Goal: Task Accomplishment & Management: Use online tool/utility

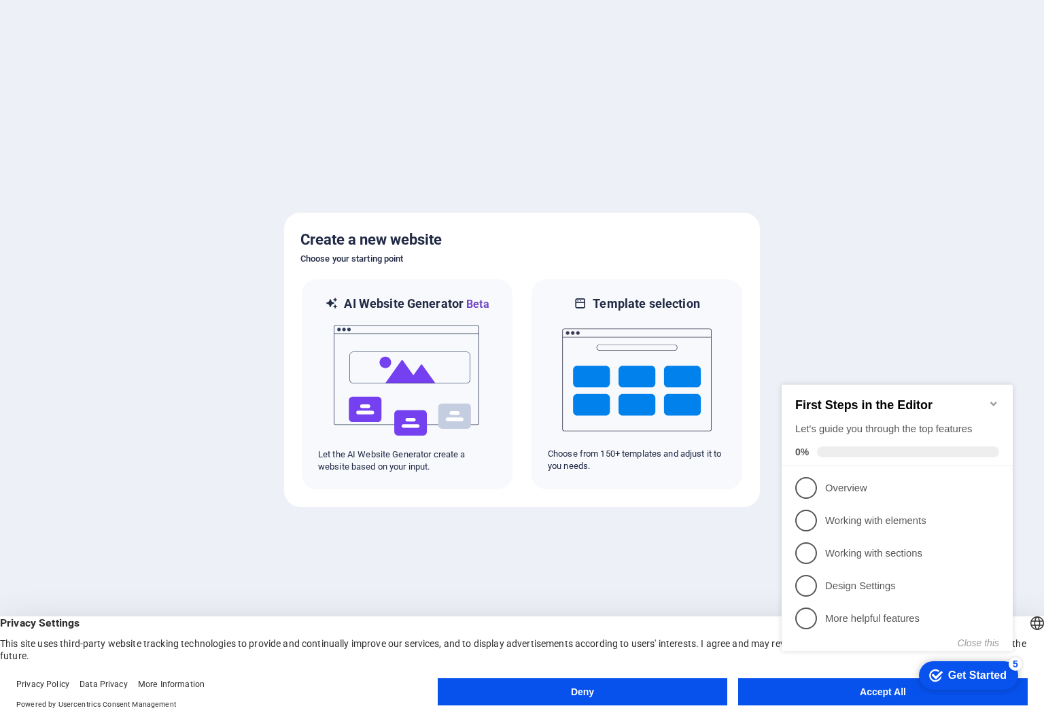
click at [991, 402] on icon "Minimize checklist" at bounding box center [993, 404] width 6 height 4
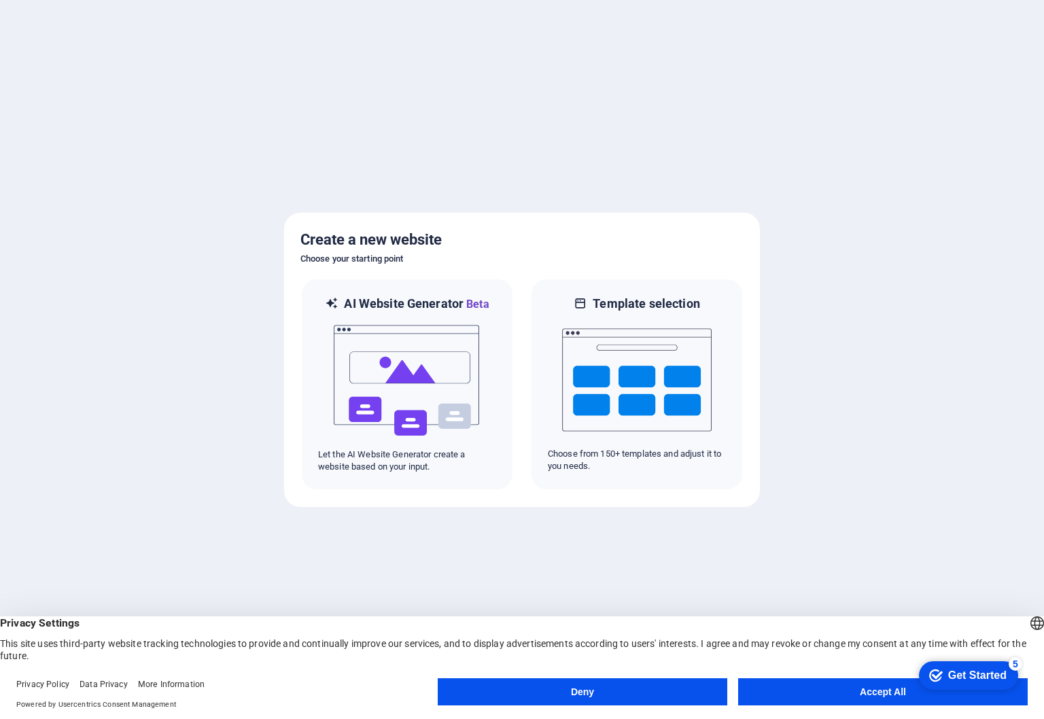
click at [842, 694] on button "Accept All" at bounding box center [882, 691] width 289 height 27
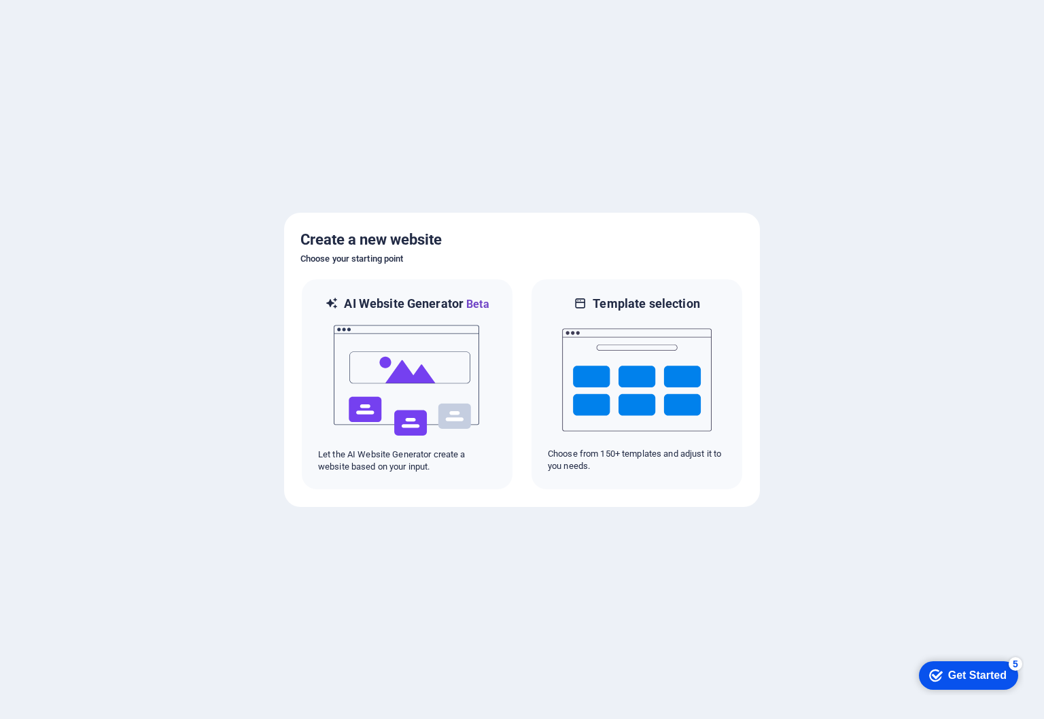
click at [956, 671] on div "Get Started" at bounding box center [977, 675] width 58 height 12
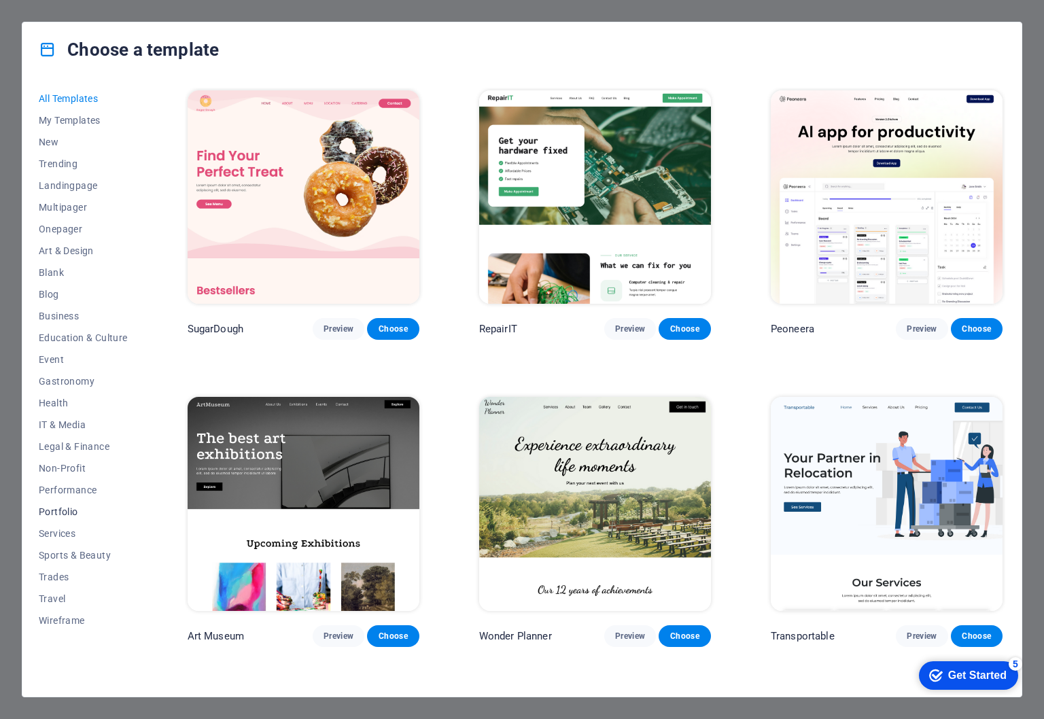
click at [63, 509] on span "Portfolio" at bounding box center [83, 511] width 89 height 11
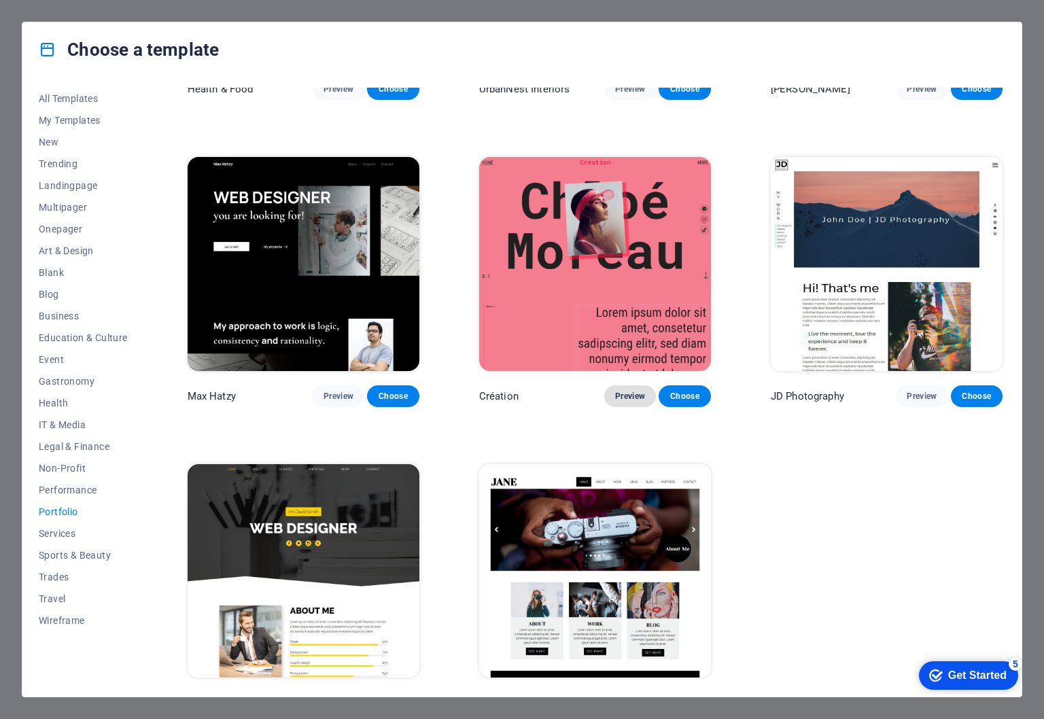
scroll to position [268, 0]
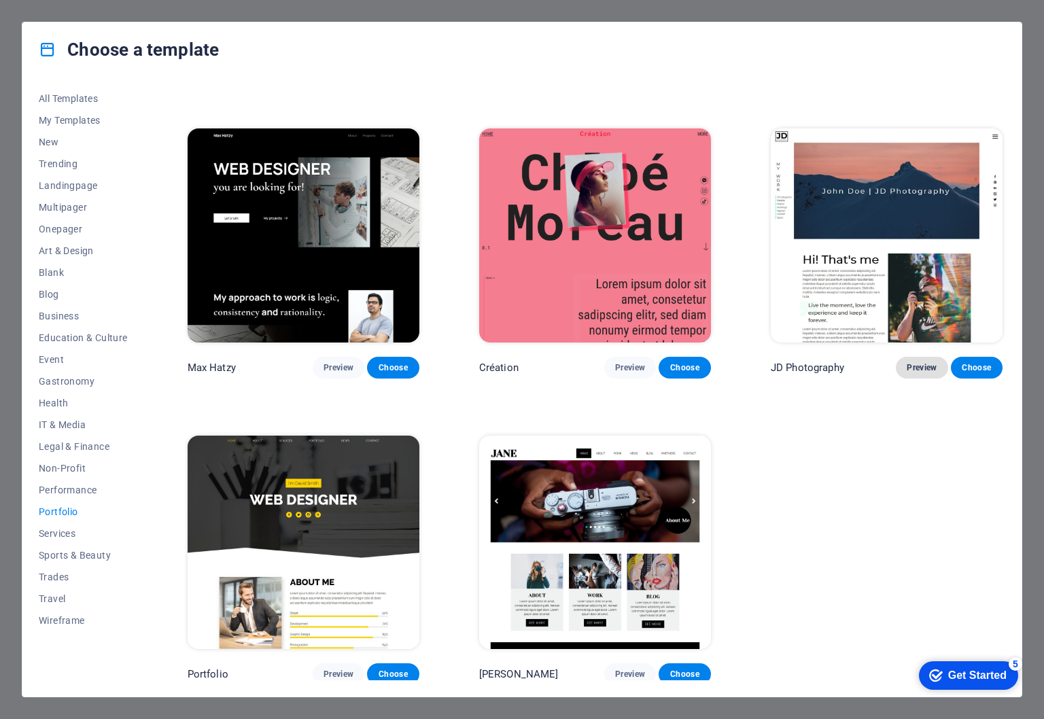
click at [917, 362] on span "Preview" at bounding box center [921, 367] width 30 height 11
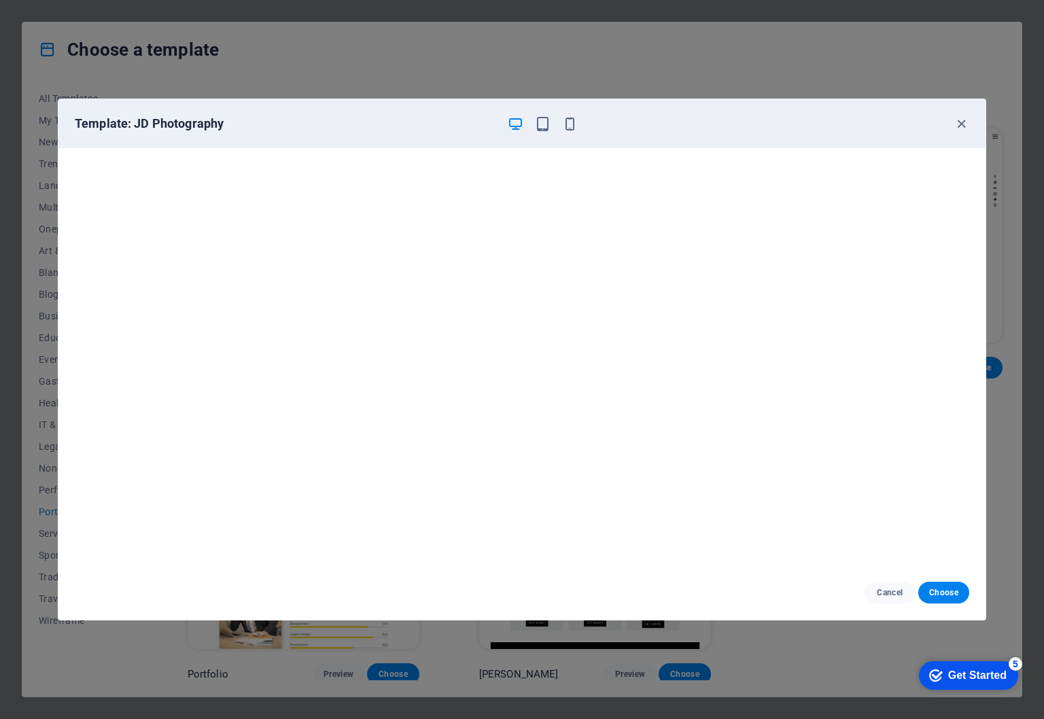
scroll to position [3, 0]
click at [964, 122] on icon "button" at bounding box center [961, 124] width 16 height 16
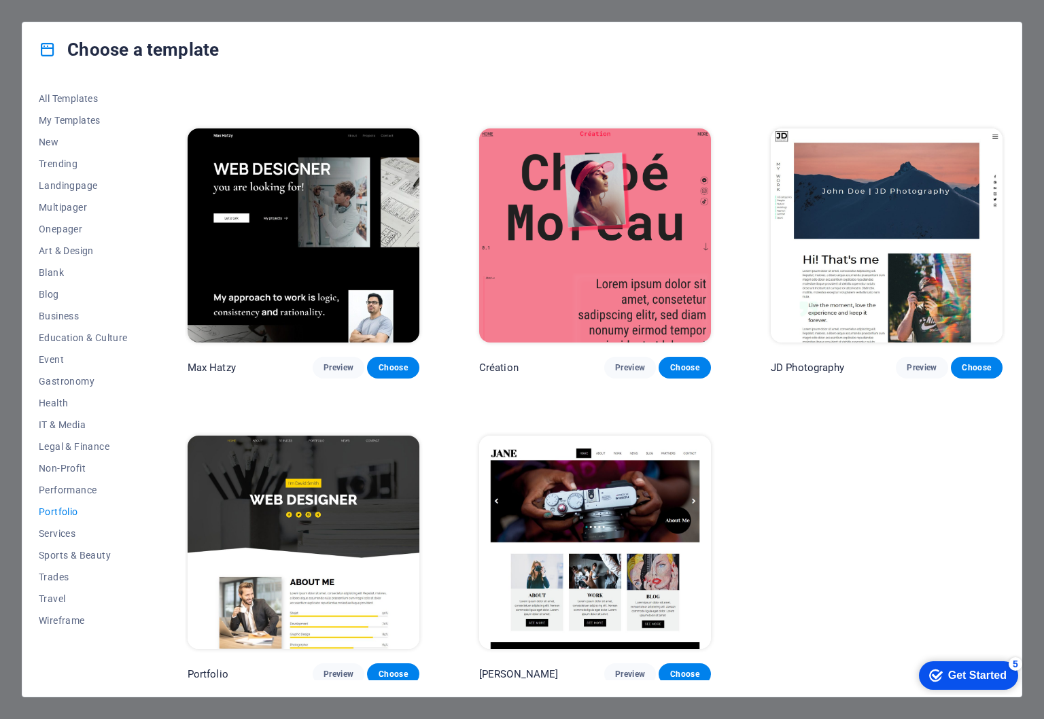
click at [554, 529] on img at bounding box center [595, 542] width 232 height 213
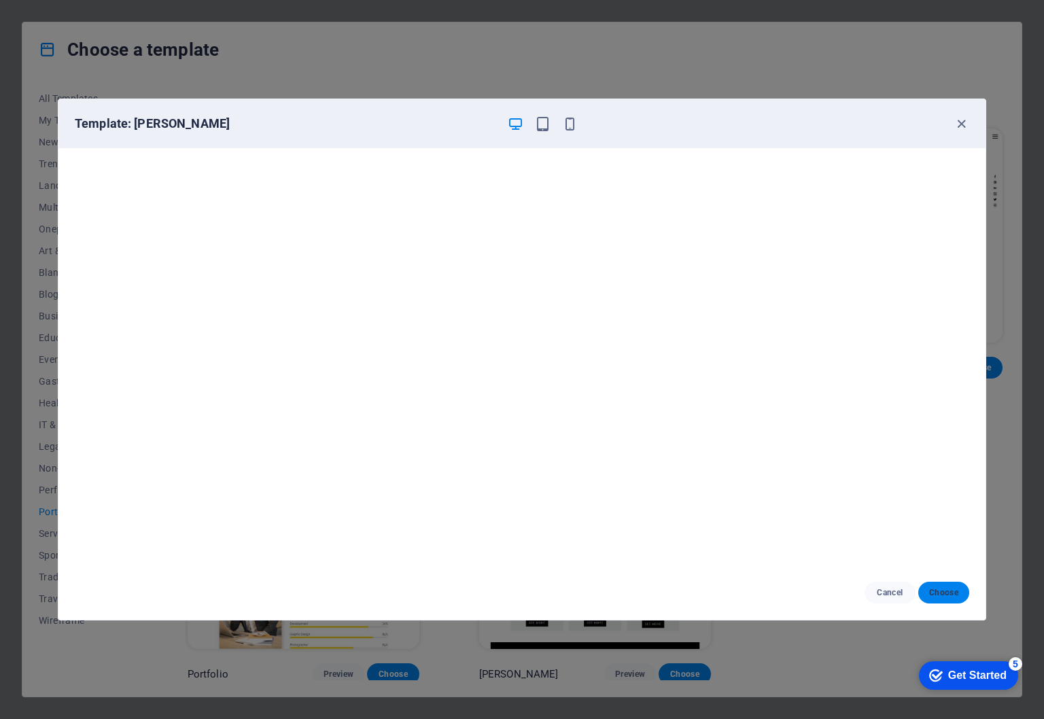
click at [935, 592] on span "Choose" at bounding box center [943, 592] width 29 height 11
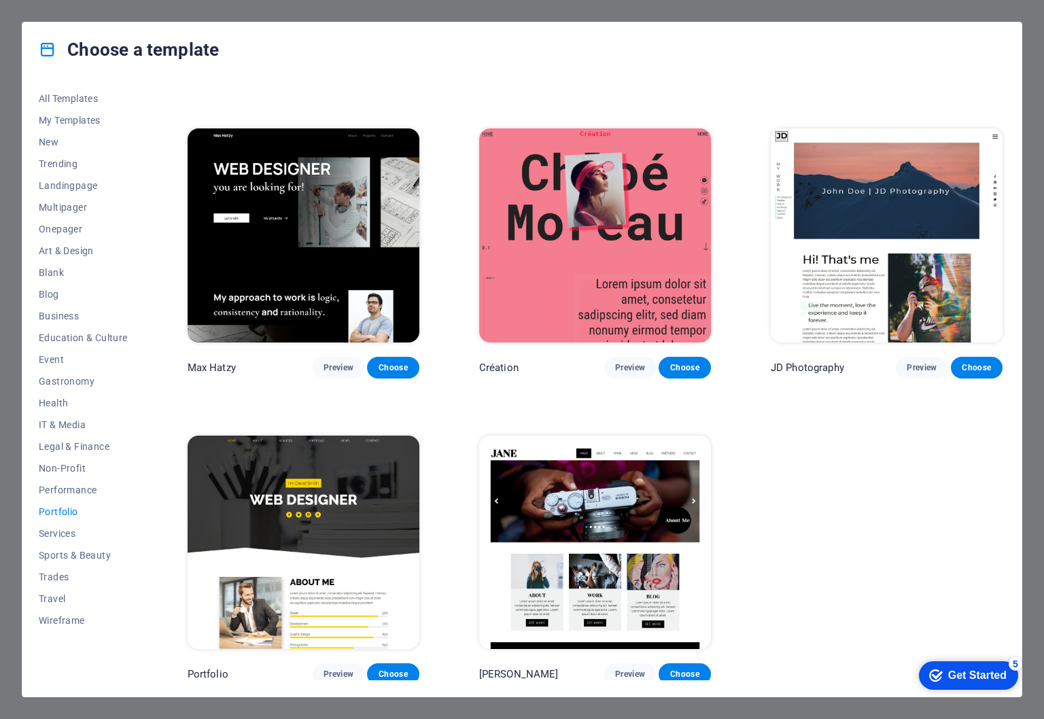
click at [959, 669] on div "Get Started" at bounding box center [977, 675] width 58 height 12
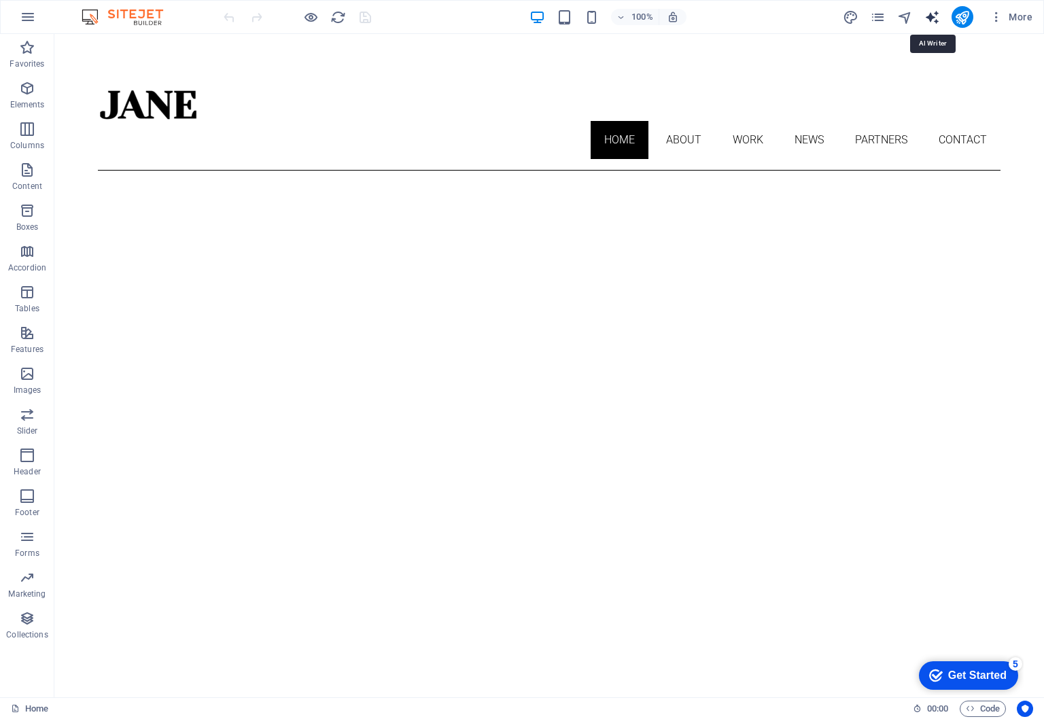
click at [935, 17] on icon "text_generator" at bounding box center [932, 18] width 16 height 16
select select "English"
click at [998, 20] on icon "button" at bounding box center [996, 17] width 14 height 14
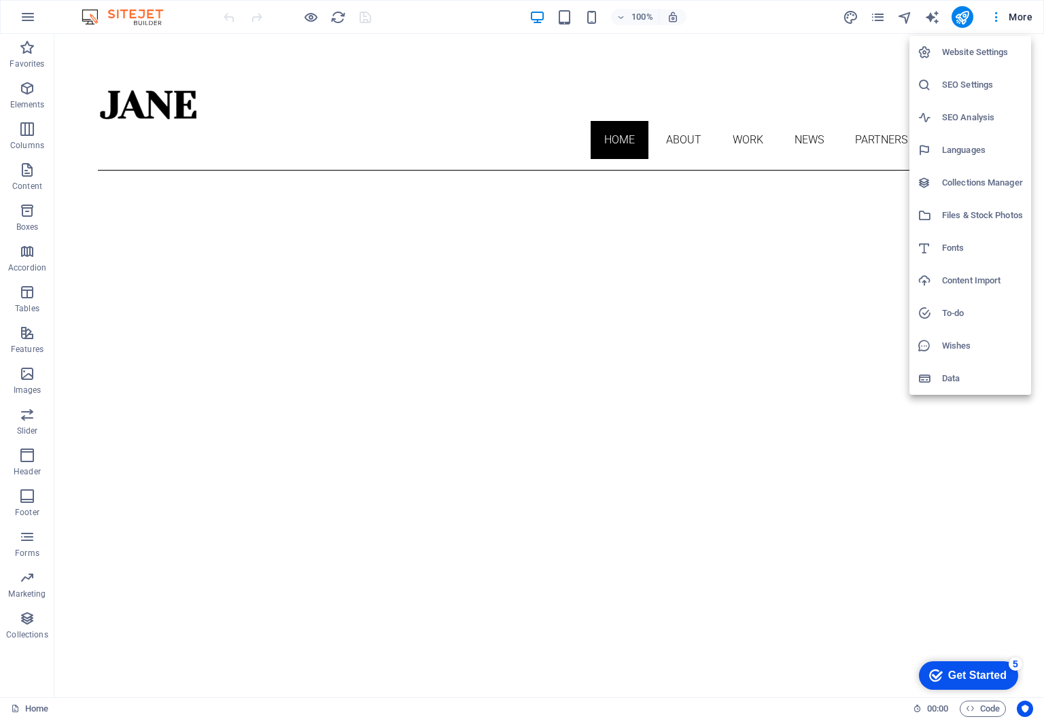
click at [998, 53] on h6 "Website Settings" at bounding box center [982, 52] width 81 height 16
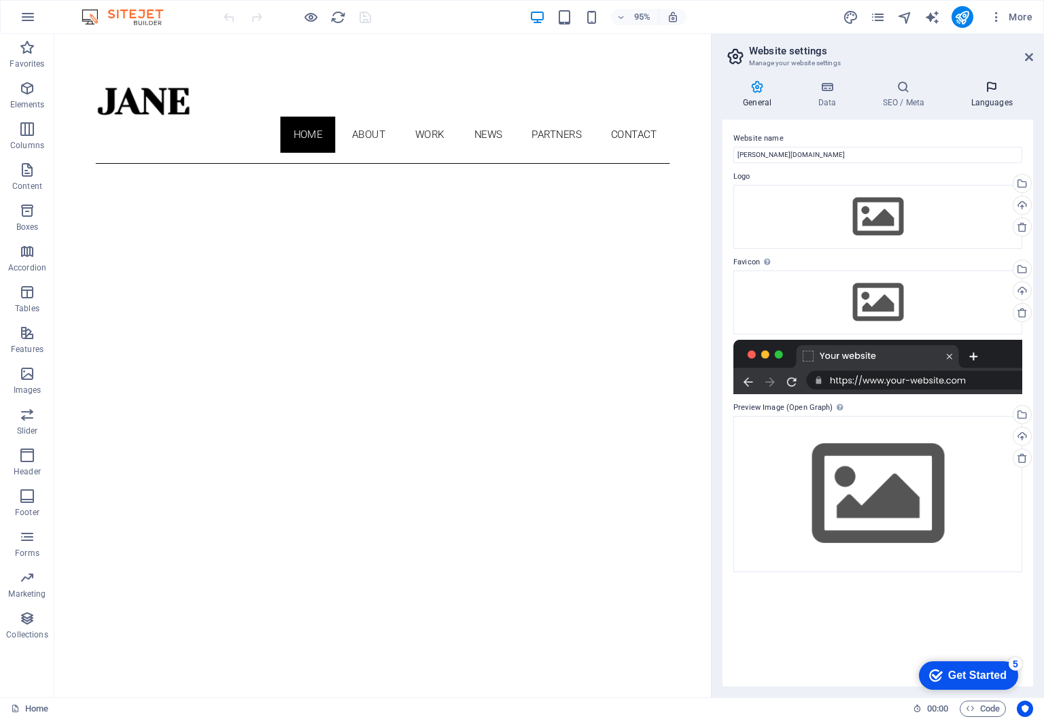
click at [988, 101] on h4 "Languages" at bounding box center [991, 94] width 83 height 29
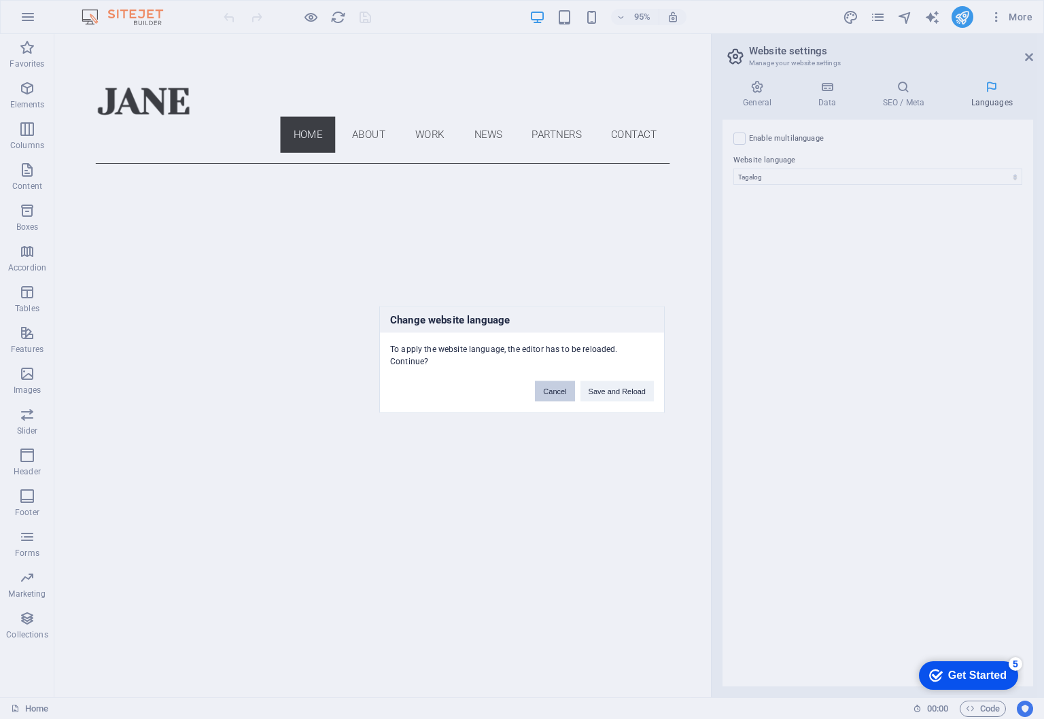
click at [550, 390] on button "Cancel" at bounding box center [554, 391] width 39 height 20
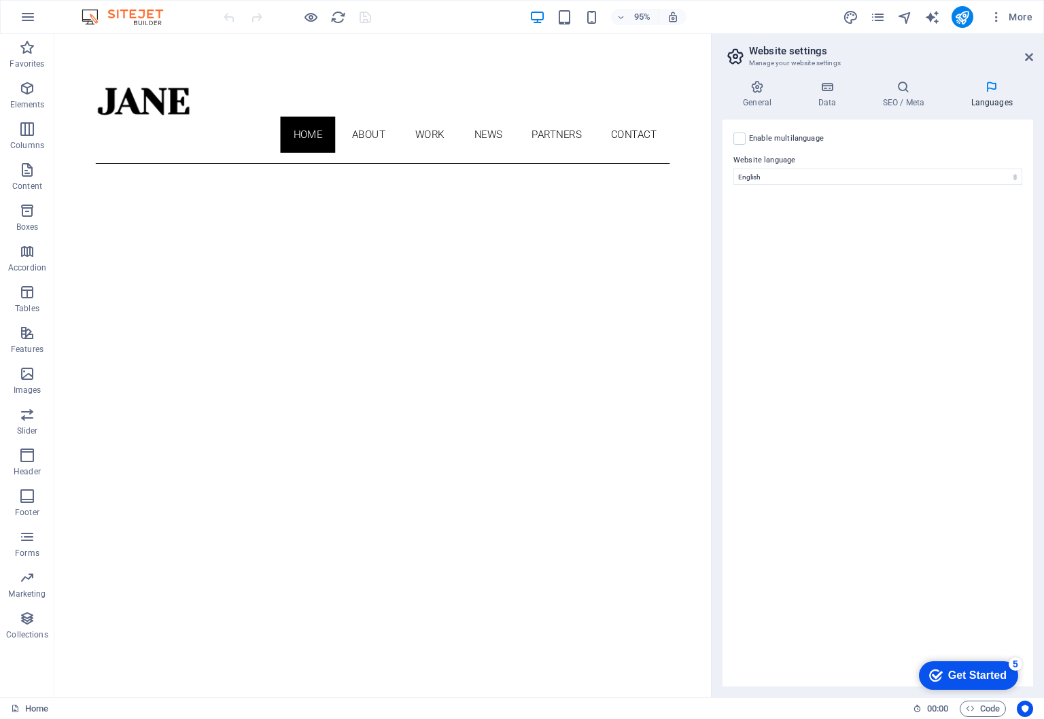
click at [988, 92] on icon at bounding box center [991, 87] width 83 height 14
click at [896, 168] on div "Website language Abkhazian Afar Afrikaans Akan Albanian Amharic Arabic Aragones…" at bounding box center [877, 168] width 289 height 33
select select "148"
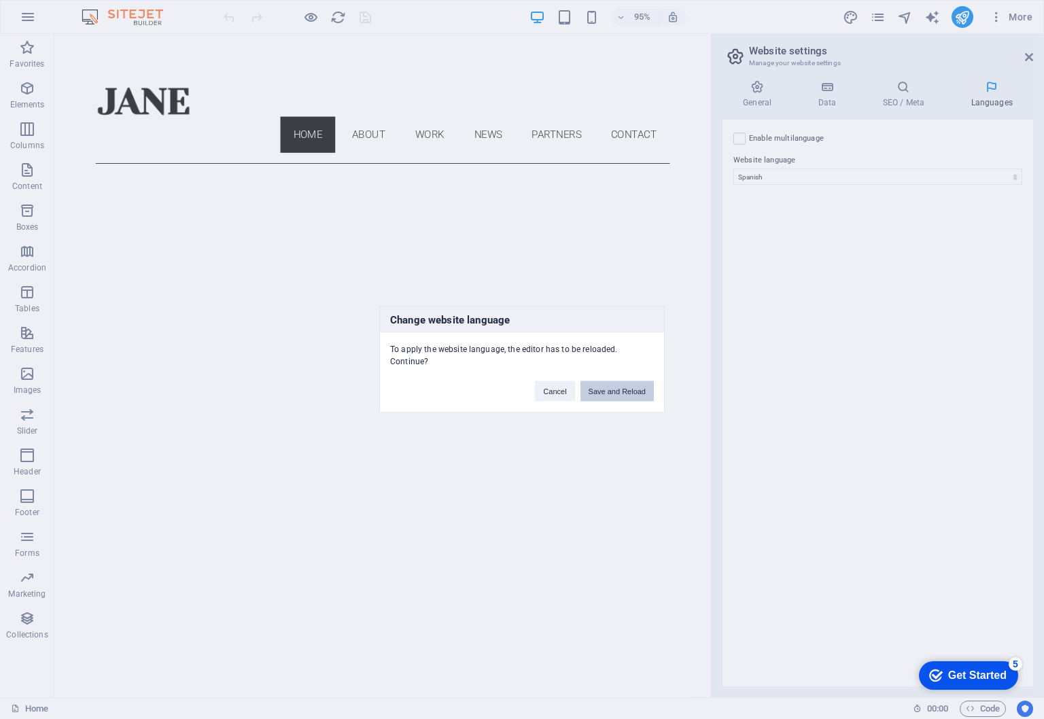
drag, startPoint x: 610, startPoint y: 390, endPoint x: 555, endPoint y: 357, distance: 64.0
click at [610, 390] on button "Save and Reload" at bounding box center [616, 391] width 73 height 20
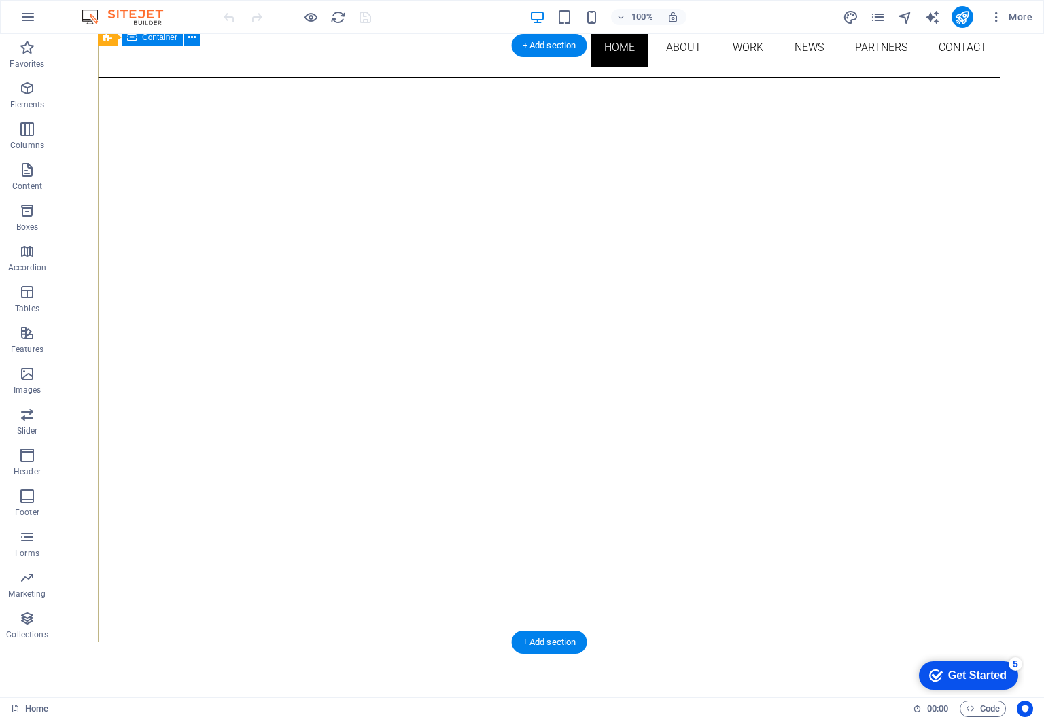
scroll to position [90, 0]
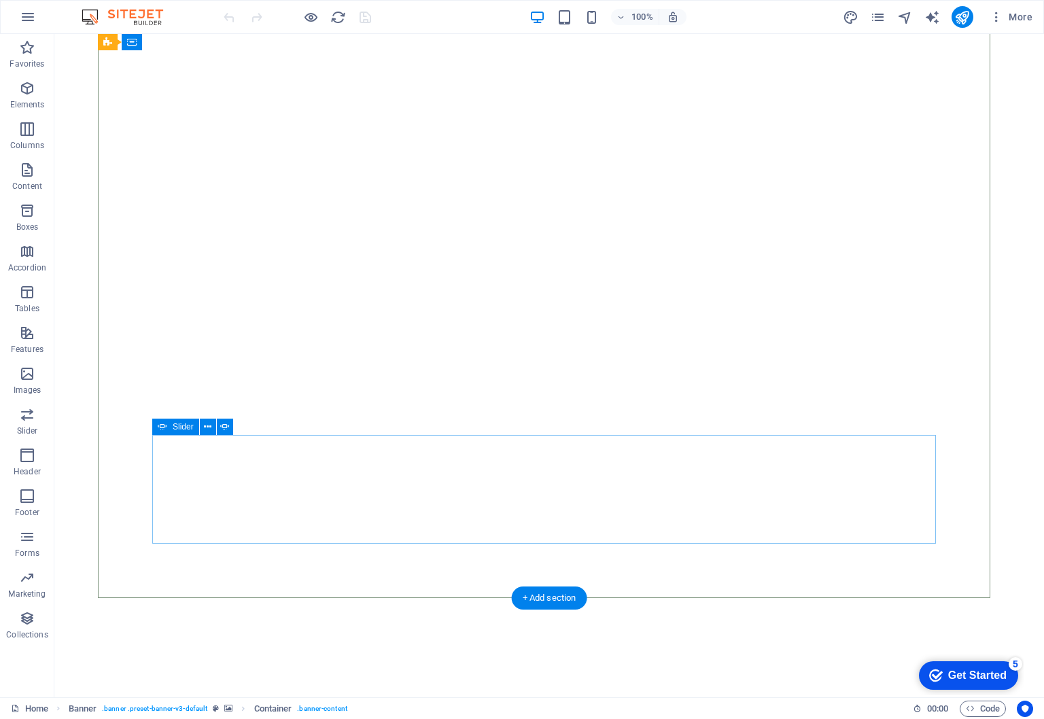
scroll to position [137, 0]
click at [196, 43] on button at bounding box center [191, 42] width 16 height 16
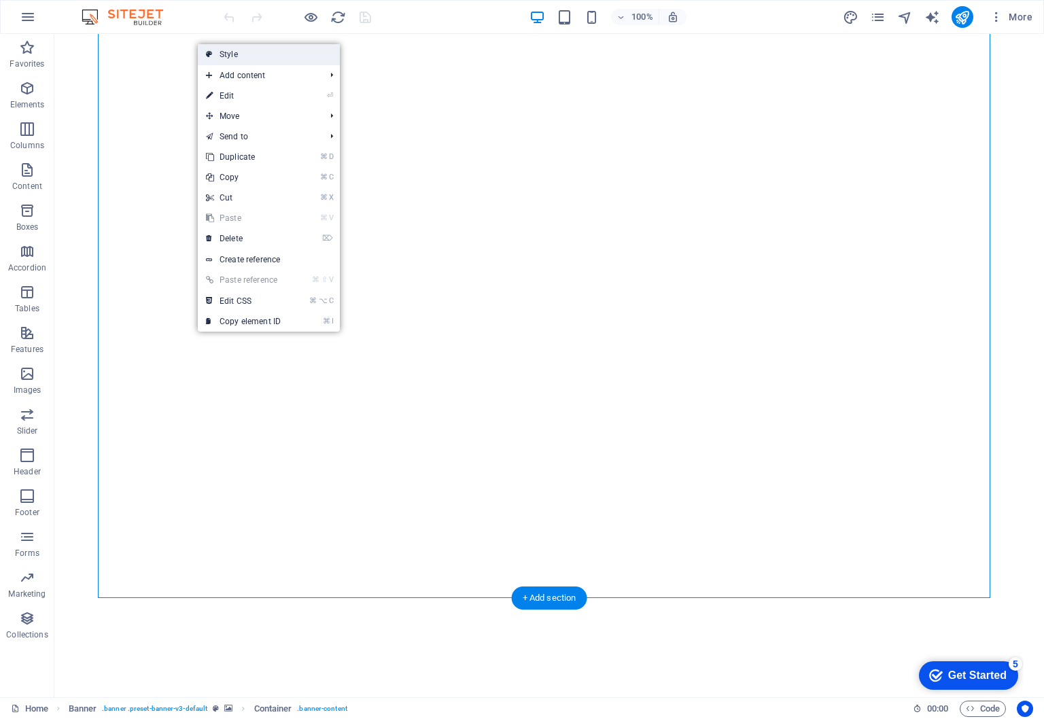
click at [253, 52] on link "Style" at bounding box center [269, 54] width 142 height 20
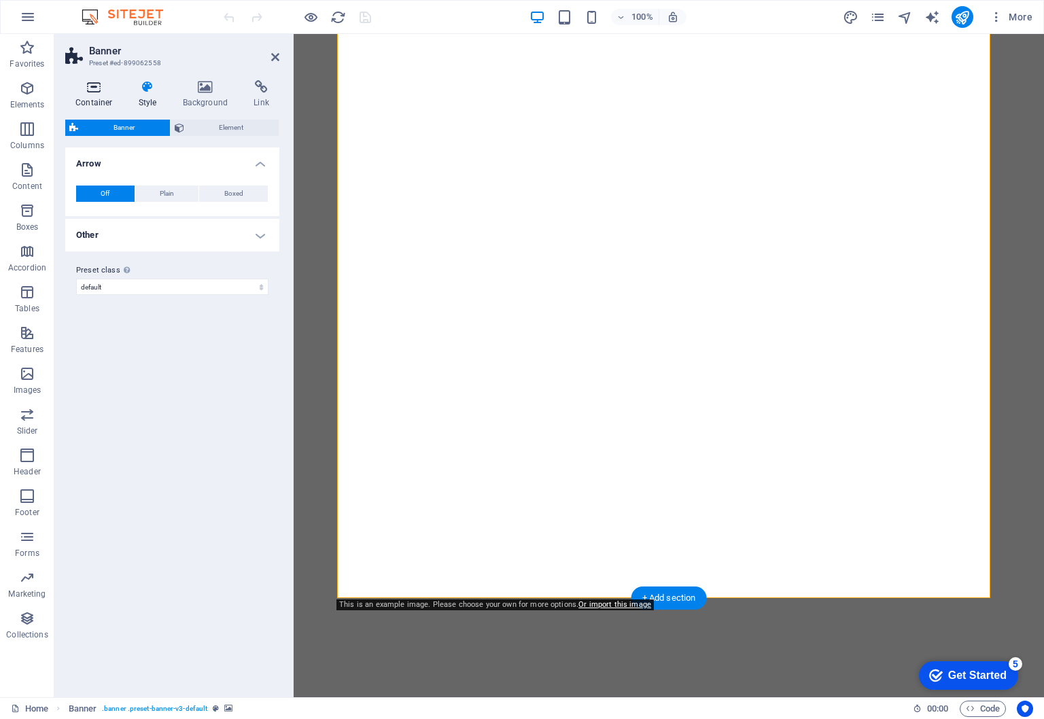
click at [99, 98] on h4 "Container" at bounding box center [96, 94] width 63 height 29
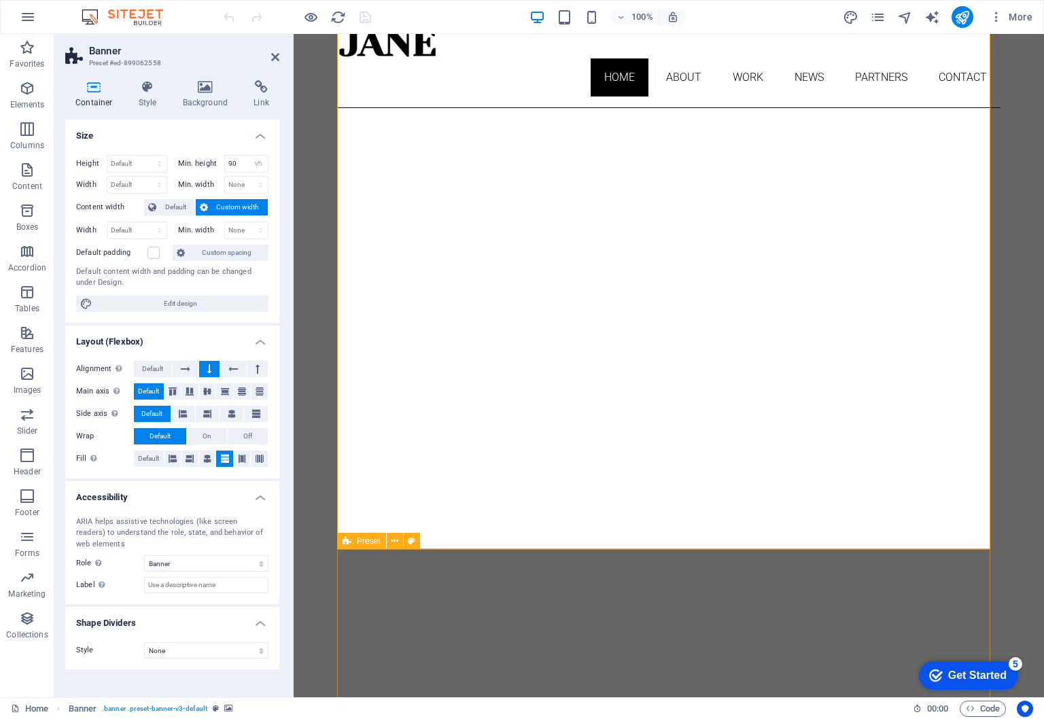
scroll to position [0, 0]
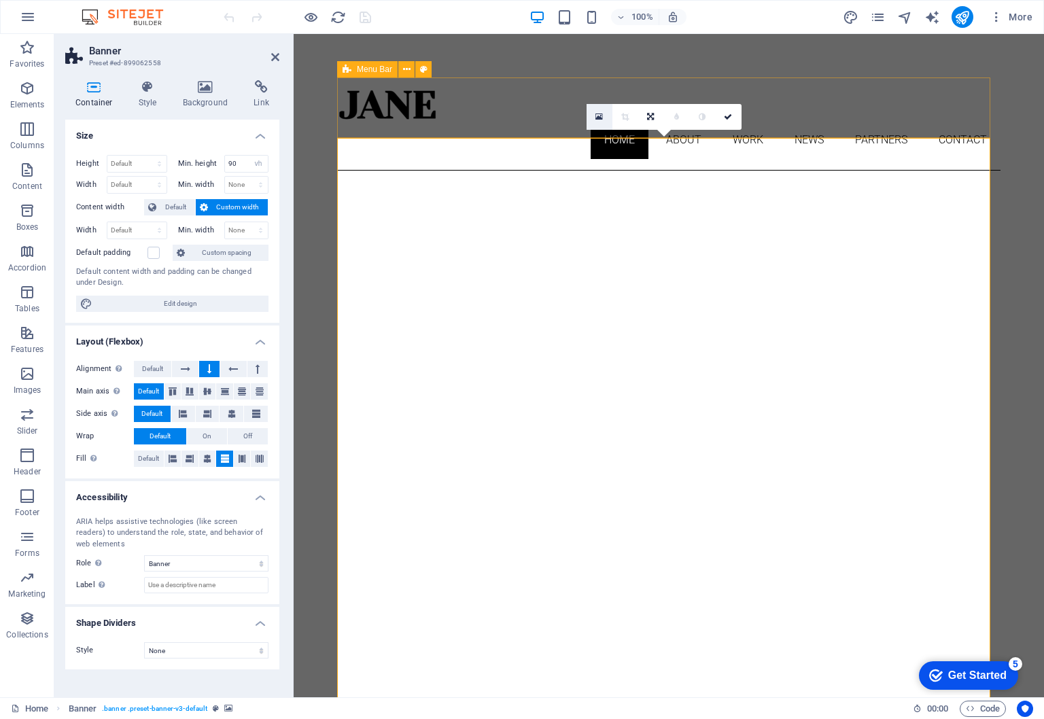
click at [601, 116] on icon at bounding box center [598, 117] width 7 height 10
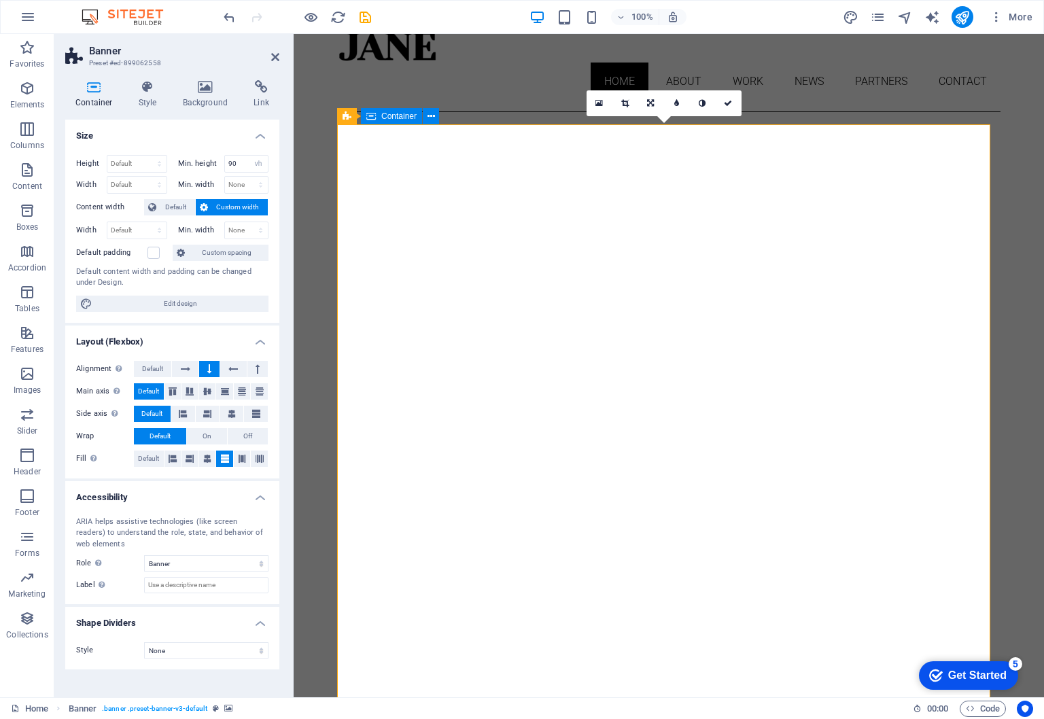
scroll to position [14, 0]
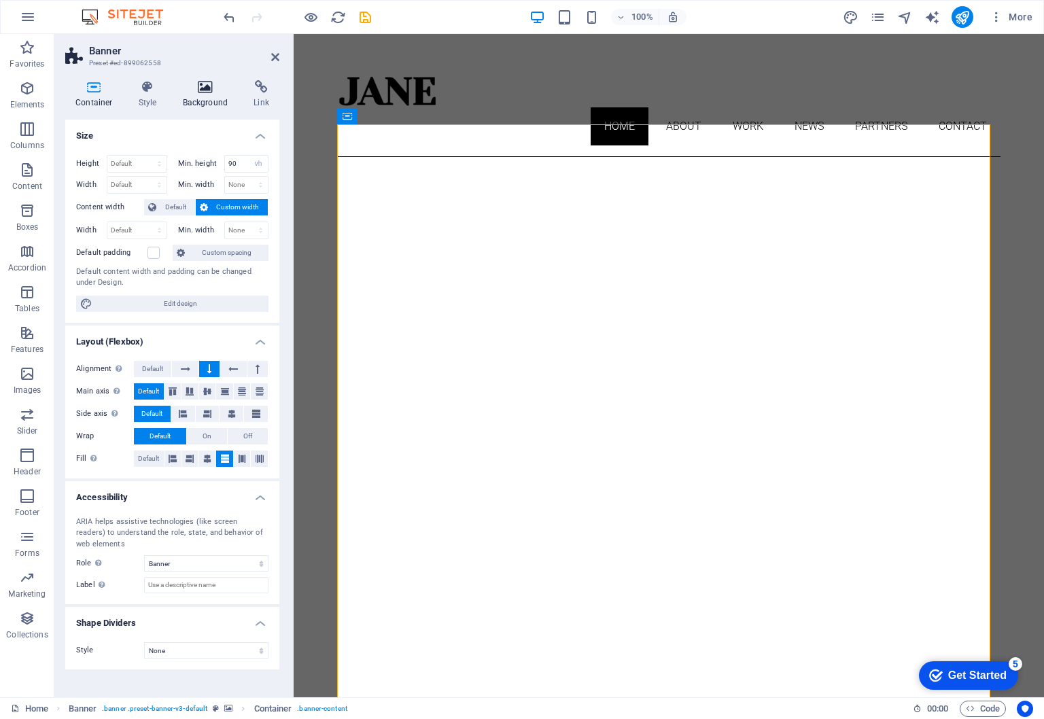
click at [202, 93] on icon at bounding box center [206, 87] width 66 height 14
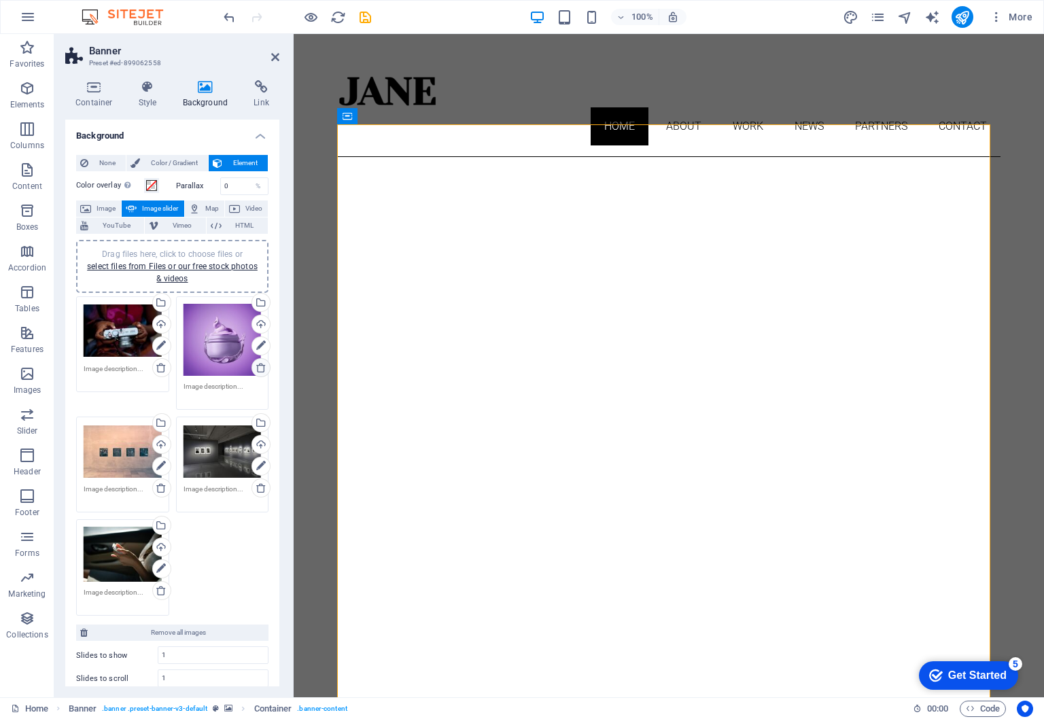
click at [255, 362] on icon at bounding box center [260, 367] width 11 height 11
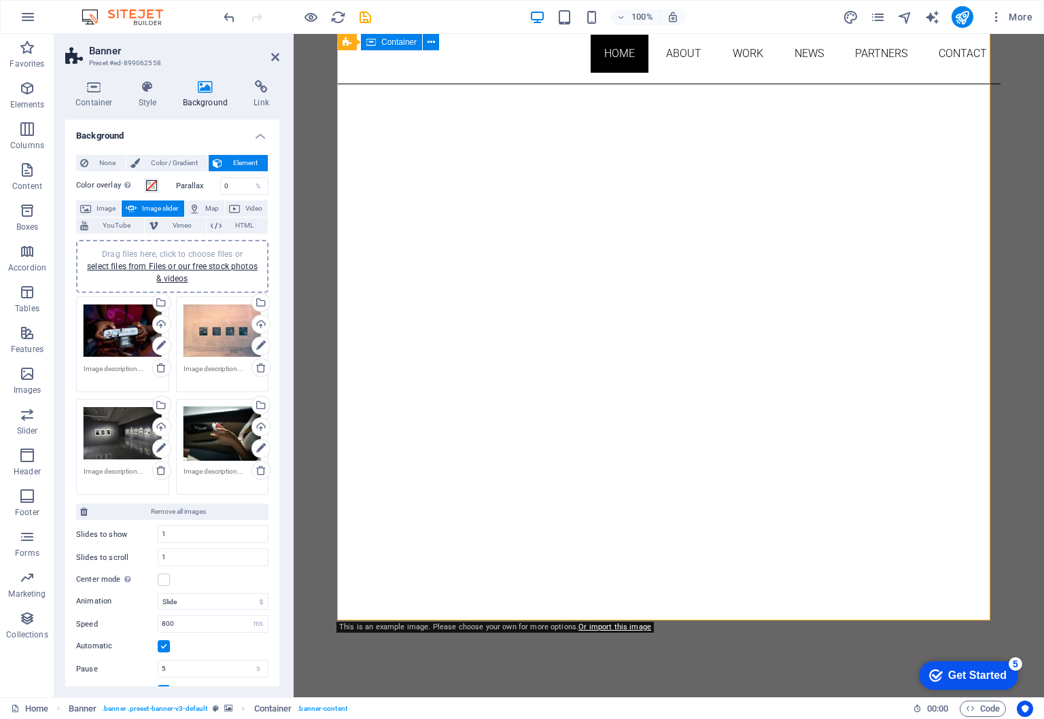
scroll to position [114, 0]
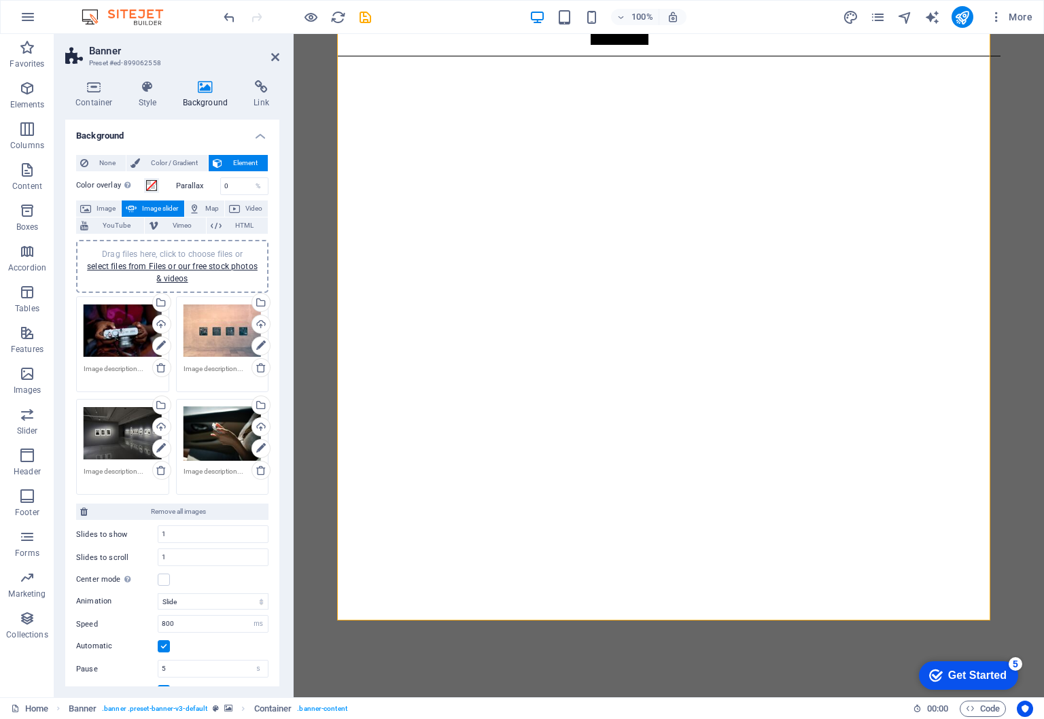
click at [224, 431] on div "Drag files here, click to choose files or select files from Files or our free s…" at bounding box center [222, 433] width 78 height 55
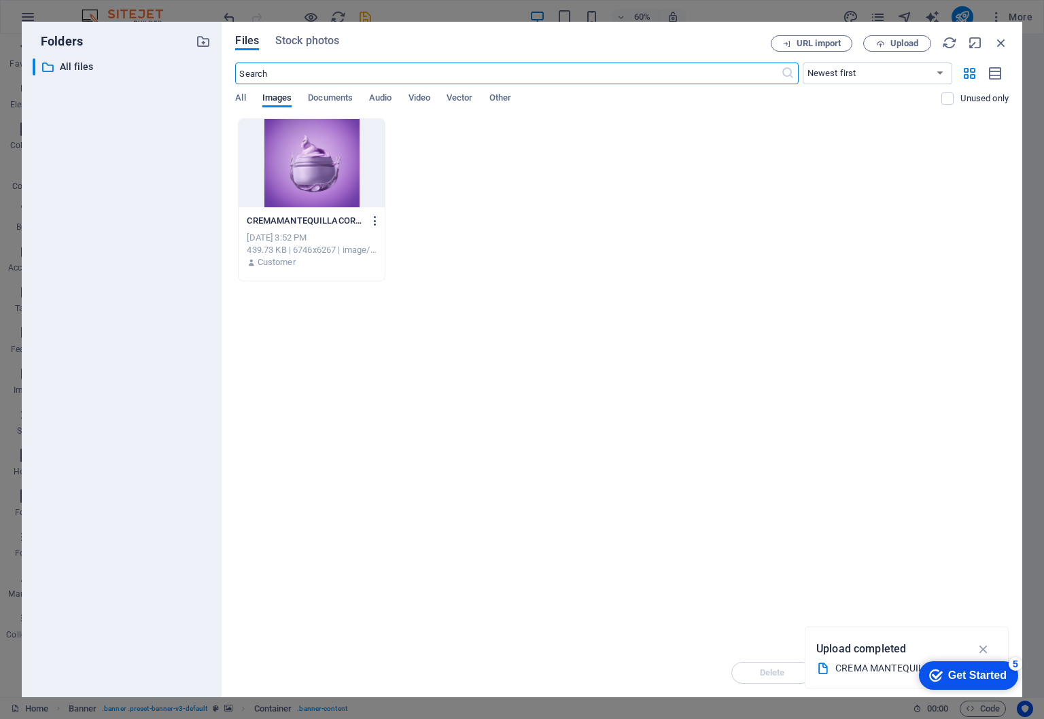
click at [374, 221] on icon "button" at bounding box center [375, 221] width 13 height 12
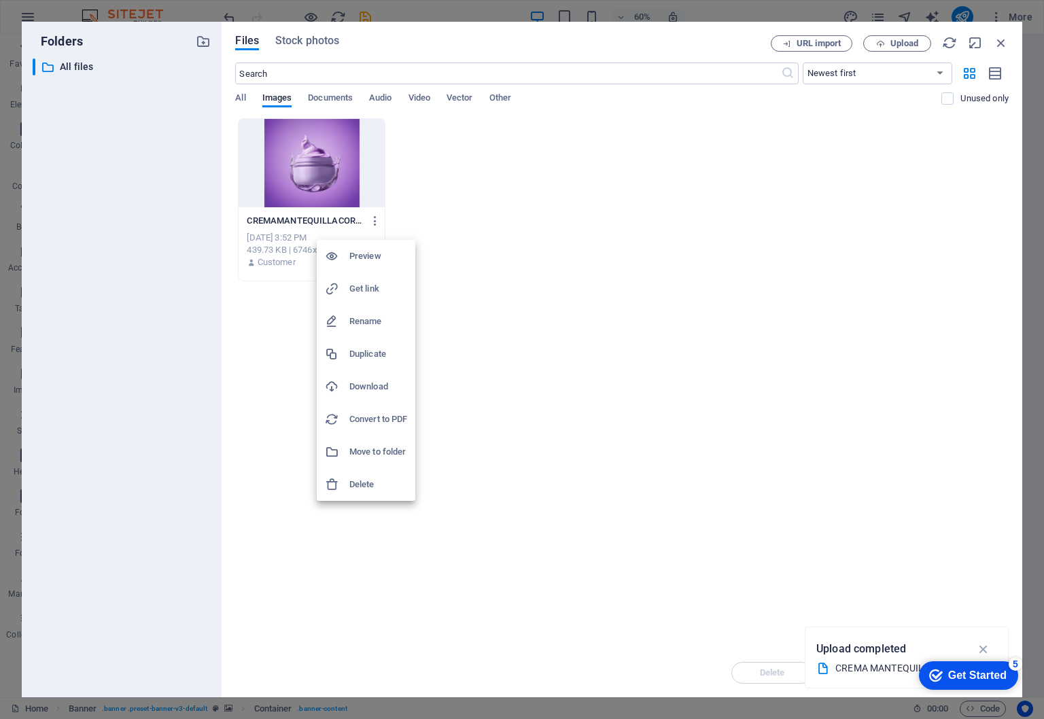
click at [364, 480] on h6 "Delete" at bounding box center [378, 484] width 58 height 16
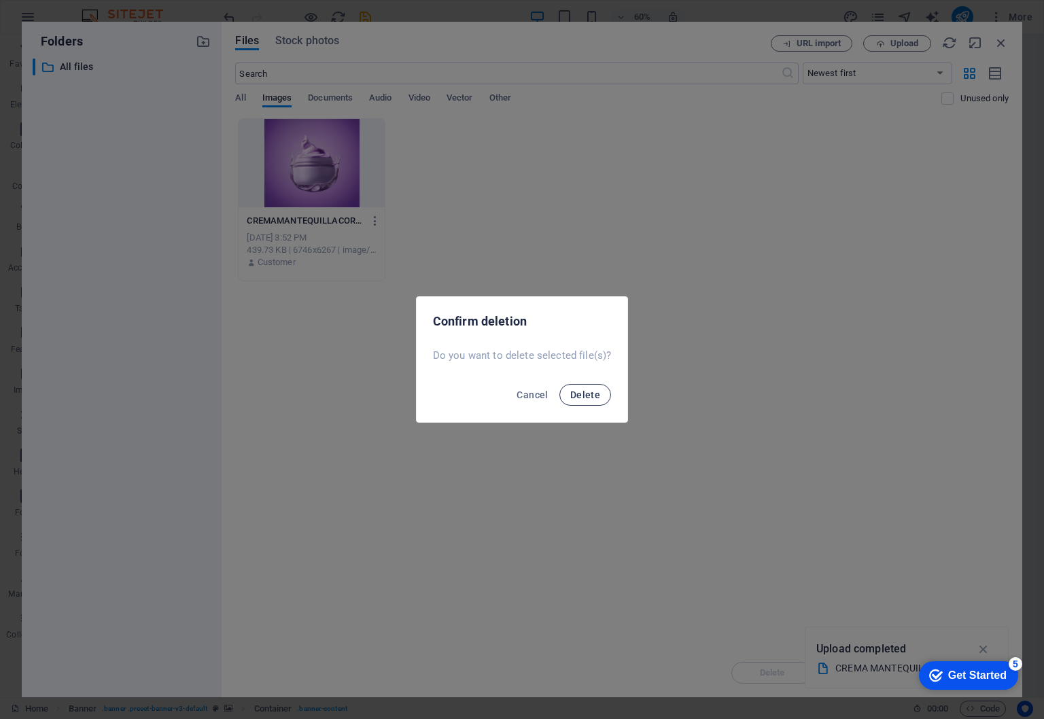
click at [586, 393] on span "Delete" at bounding box center [585, 394] width 30 height 11
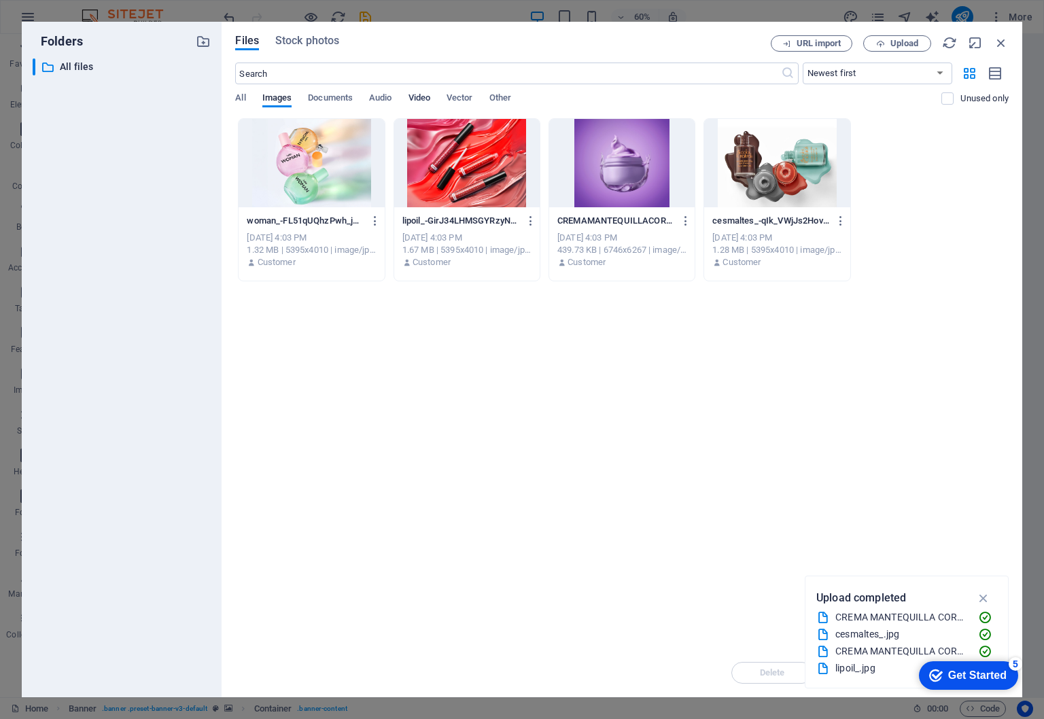
click at [423, 98] on span "Video" at bounding box center [419, 99] width 22 height 19
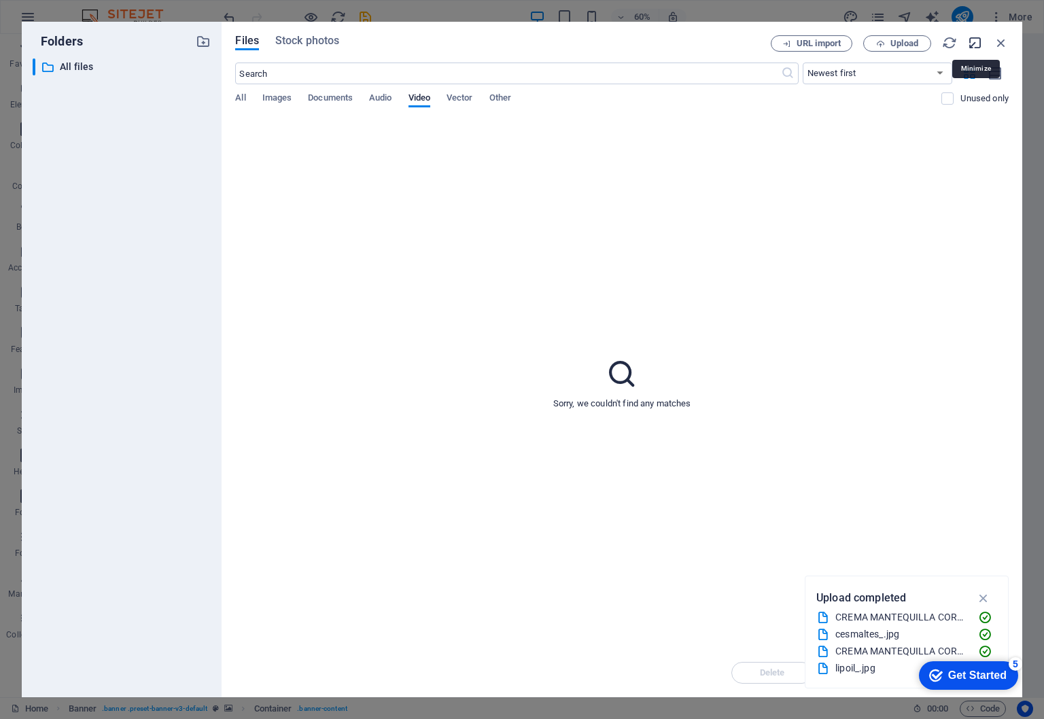
click at [974, 46] on icon "button" at bounding box center [975, 42] width 15 height 15
select select "video"
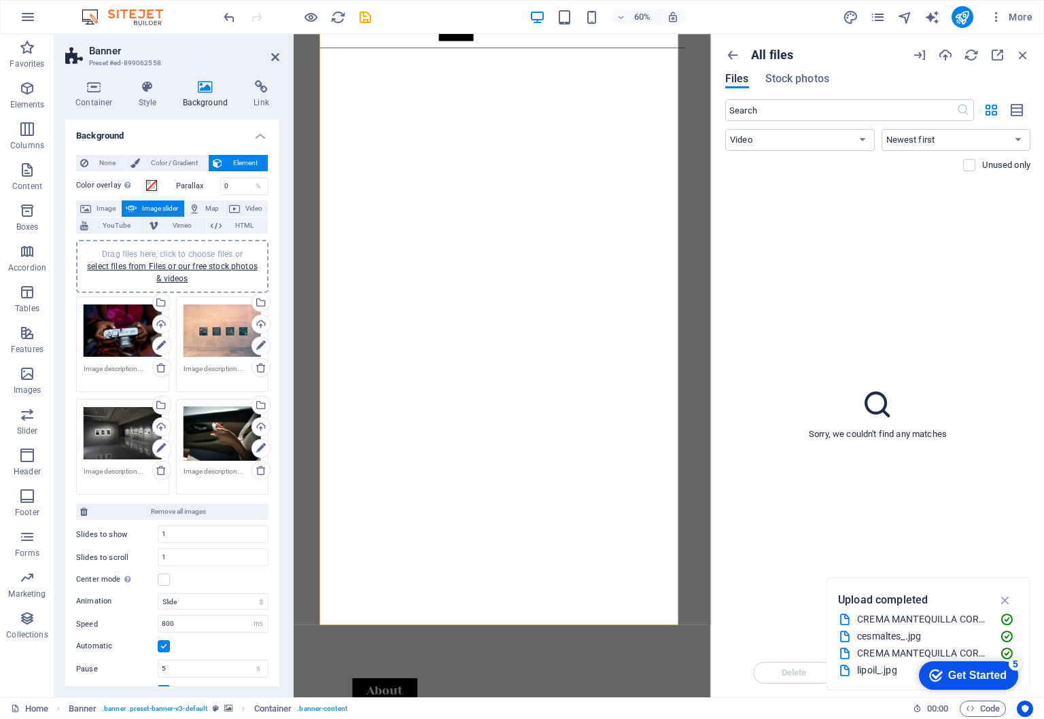
click at [129, 342] on div "Drag files here, click to choose files or select files from Files or our free s…" at bounding box center [123, 331] width 78 height 54
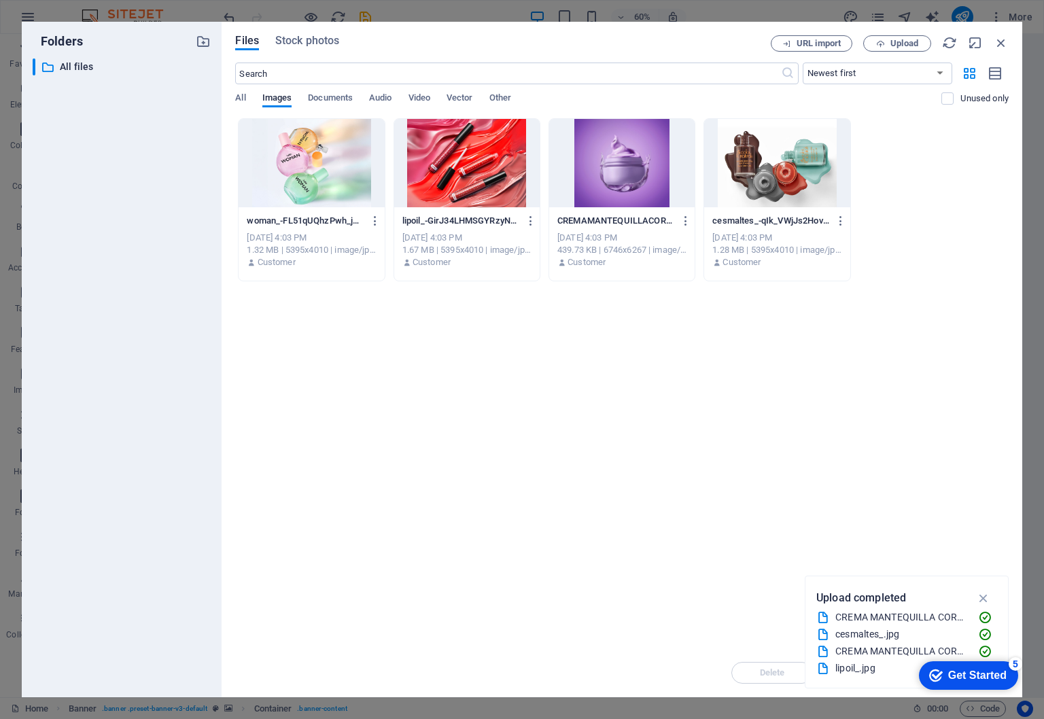
click at [304, 190] on div at bounding box center [310, 163] width 145 height 88
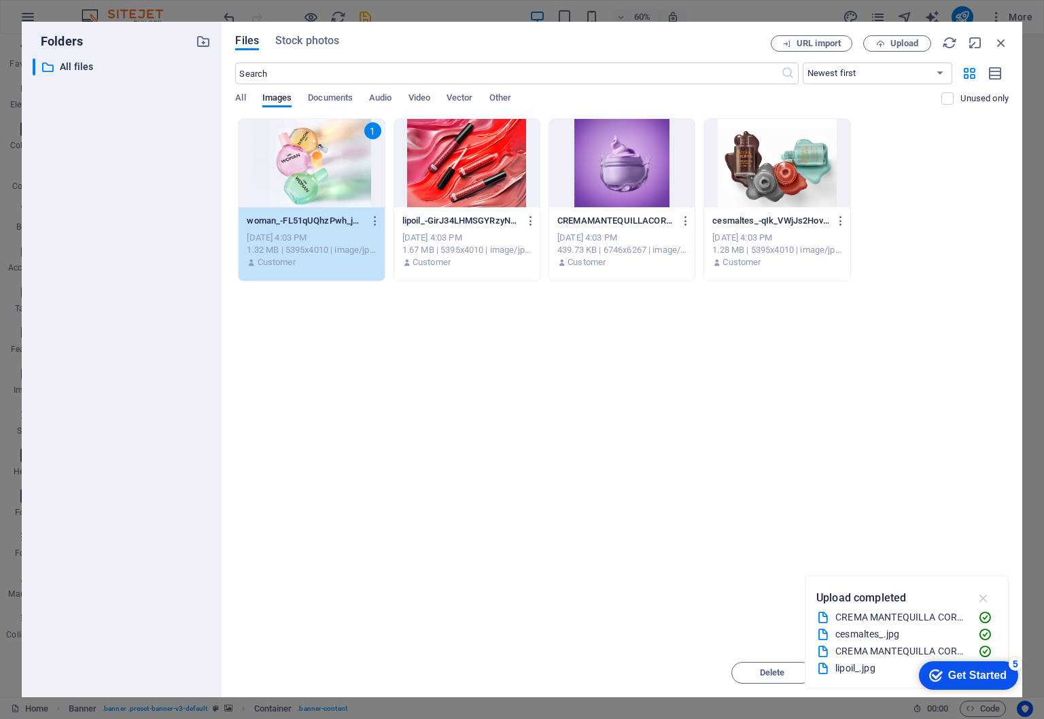
click at [980, 594] on icon "button" at bounding box center [984, 597] width 16 height 15
click at [871, 671] on span "Move" at bounding box center [870, 673] width 22 height 8
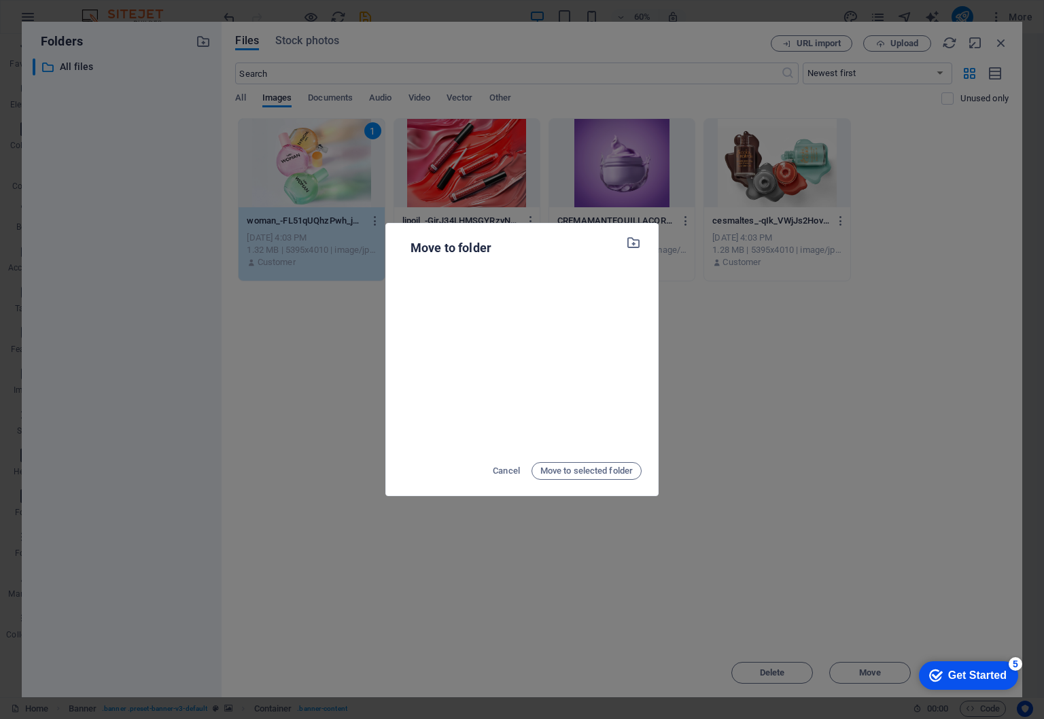
click at [330, 342] on div "Move to folder Cancel Move to selected folder" at bounding box center [522, 359] width 1044 height 719
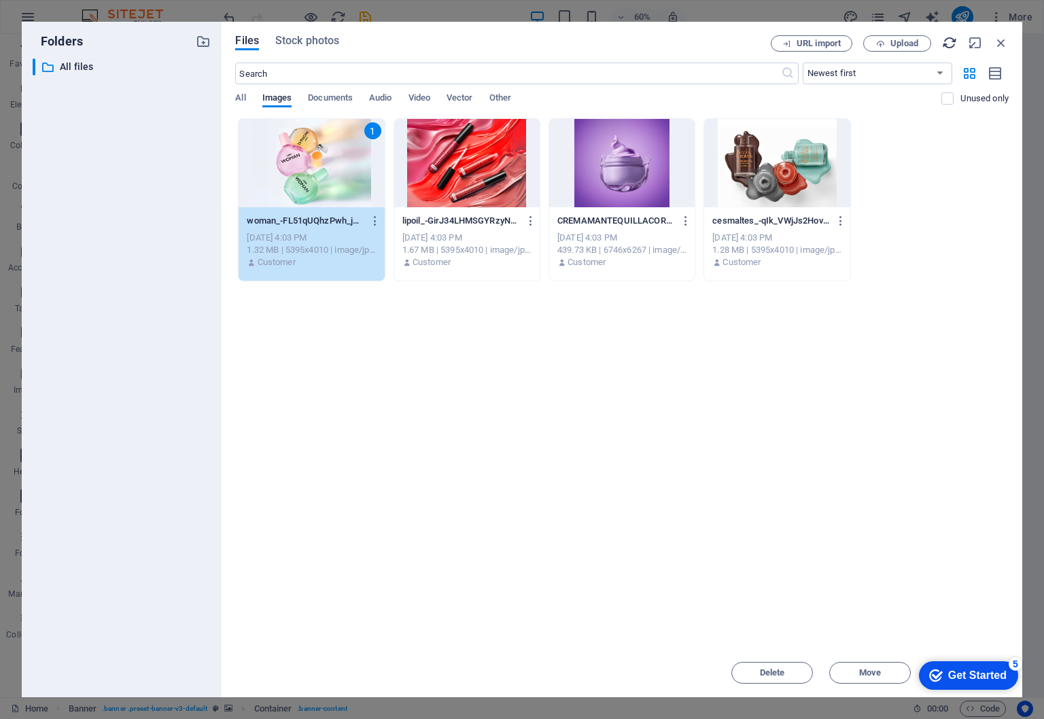
click at [946, 48] on icon "button" at bounding box center [949, 42] width 15 height 15
click at [902, 47] on span "Upload" at bounding box center [904, 43] width 28 height 8
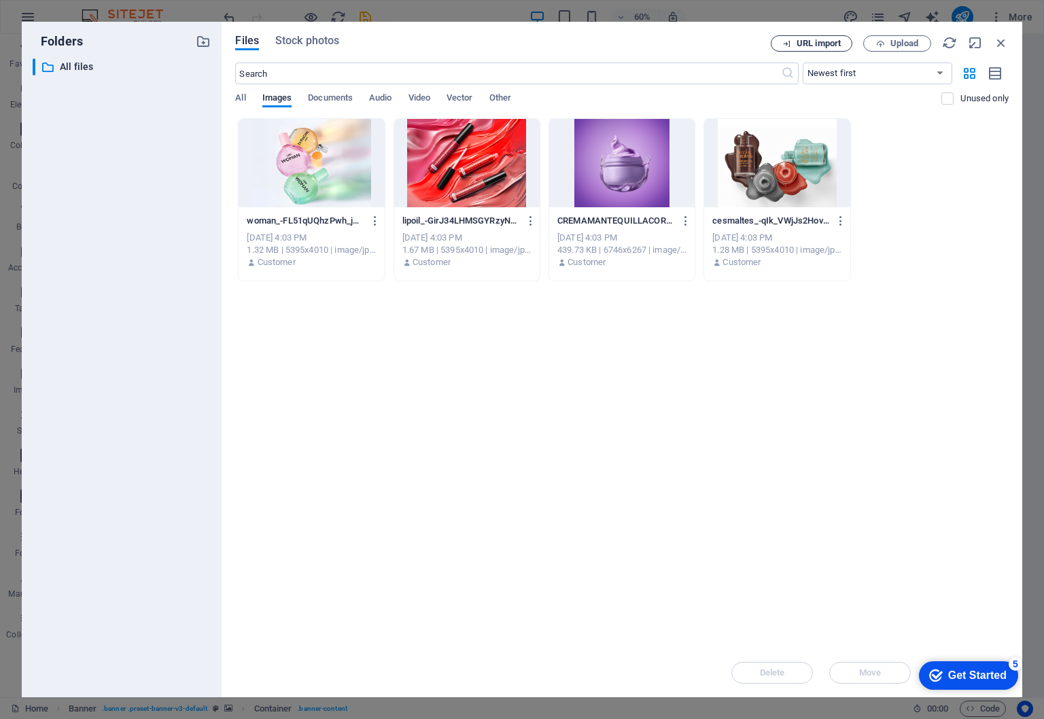
click at [806, 44] on span "URL import" at bounding box center [818, 43] width 44 height 8
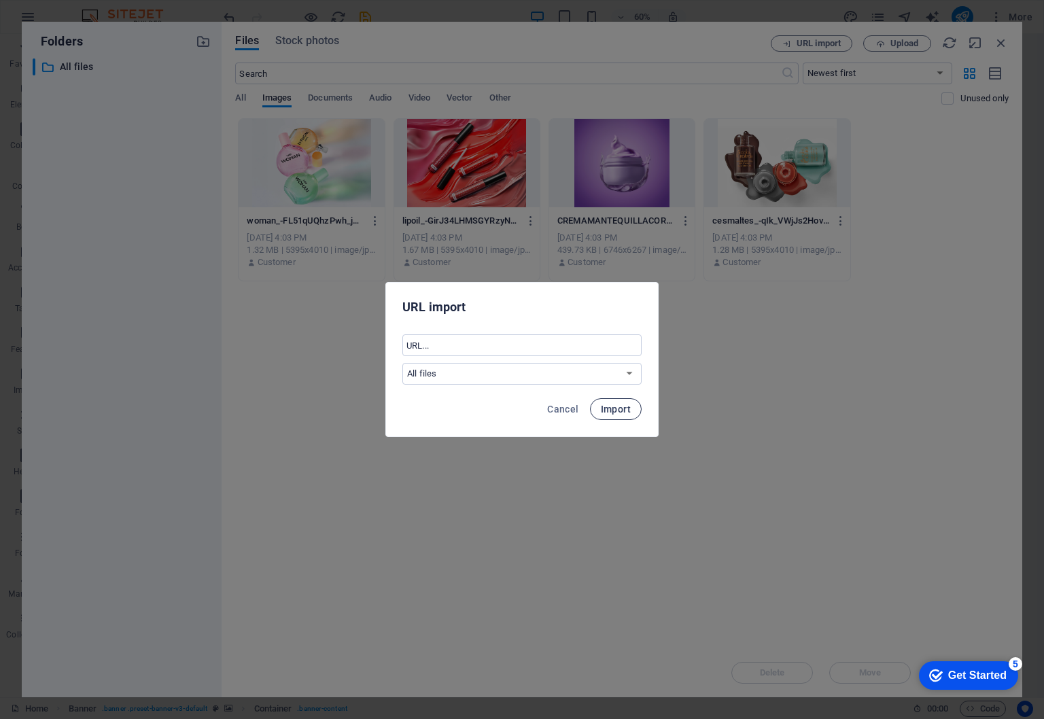
click at [621, 412] on span "Import" at bounding box center [616, 409] width 30 height 11
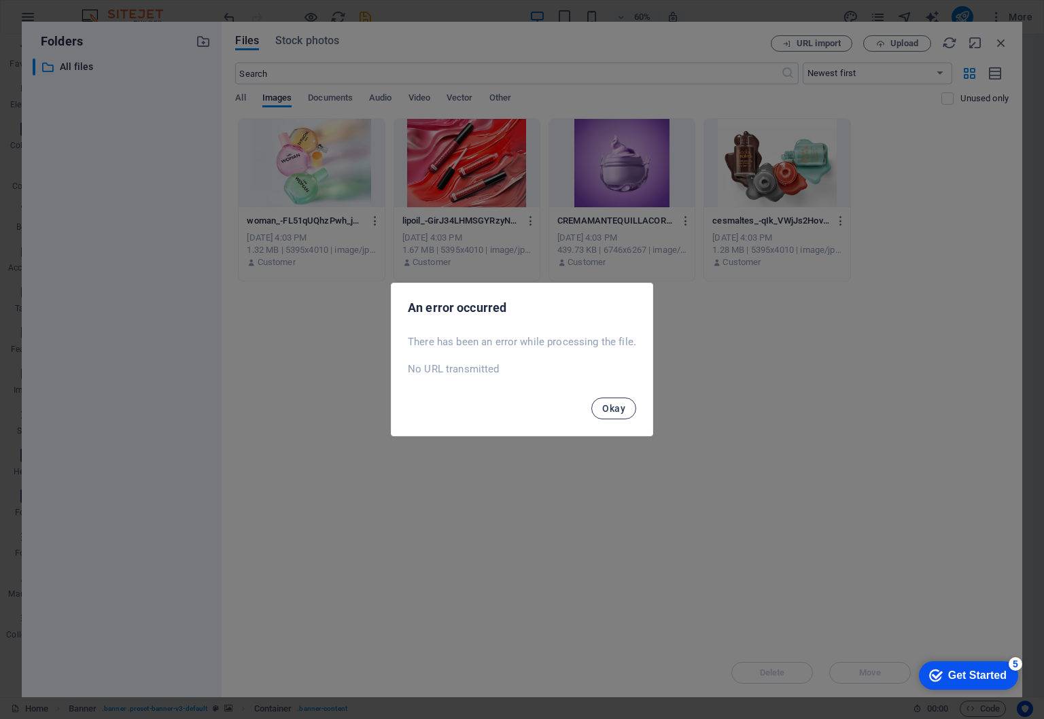
click at [615, 411] on span "Okay" at bounding box center [613, 408] width 23 height 11
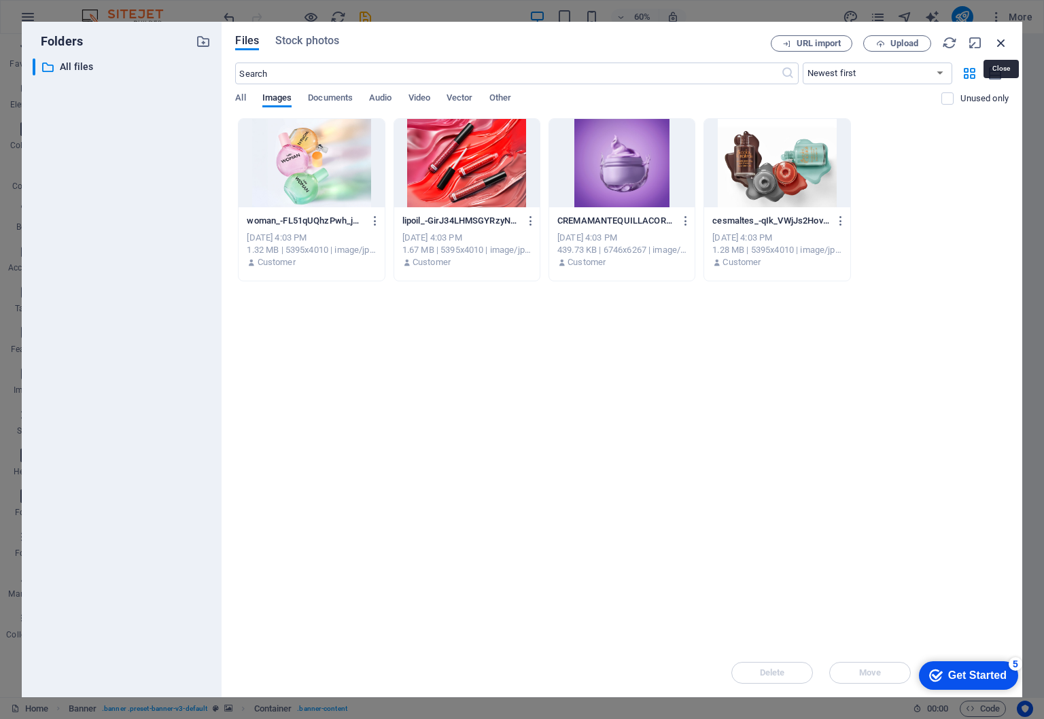
click at [998, 46] on icon "button" at bounding box center [1000, 42] width 15 height 15
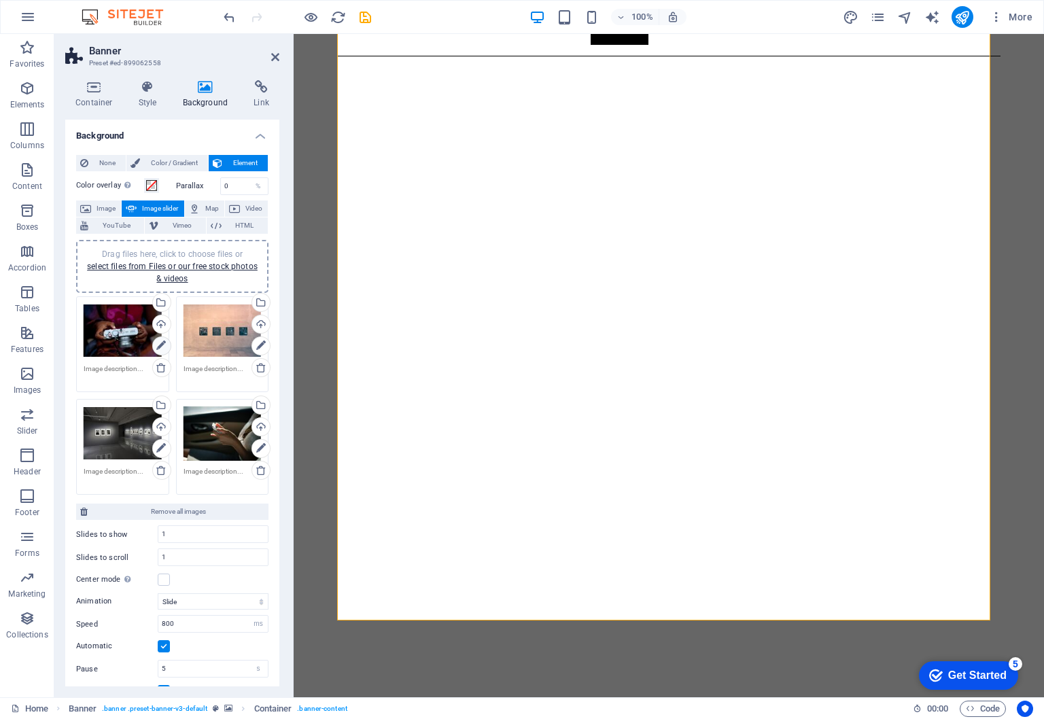
click at [157, 345] on icon at bounding box center [161, 346] width 10 height 16
click at [163, 344] on icon at bounding box center [161, 346] width 10 height 16
drag, startPoint x: 162, startPoint y: 344, endPoint x: 154, endPoint y: 345, distance: 8.2
click at [162, 344] on icon at bounding box center [161, 346] width 10 height 16
click at [134, 342] on div "Drag files here, click to choose files or select files from Files or our free s…" at bounding box center [123, 331] width 78 height 54
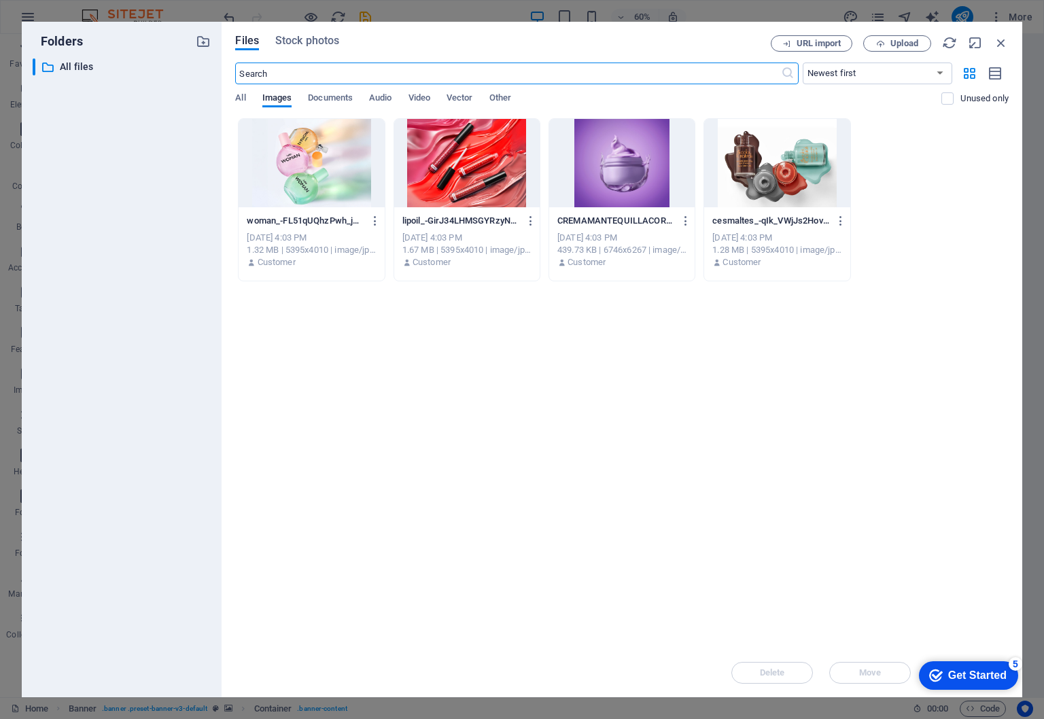
click at [311, 192] on div at bounding box center [310, 163] width 145 height 88
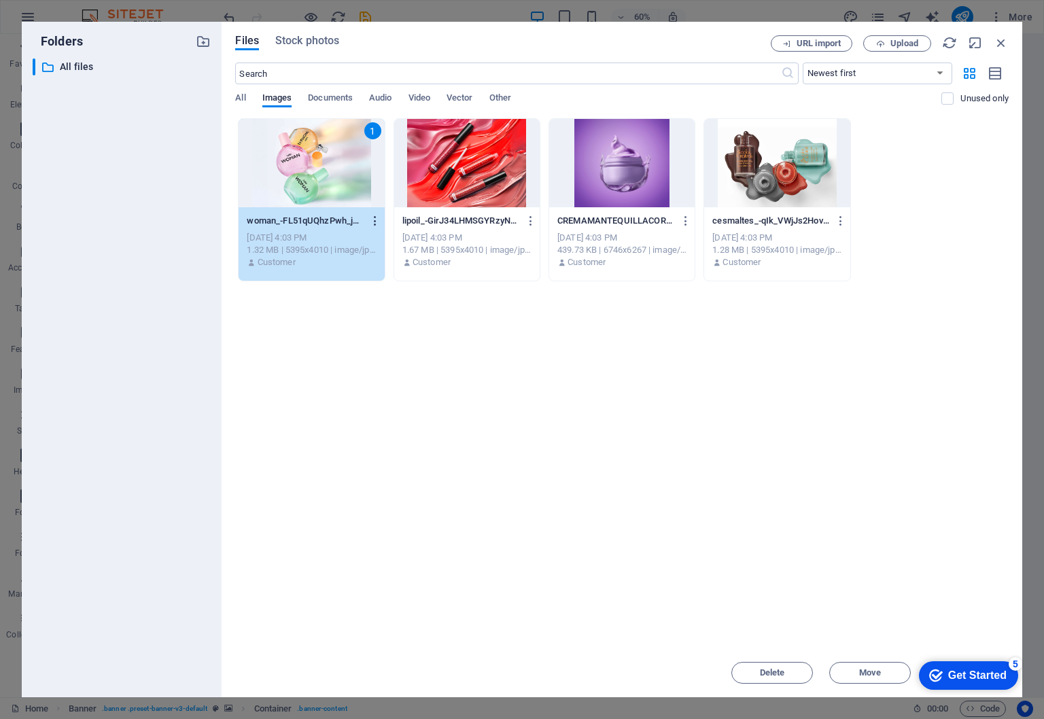
click at [372, 219] on icon "button" at bounding box center [375, 221] width 13 height 12
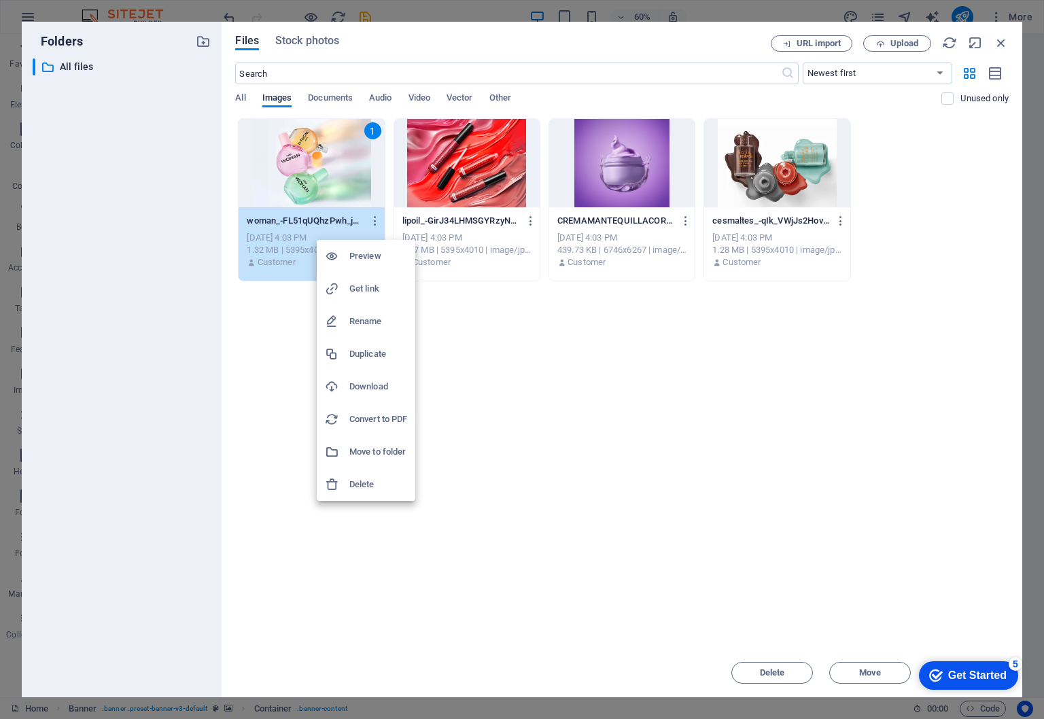
click at [376, 262] on h6 "Preview" at bounding box center [378, 256] width 58 height 16
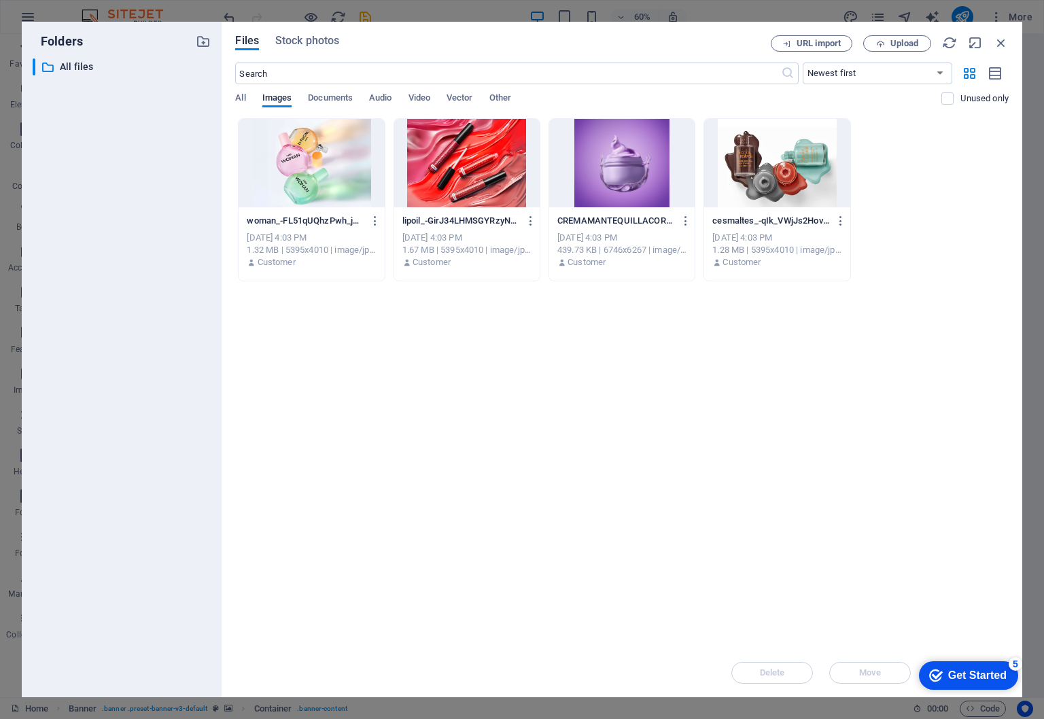
click at [294, 179] on div at bounding box center [310, 163] width 145 height 88
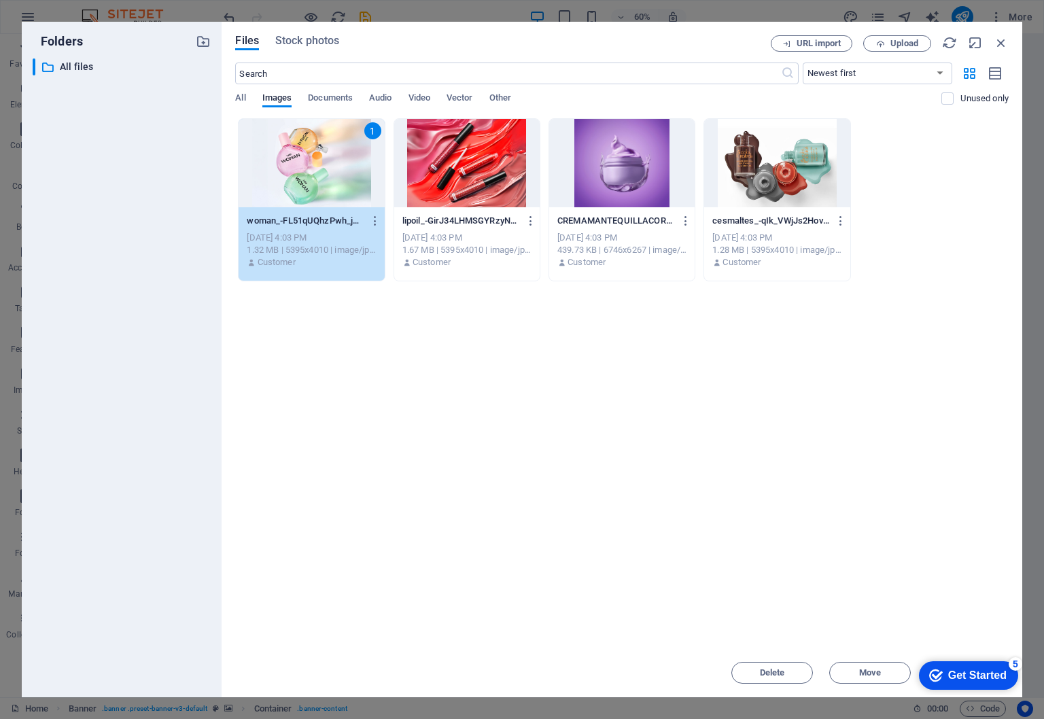
click at [294, 179] on div "1" at bounding box center [310, 163] width 145 height 88
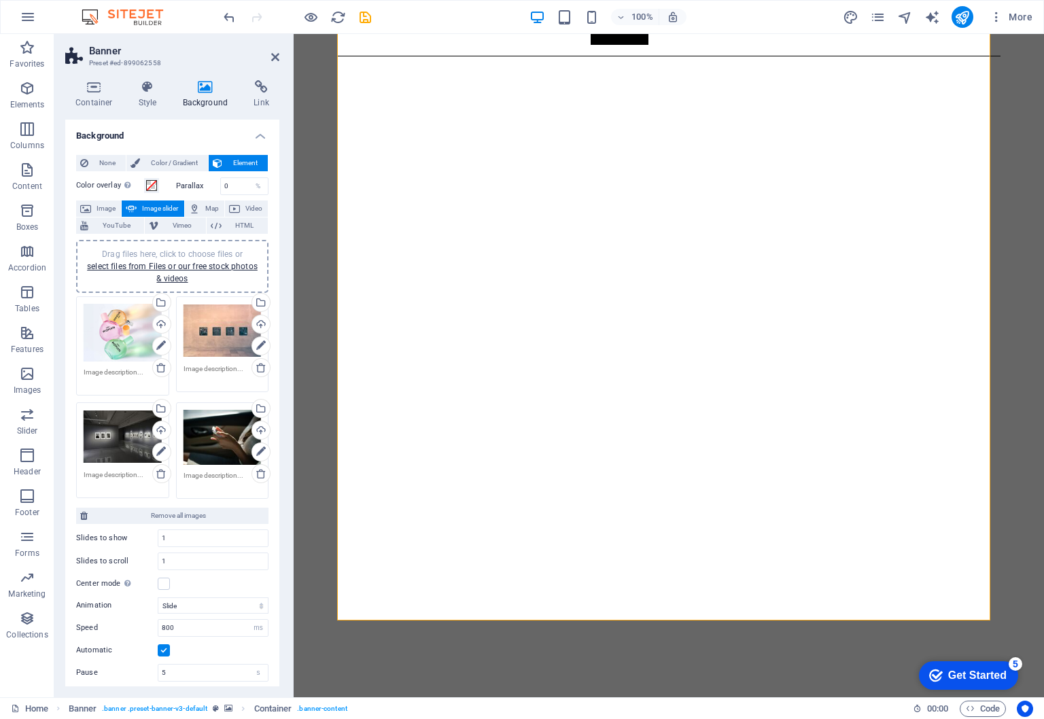
click at [231, 334] on div "Drag files here, click to choose files or select files from Files or our free s…" at bounding box center [222, 331] width 78 height 54
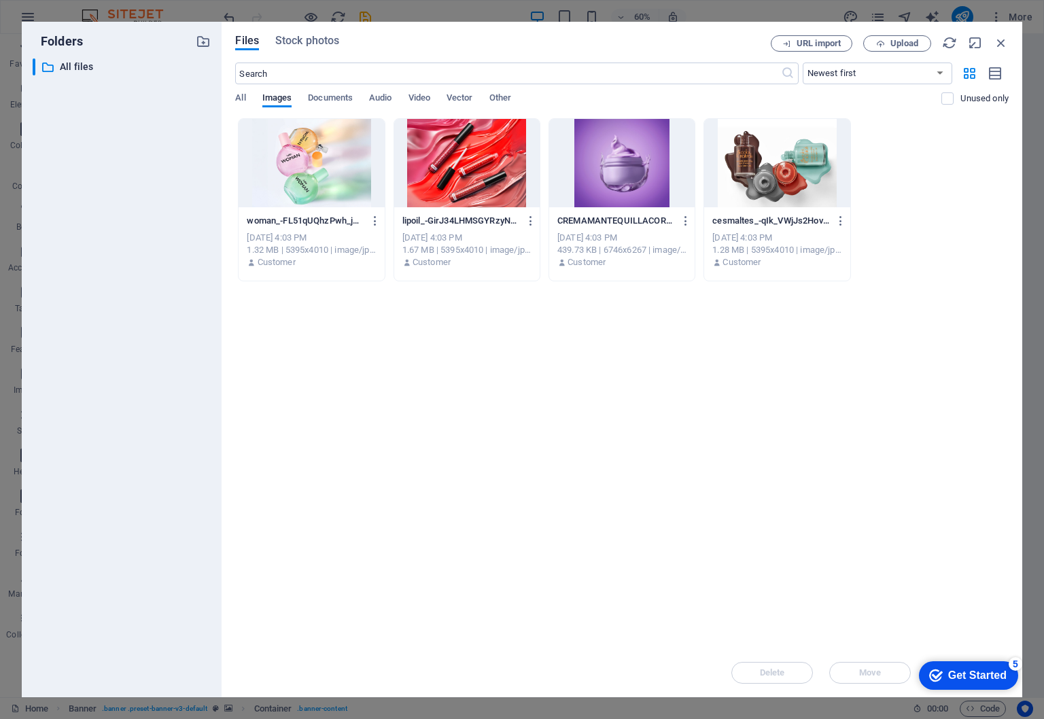
click at [423, 185] on div at bounding box center [466, 163] width 145 height 88
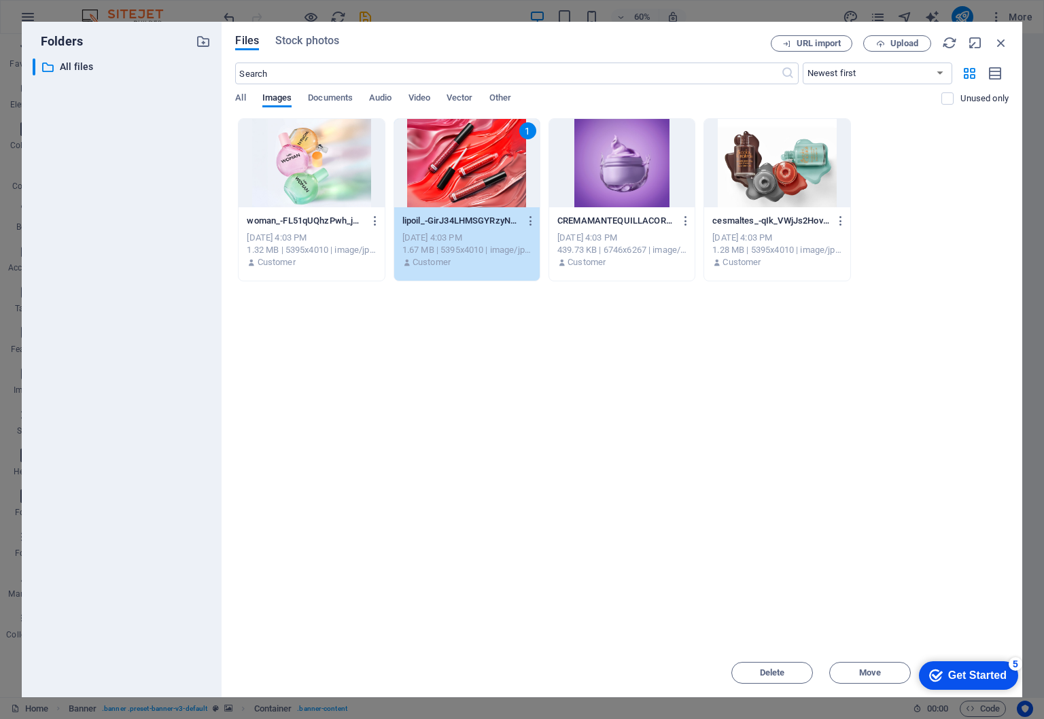
click at [423, 185] on div "1" at bounding box center [466, 163] width 145 height 88
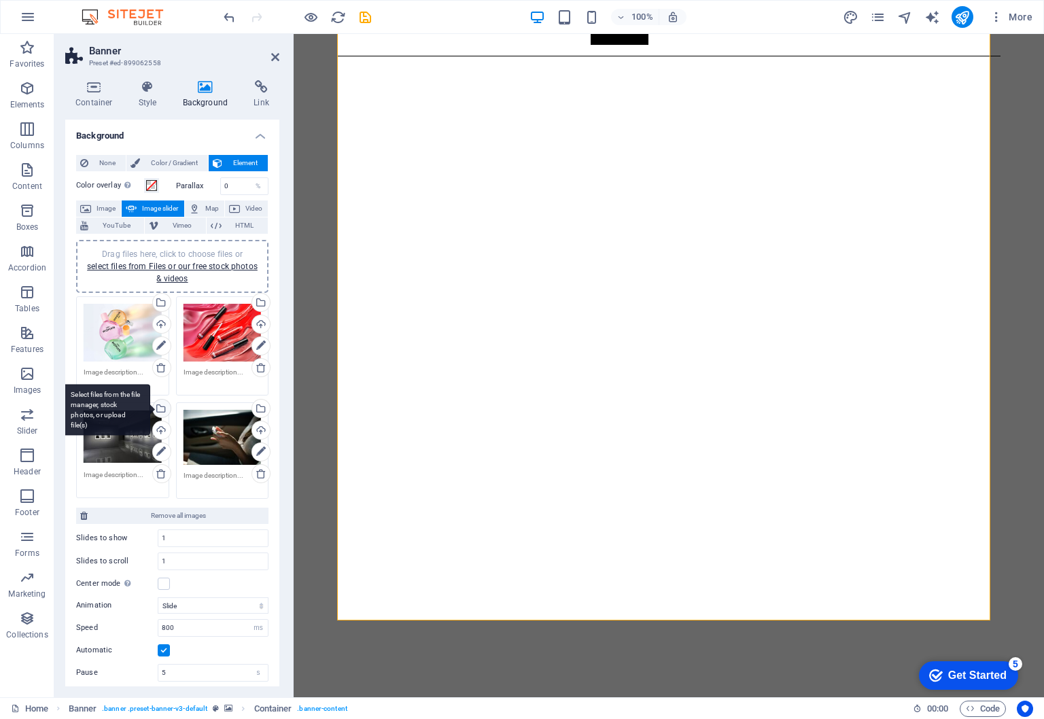
click at [118, 430] on div "Select files from the file manager, stock photos, or upload file(s)" at bounding box center [106, 409] width 88 height 51
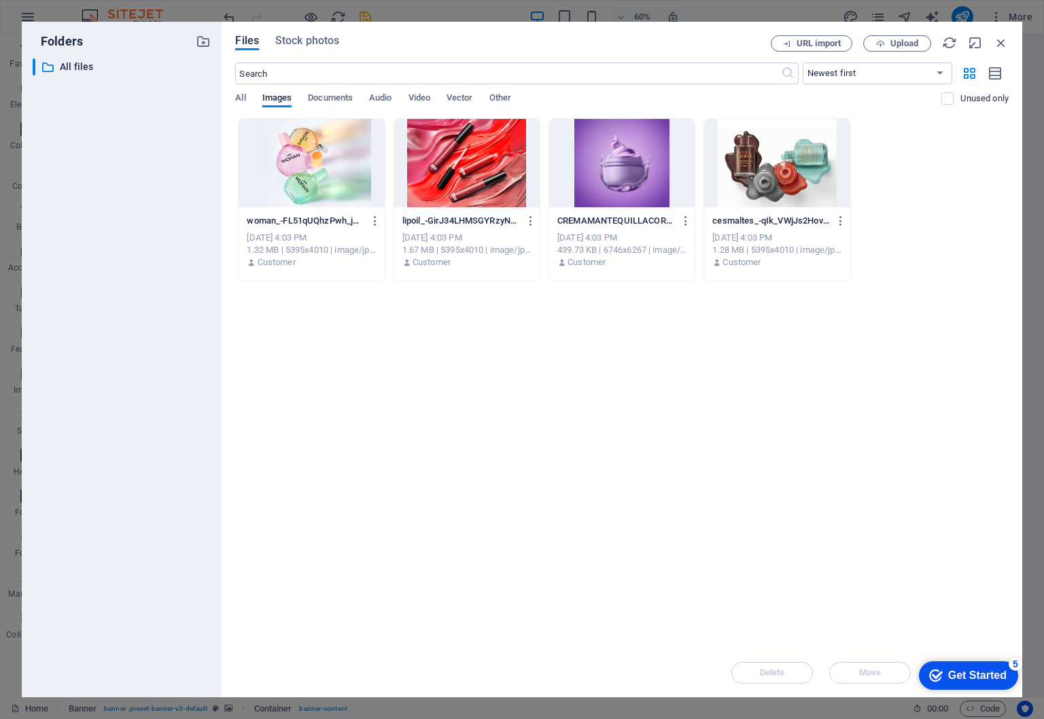
click at [600, 154] on div at bounding box center [621, 163] width 145 height 88
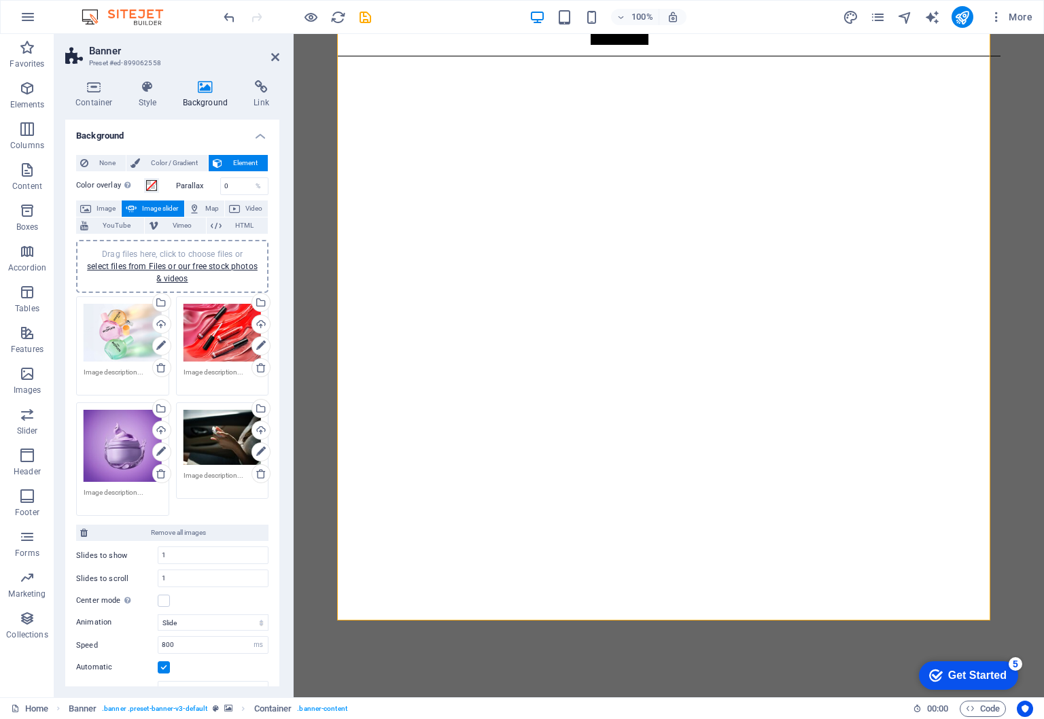
click at [103, 454] on div "Drag files here, click to choose files or select files from Files or our free s…" at bounding box center [123, 446] width 78 height 73
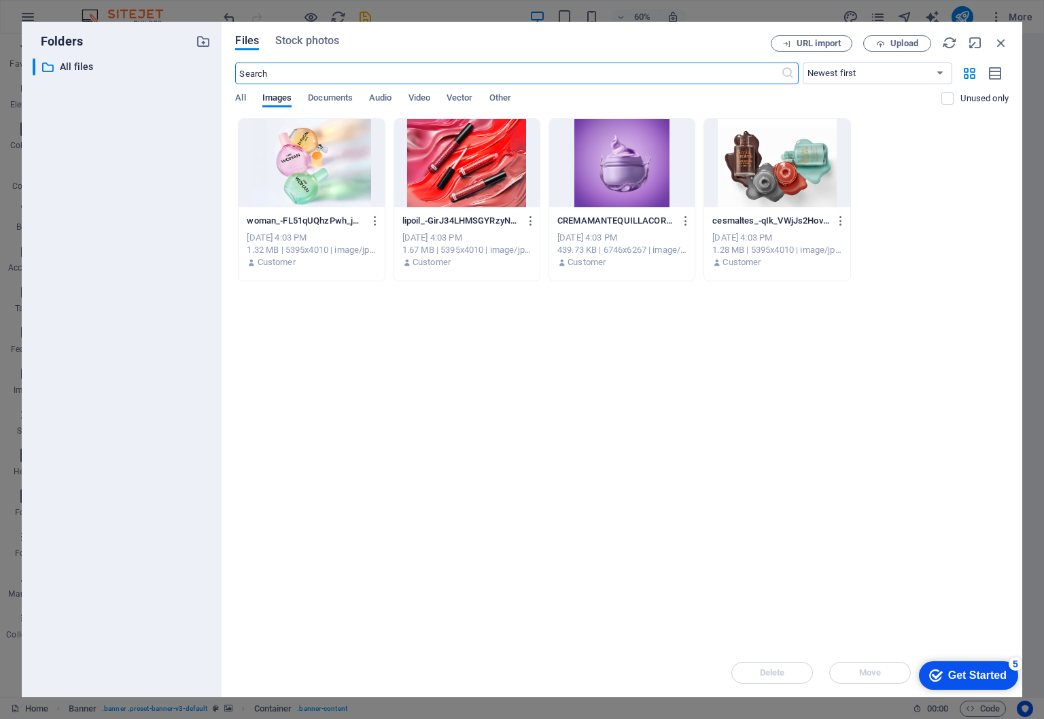
click at [607, 190] on div at bounding box center [621, 163] width 145 height 88
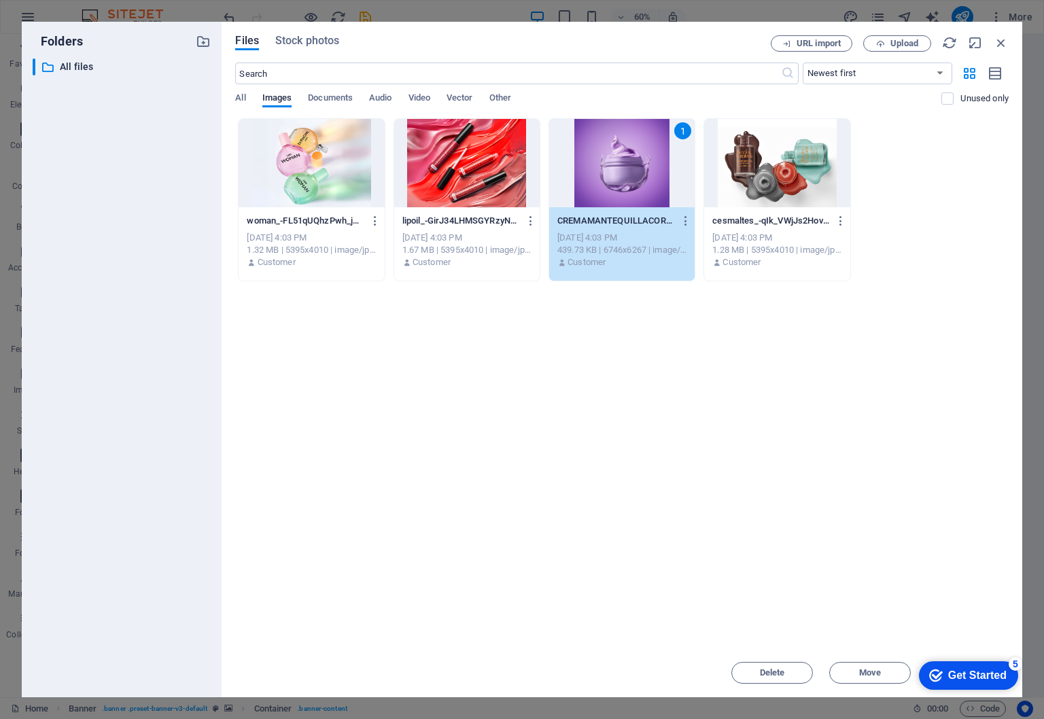
click at [607, 190] on div "1" at bounding box center [621, 163] width 145 height 88
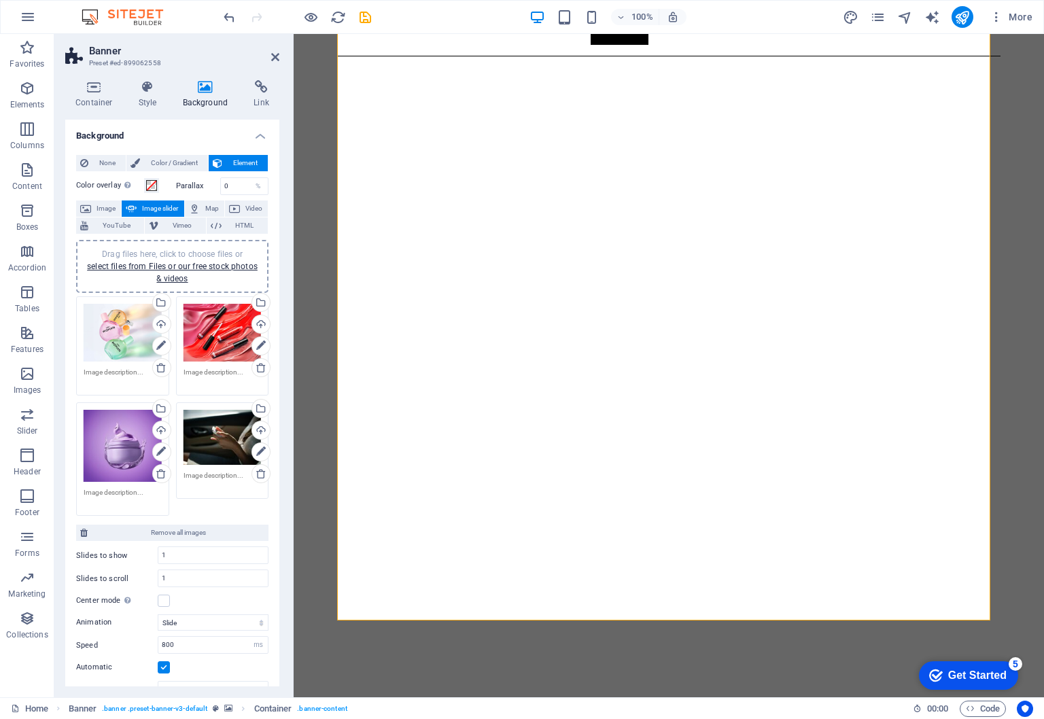
click at [211, 435] on div "Drag files here, click to choose files or select files from Files or our free s…" at bounding box center [222, 437] width 78 height 55
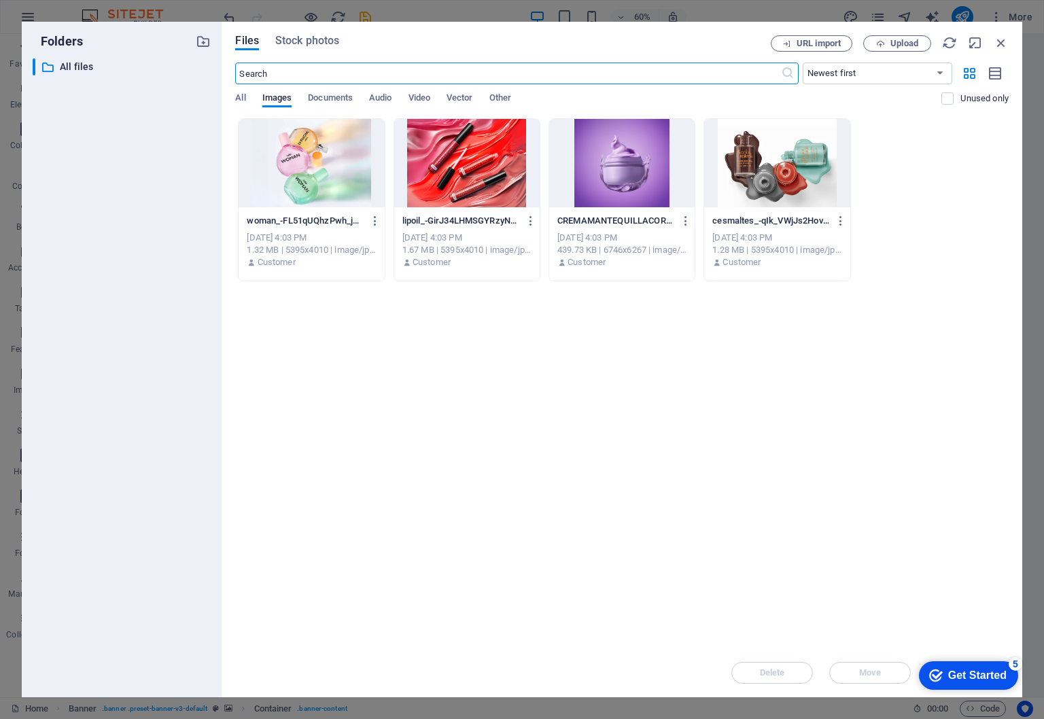
click at [746, 178] on div at bounding box center [776, 163] width 145 height 88
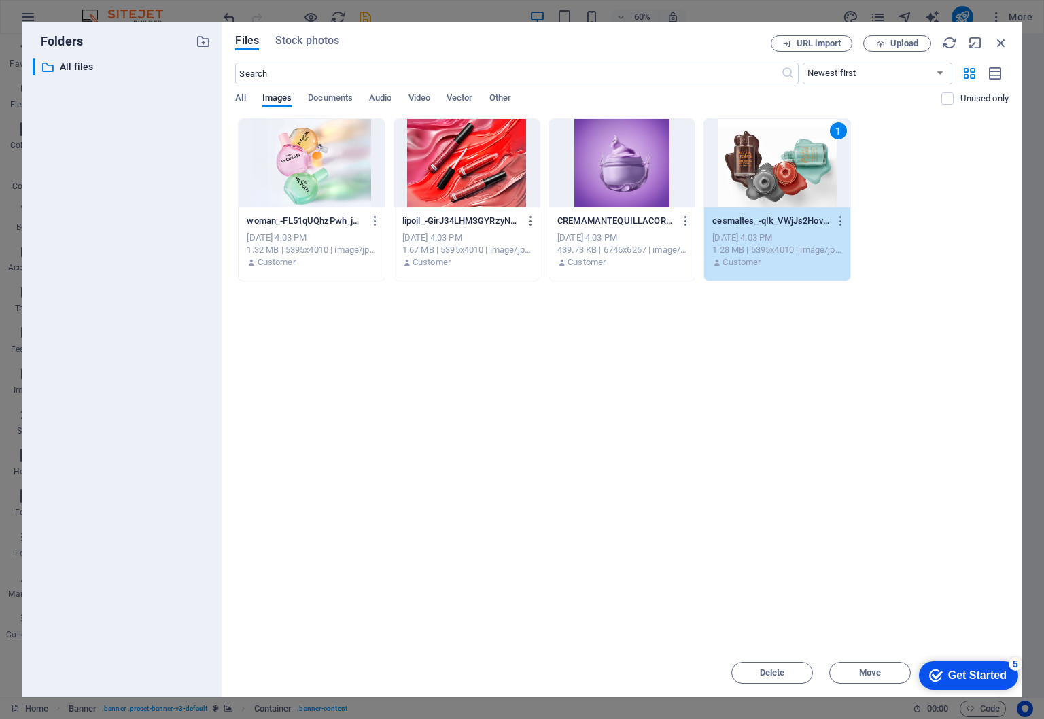
click at [746, 178] on div "1" at bounding box center [776, 163] width 145 height 88
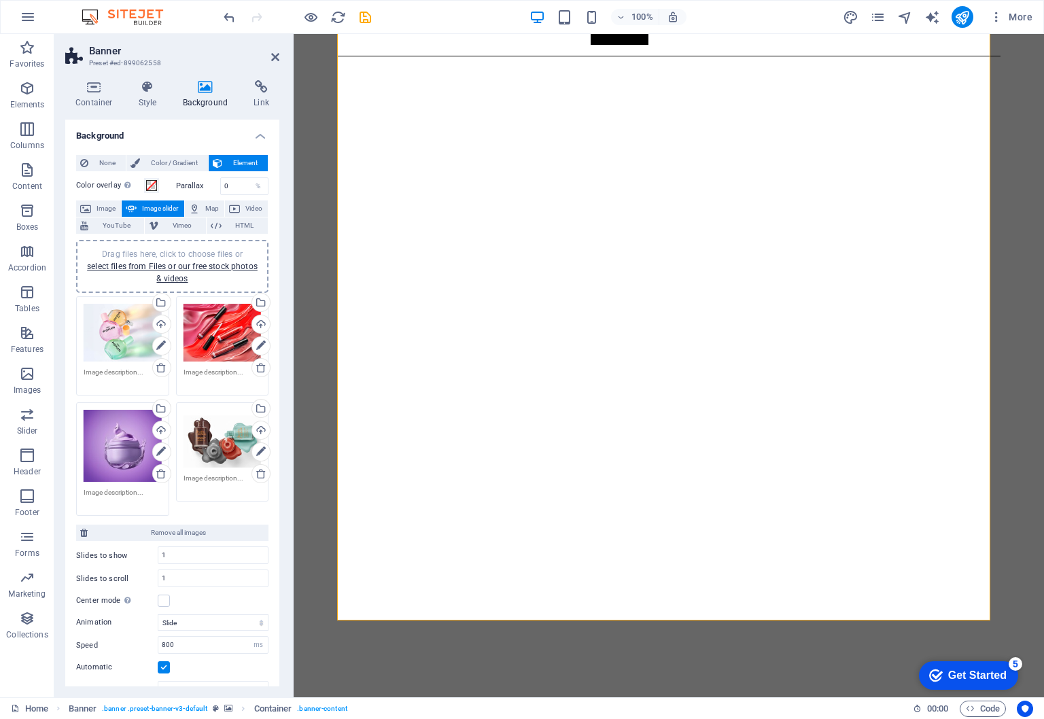
click at [204, 441] on div "Drag files here, click to choose files or select files from Files or our free s…" at bounding box center [222, 439] width 78 height 58
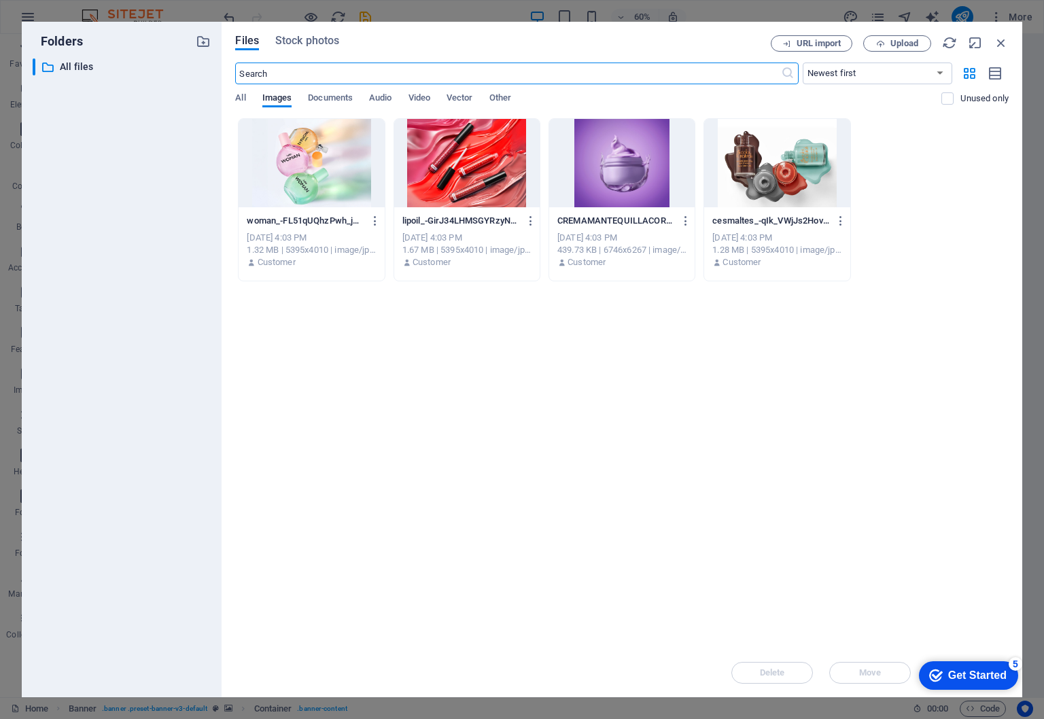
click at [2, 122] on div "Folders ​ All files All files Files Stock photos URL import Upload ​ Newest fir…" at bounding box center [522, 359] width 1044 height 719
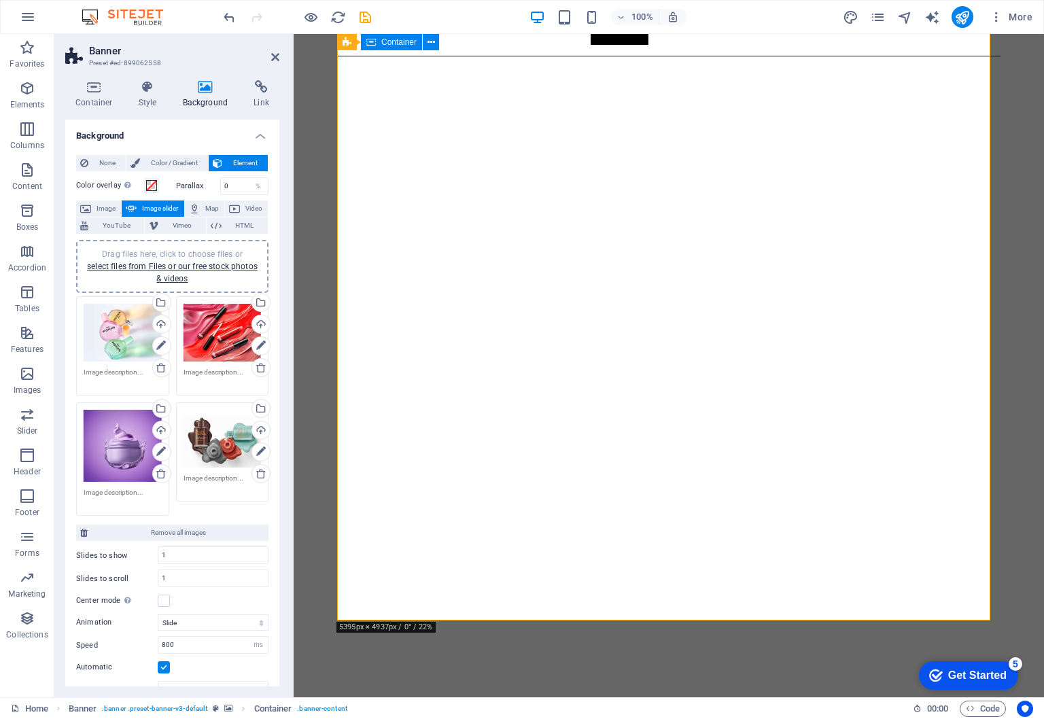
scroll to position [117, 0]
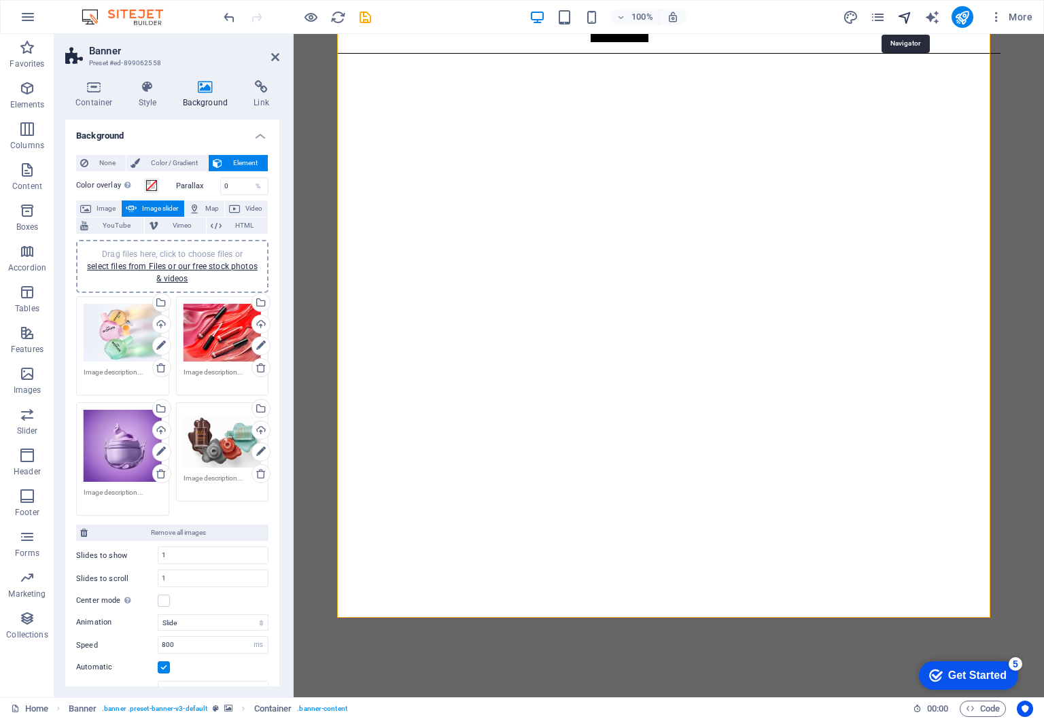
click at [909, 17] on icon "navigator" at bounding box center [905, 18] width 16 height 16
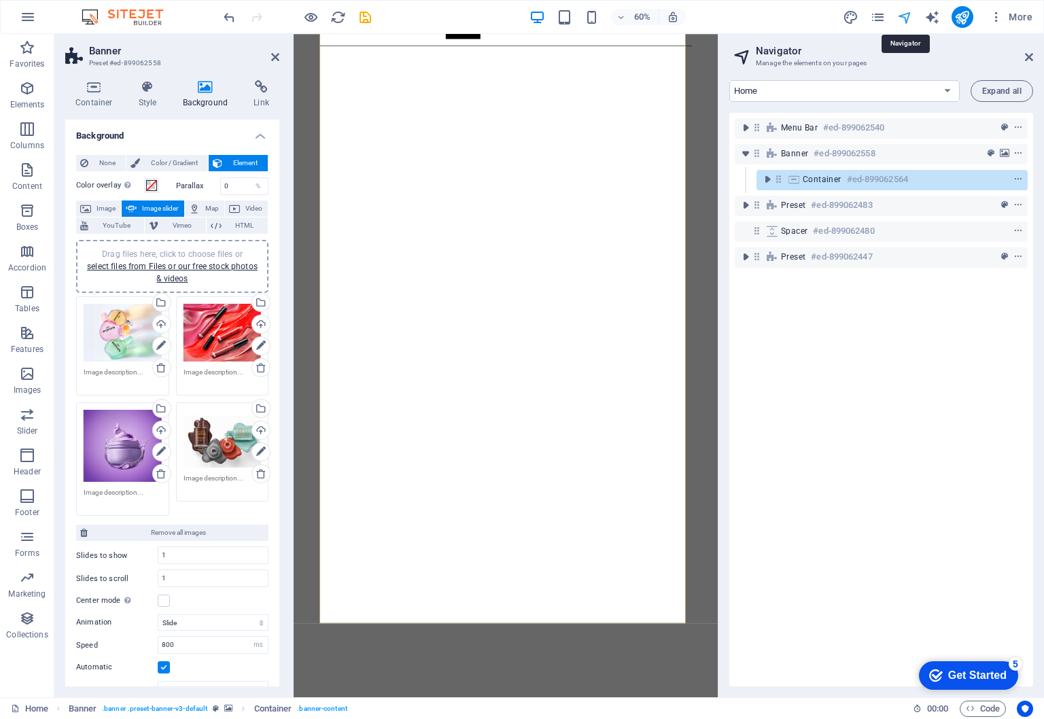
click at [909, 17] on icon "navigator" at bounding box center [905, 18] width 16 height 16
click at [1026, 53] on icon at bounding box center [1029, 57] width 8 height 11
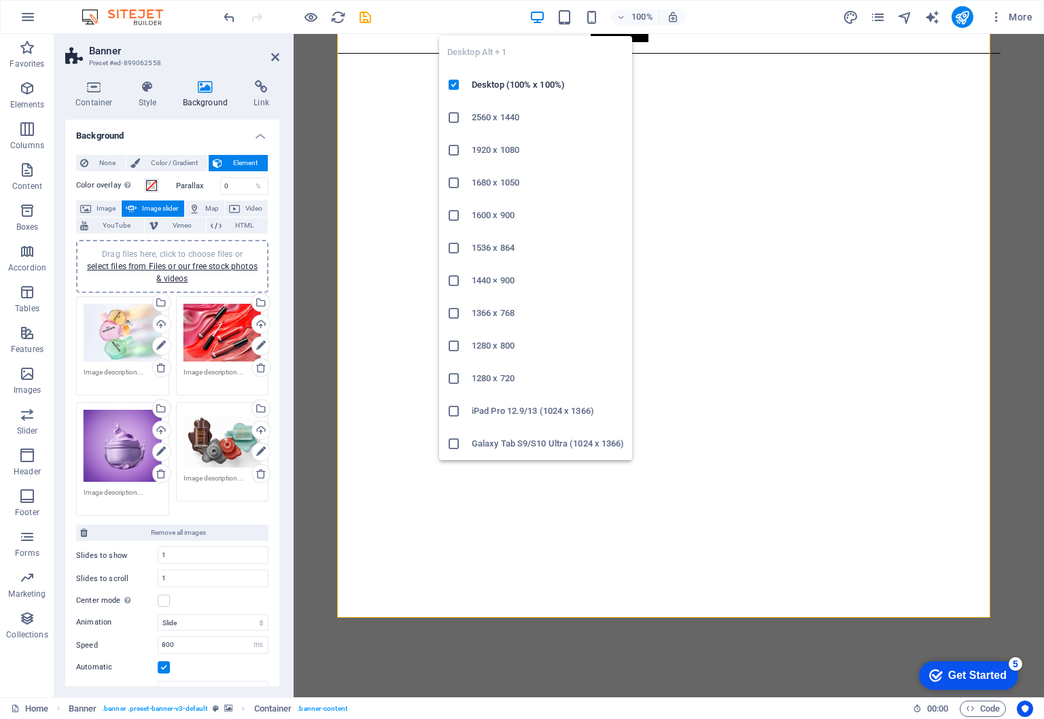
click at [539, 16] on icon "button" at bounding box center [537, 18] width 16 height 16
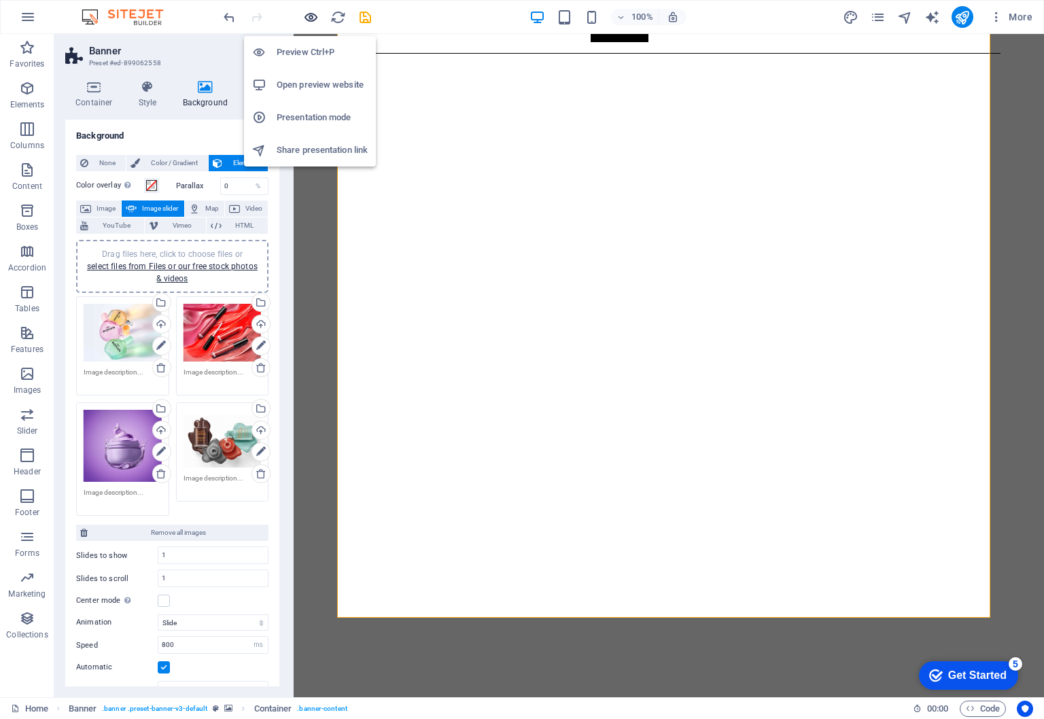
click at [306, 19] on icon "button" at bounding box center [311, 18] width 16 height 16
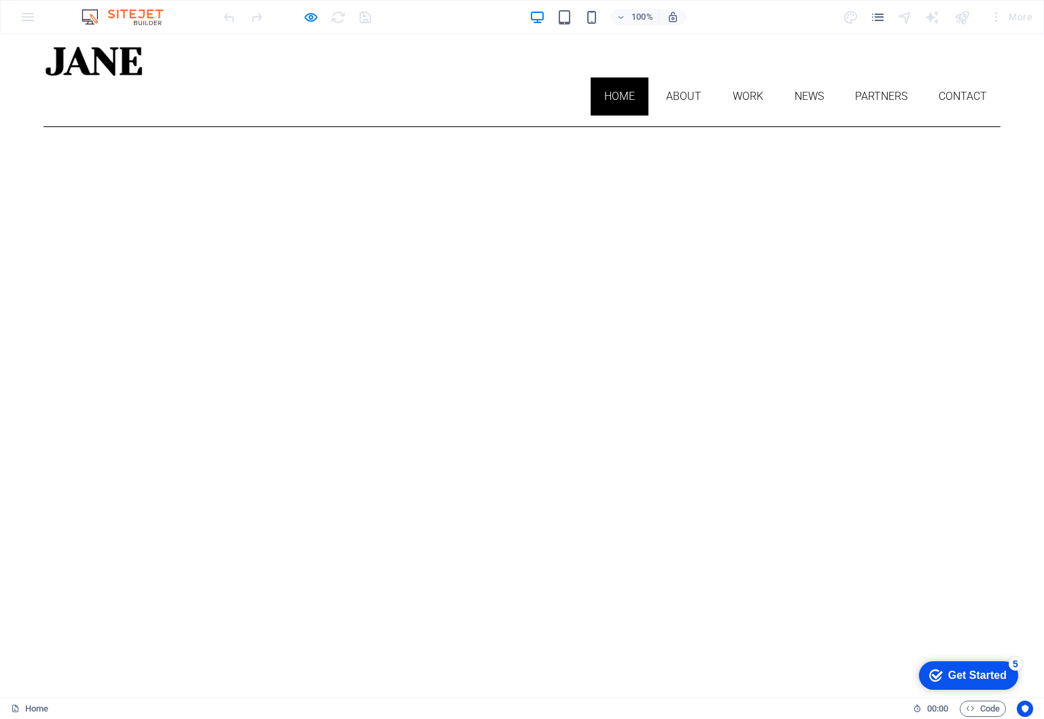
scroll to position [88, 0]
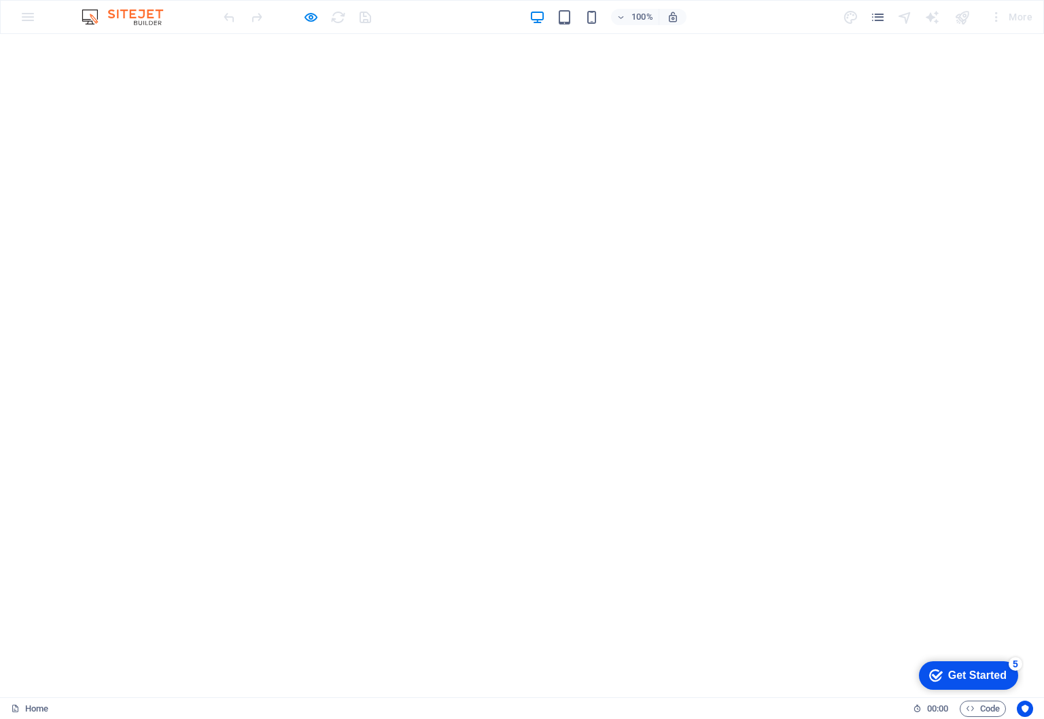
scroll to position [622, 0]
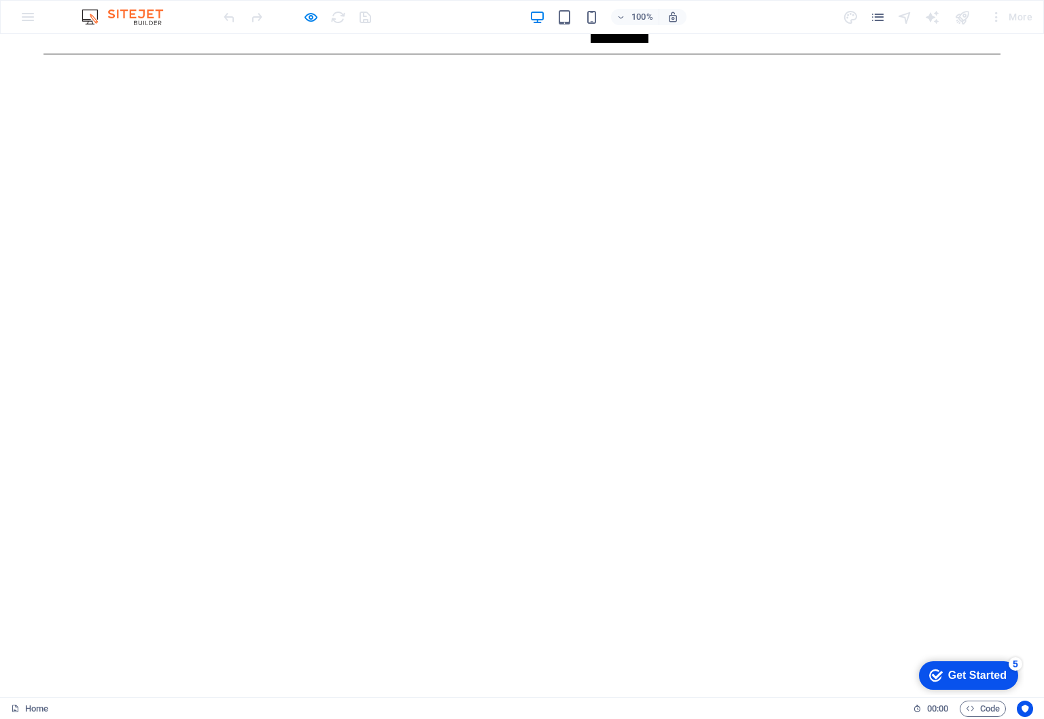
click at [31, 20] on div "100% More" at bounding box center [522, 17] width 1042 height 33
click at [25, 17] on div "100% More" at bounding box center [522, 17] width 1042 height 33
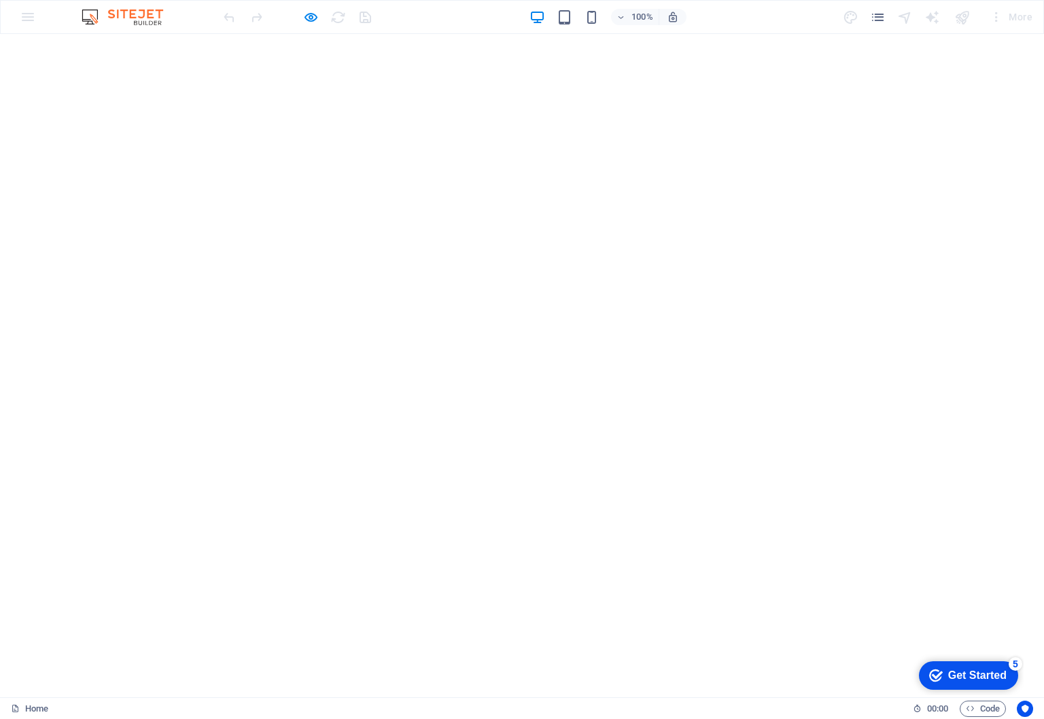
scroll to position [138, 0]
click at [963, 669] on div "Get Started" at bounding box center [977, 675] width 58 height 12
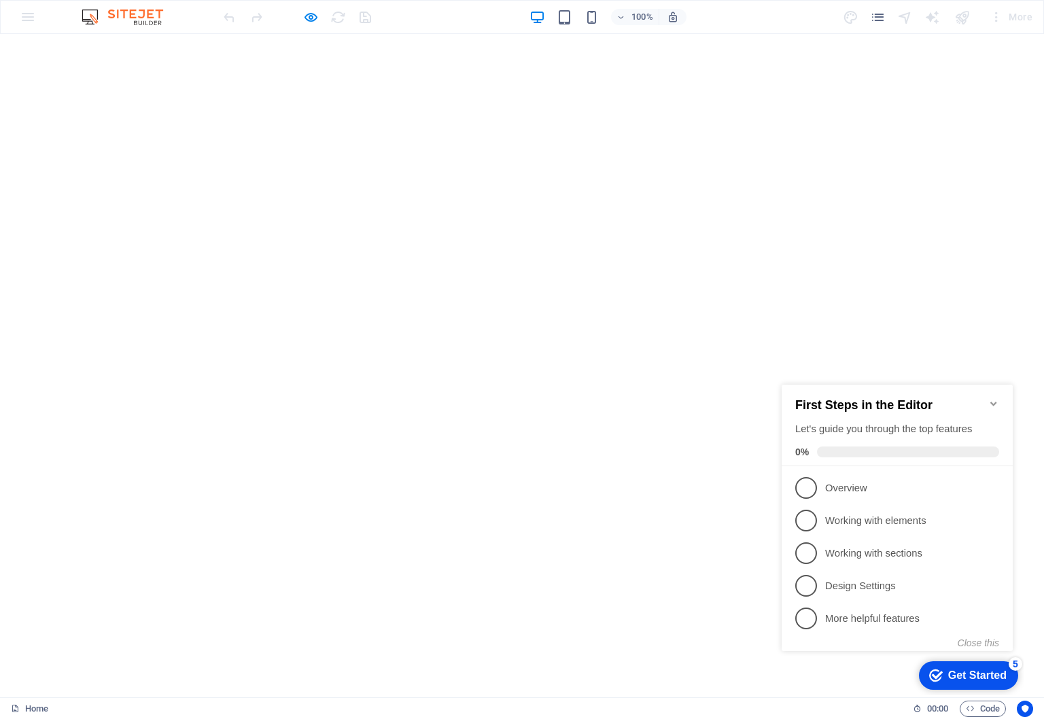
click at [893, 495] on link "1 Overview - incomplete" at bounding box center [897, 488] width 204 height 22
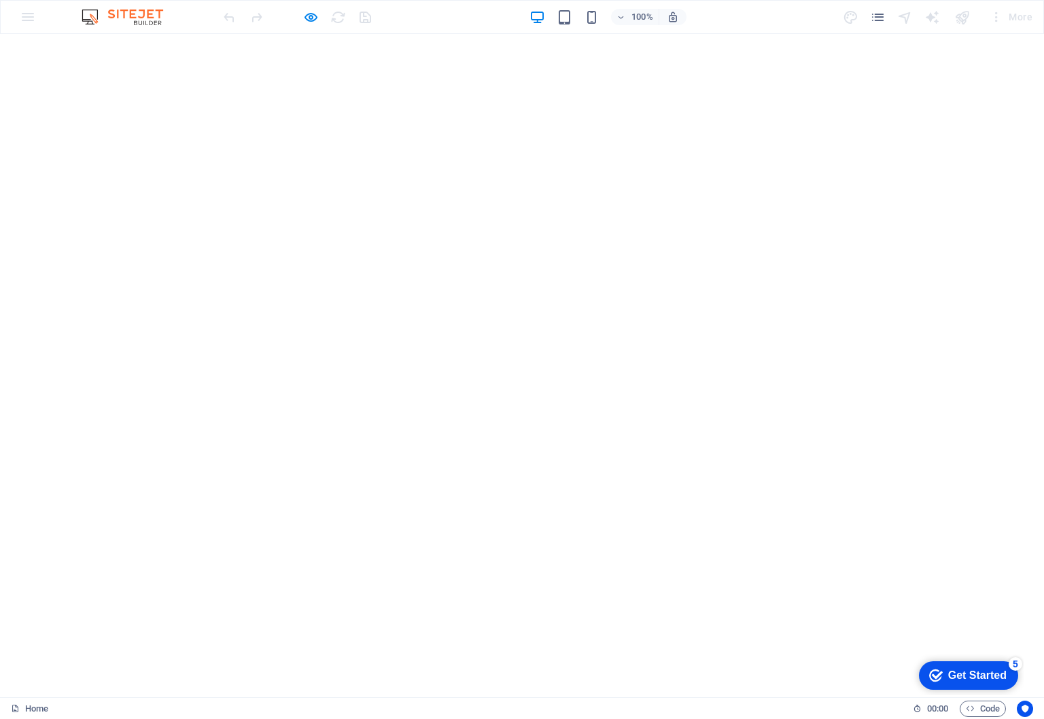
scroll to position [0, 0]
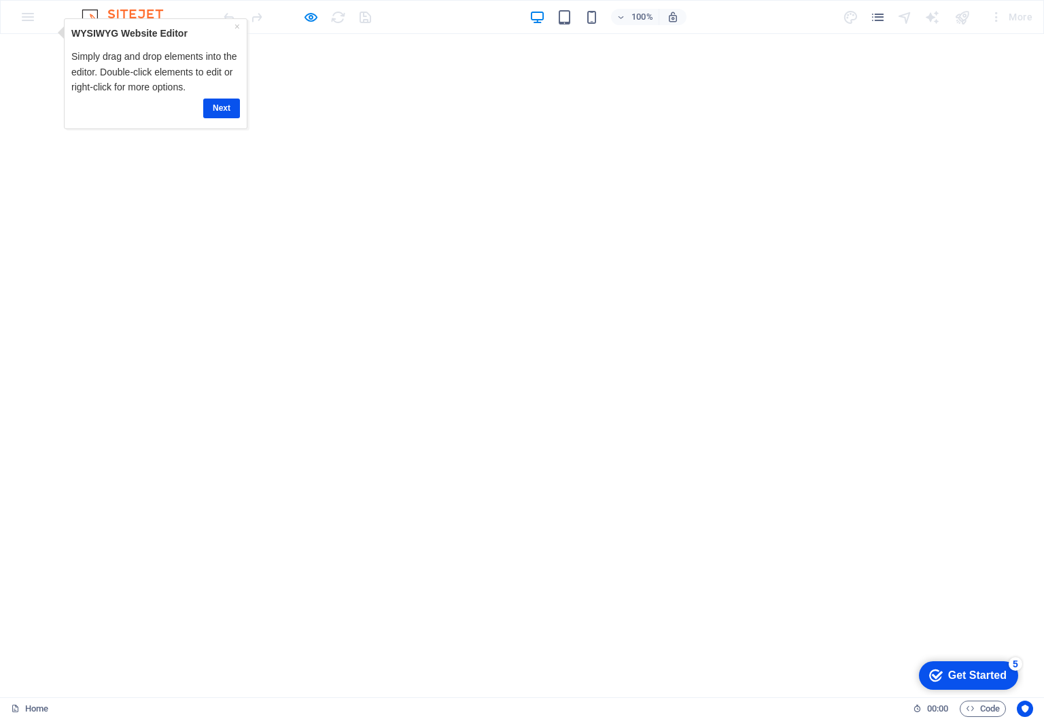
click at [241, 110] on div "× WYSIWYG Website Editor Simply drag and drop elements into the editor. Double-…" at bounding box center [154, 73] width 175 height 103
click at [309, 14] on icon "button" at bounding box center [311, 18] width 16 height 16
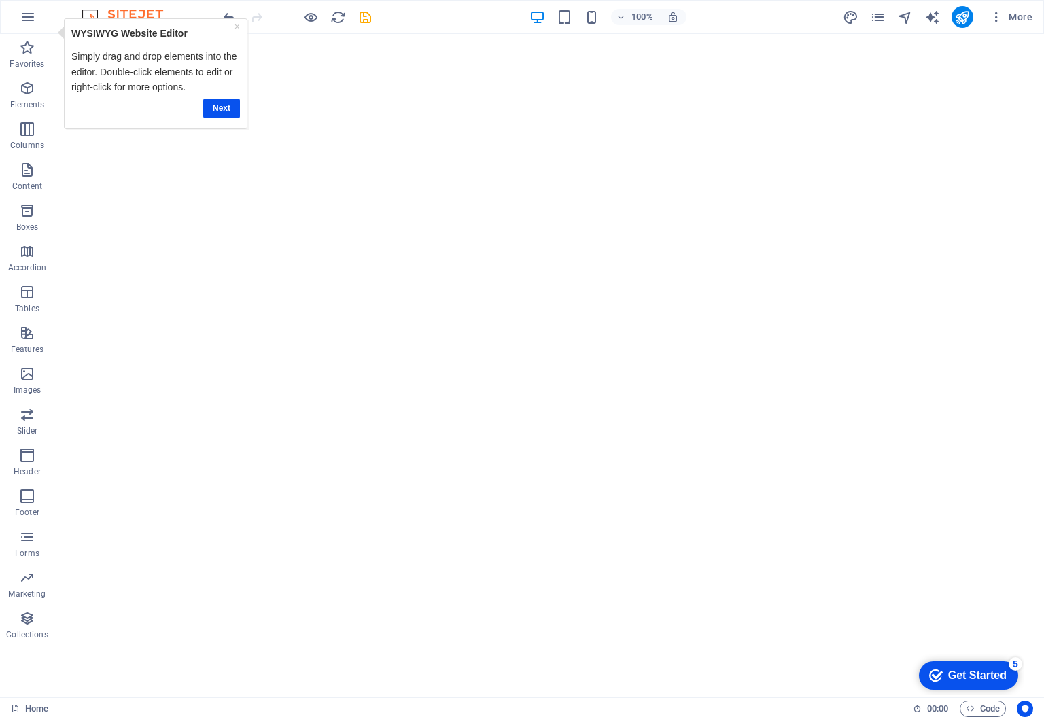
click at [436, 18] on div "100% More" at bounding box center [629, 17] width 817 height 22
click at [238, 31] on link "×" at bounding box center [236, 26] width 5 height 11
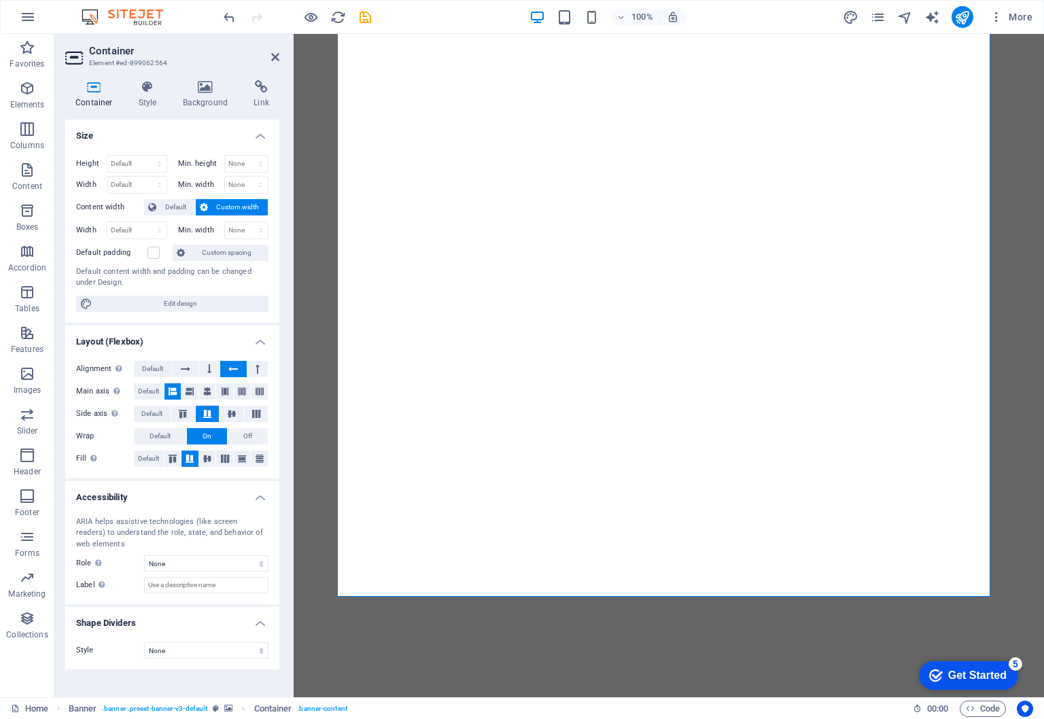
click at [224, 203] on span "Custom width" at bounding box center [238, 207] width 52 height 16
click at [145, 97] on h4 "Style" at bounding box center [150, 94] width 44 height 29
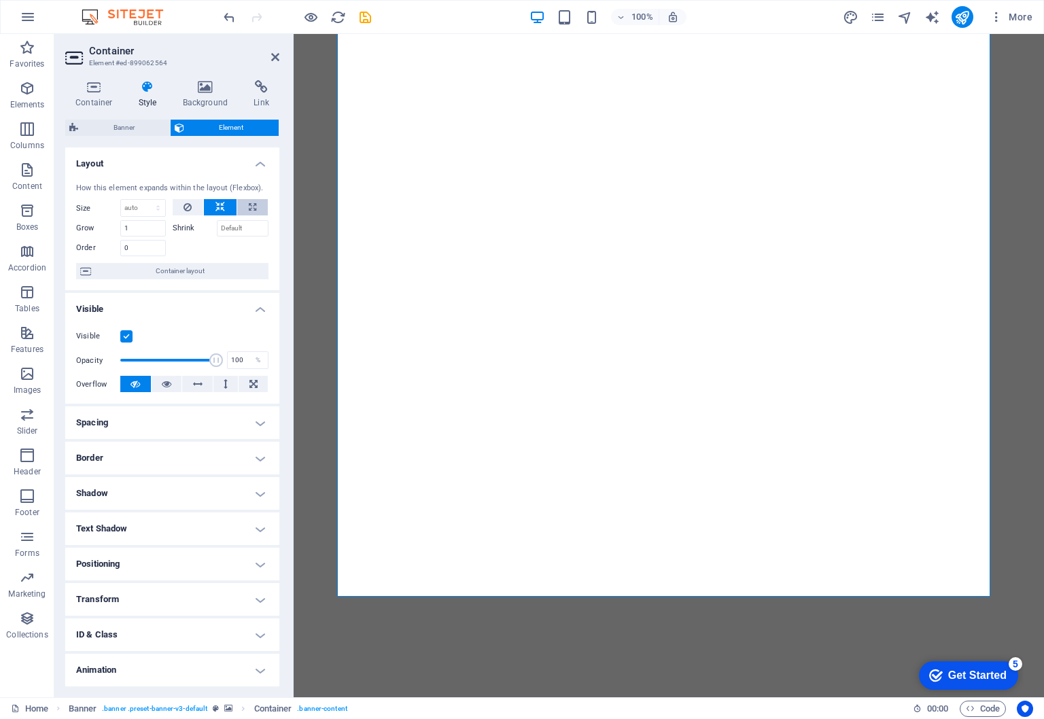
click at [249, 212] on icon at bounding box center [252, 207] width 7 height 16
type input "100"
select select "%"
click at [218, 209] on icon at bounding box center [220, 207] width 10 height 16
select select "DISABLED_OPTION_VALUE"
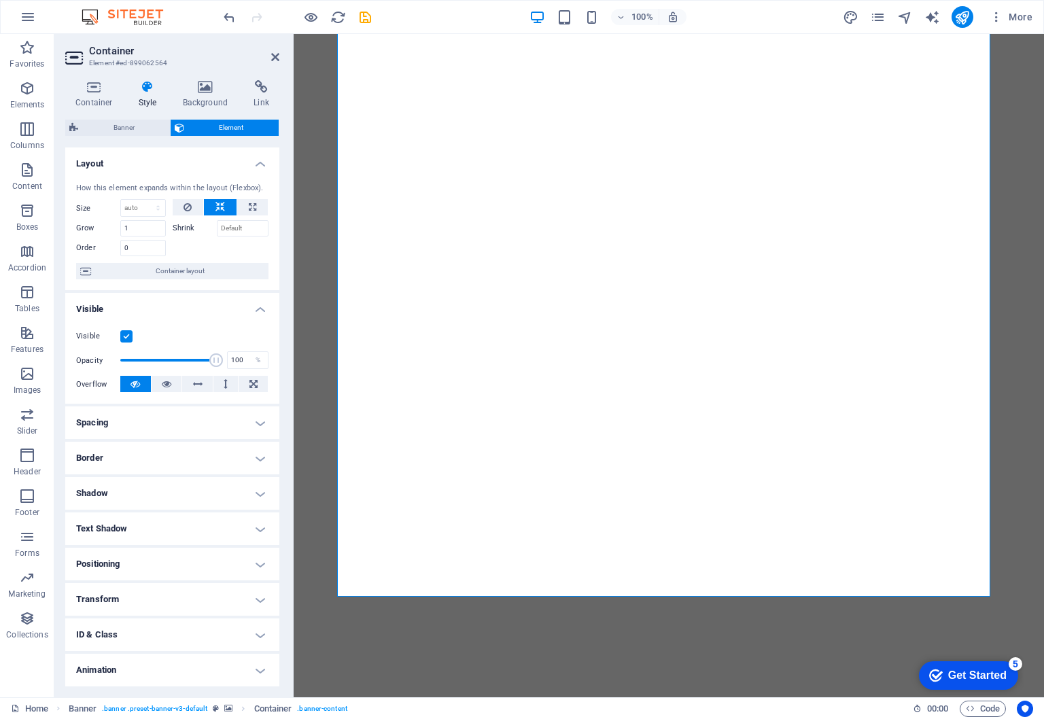
click at [215, 416] on h4 "Spacing" at bounding box center [172, 422] width 214 height 33
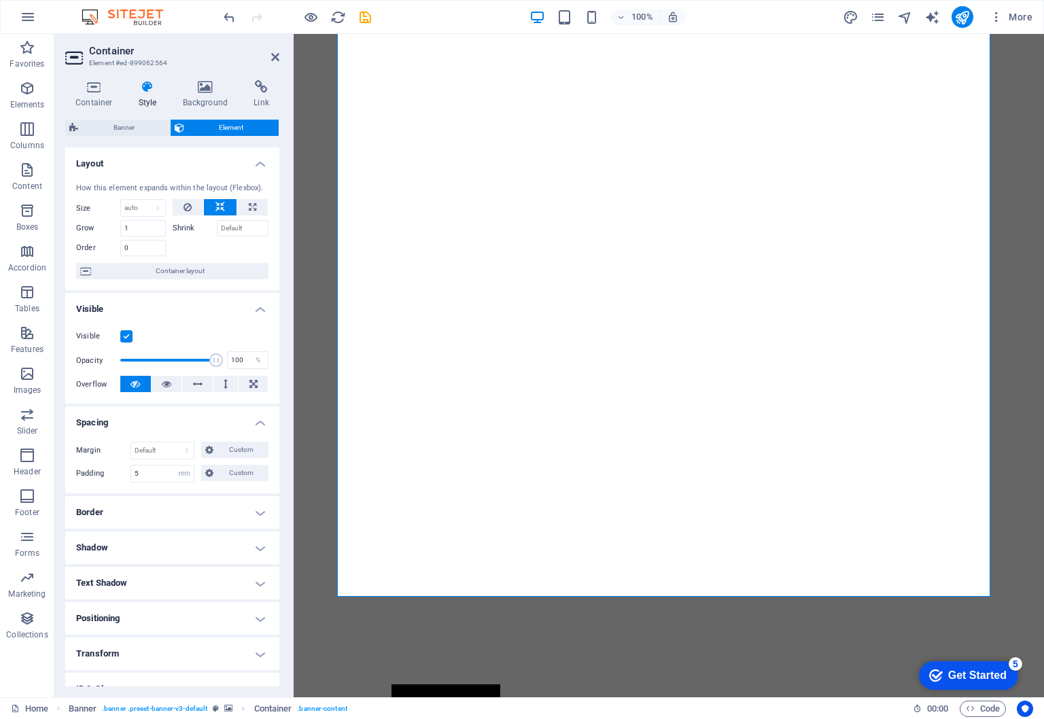
click at [215, 416] on h4 "Spacing" at bounding box center [172, 418] width 214 height 24
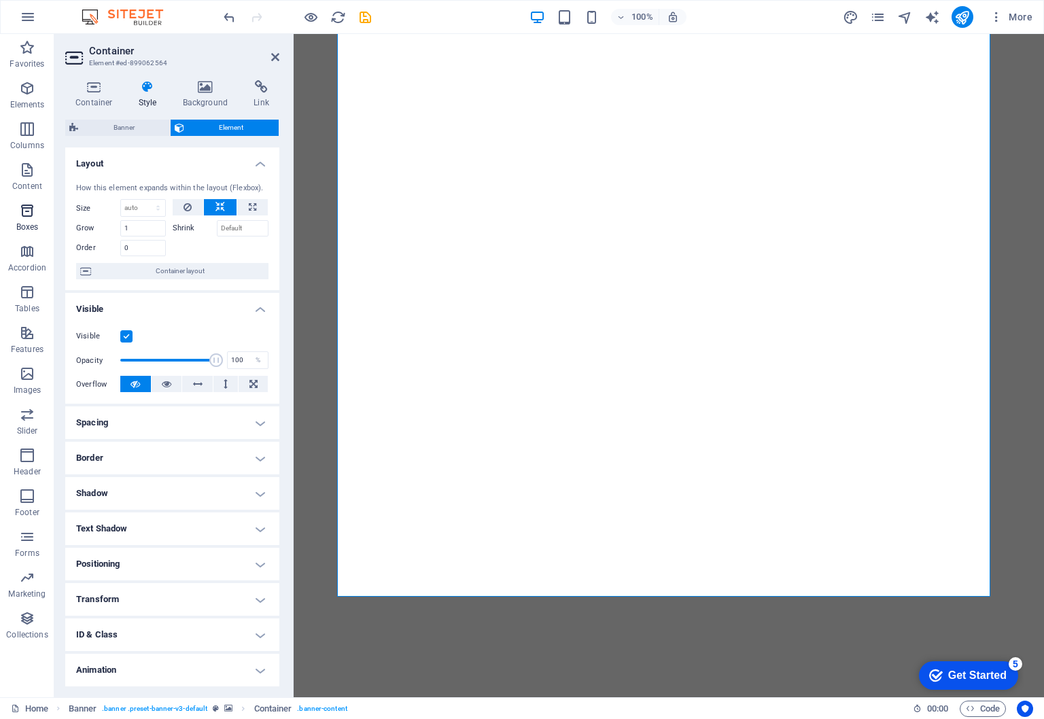
click at [35, 213] on icon "button" at bounding box center [27, 210] width 16 height 16
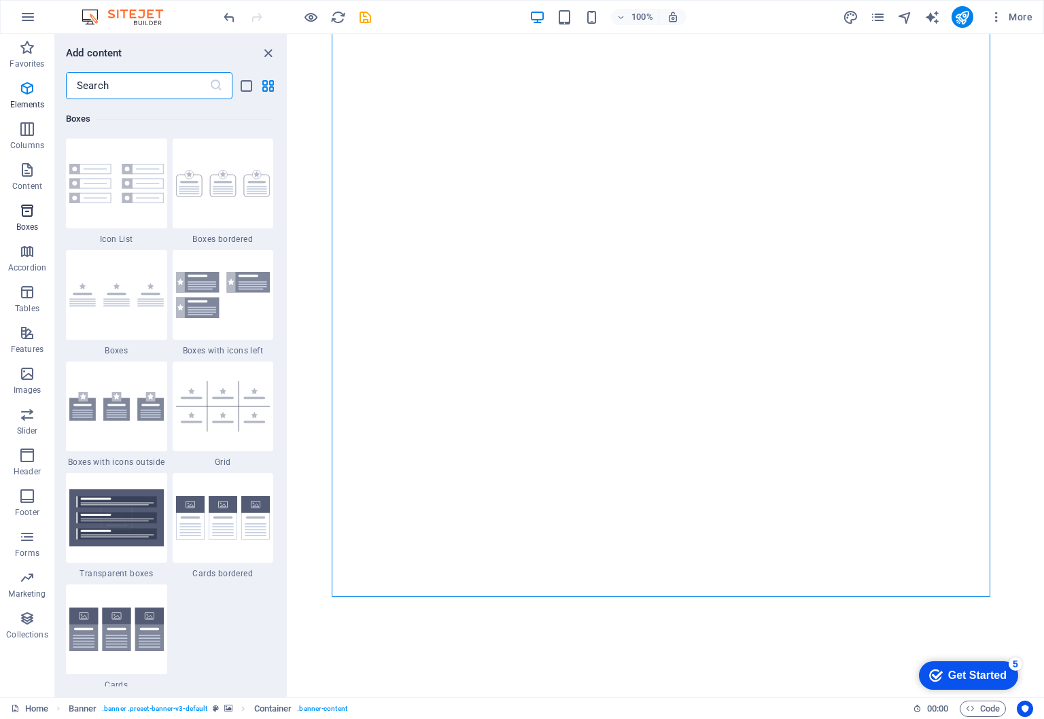
scroll to position [3748, 0]
click at [25, 92] on icon "button" at bounding box center [27, 88] width 16 height 16
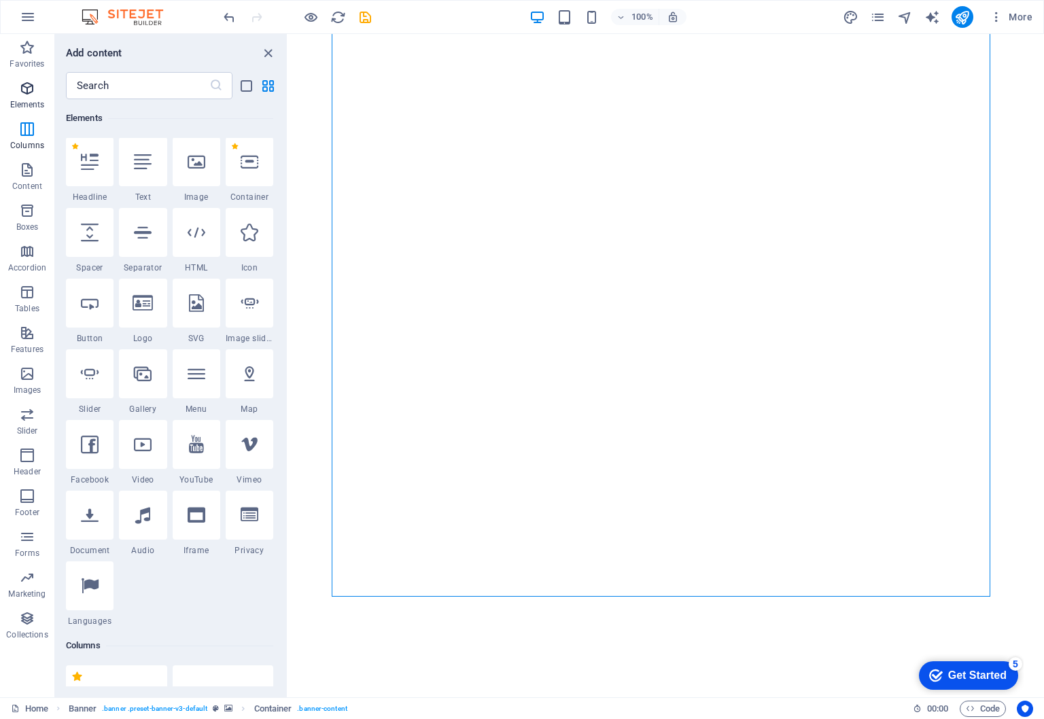
scroll to position [145, 0]
click at [29, 135] on icon "button" at bounding box center [27, 129] width 16 height 16
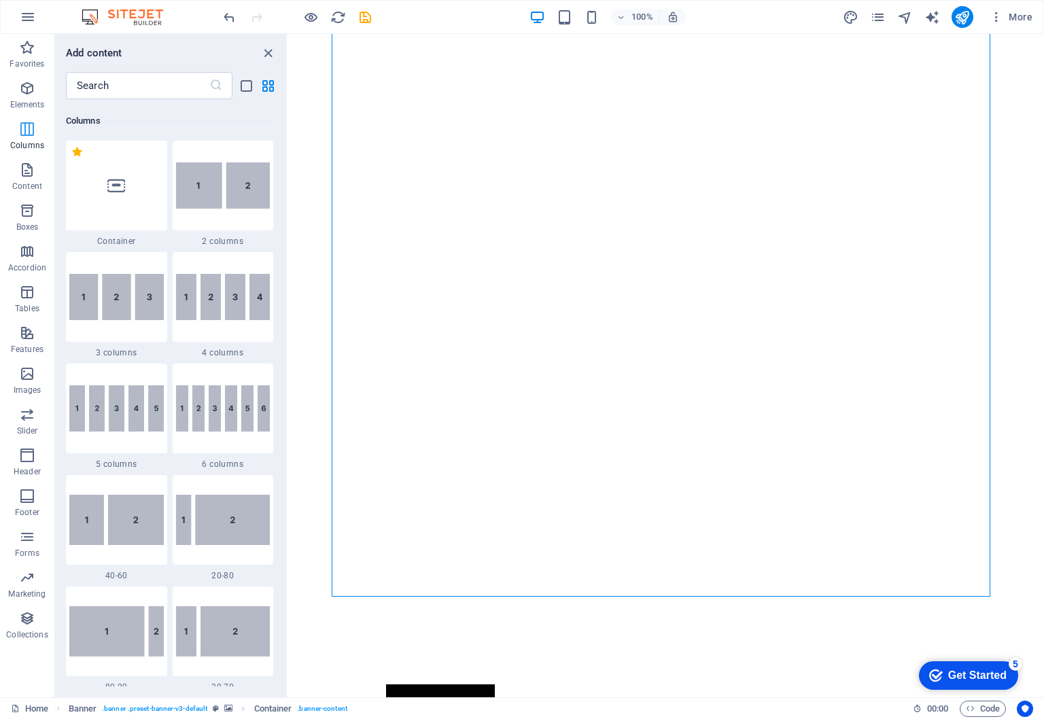
scroll to position [673, 0]
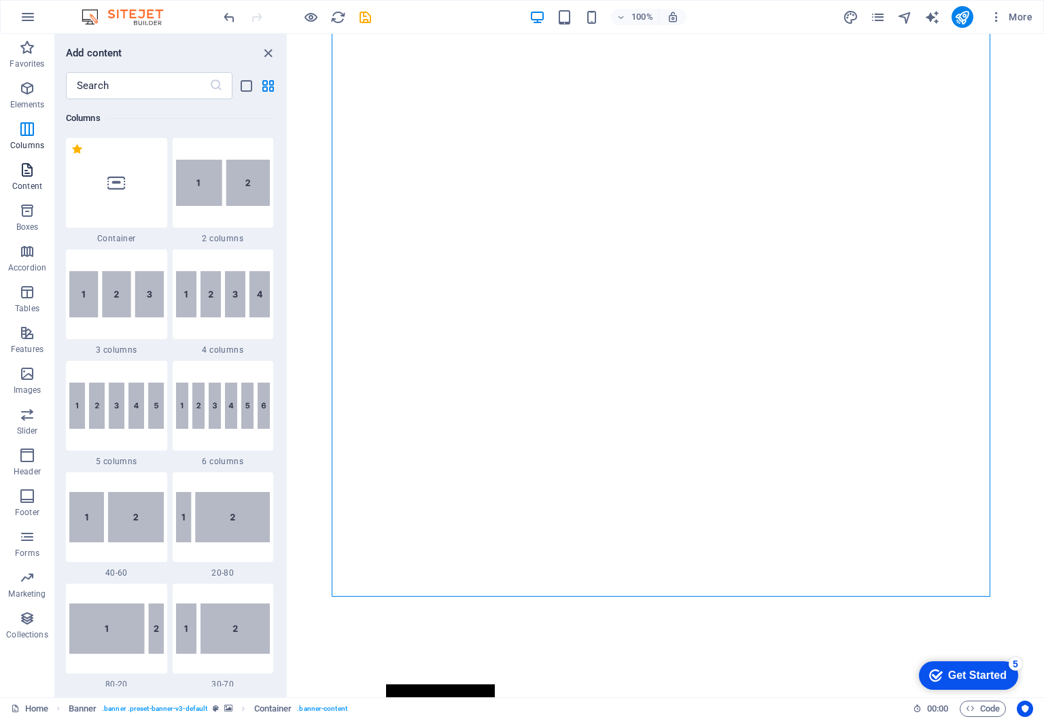
click at [32, 180] on span "Content" at bounding box center [27, 178] width 54 height 33
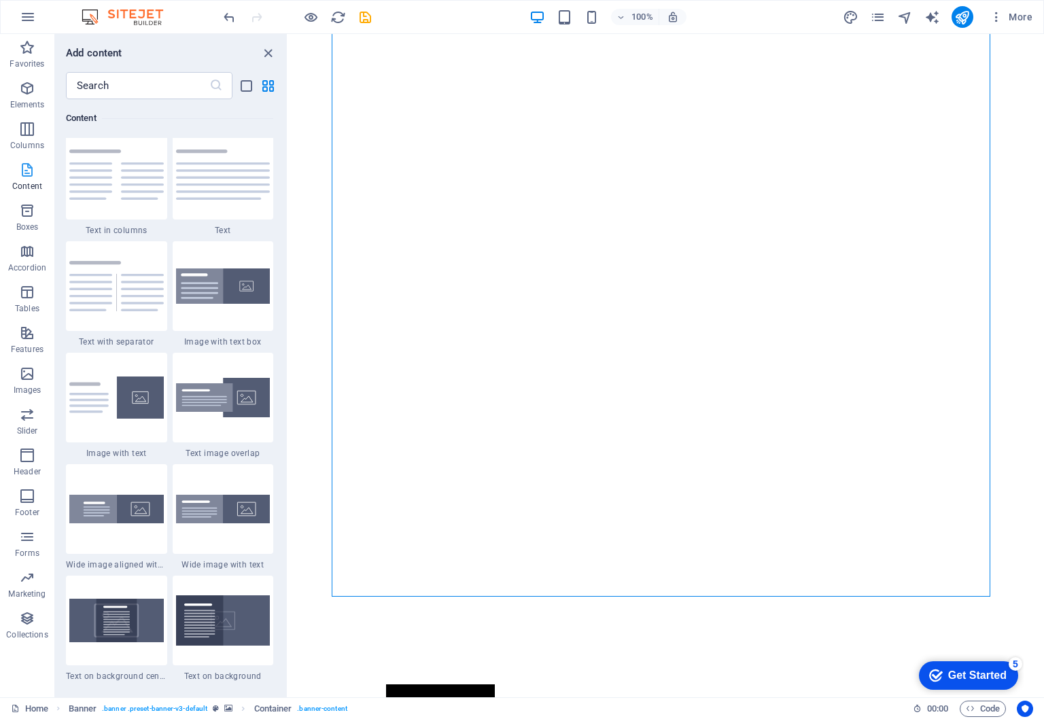
scroll to position [2389, 0]
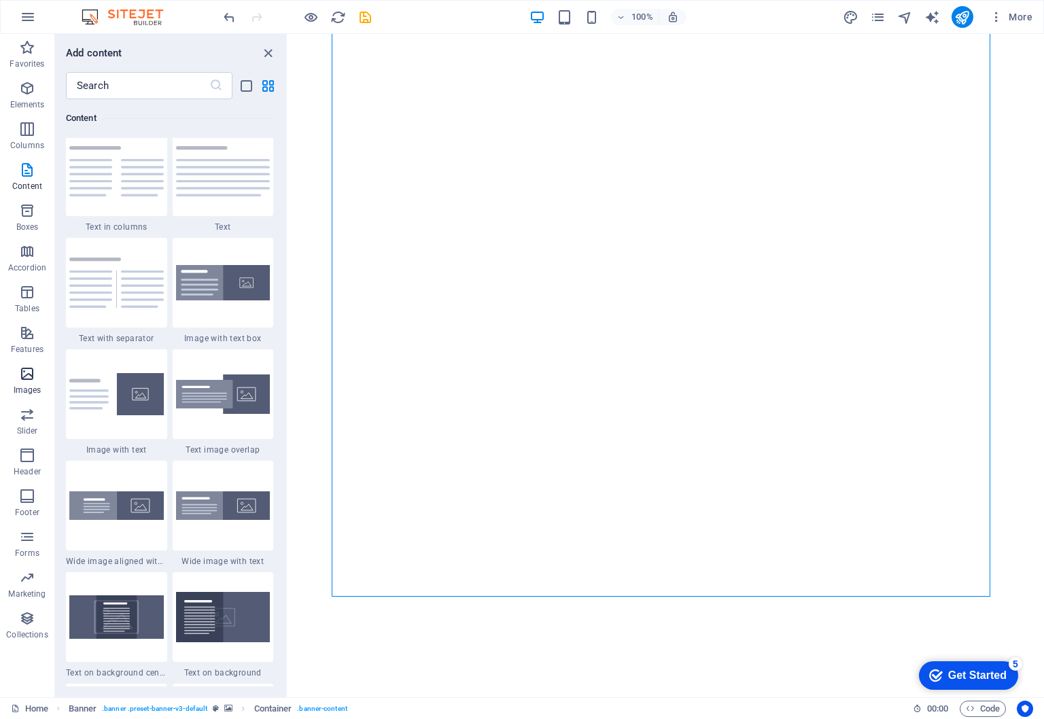
click at [31, 372] on icon "button" at bounding box center [27, 374] width 16 height 16
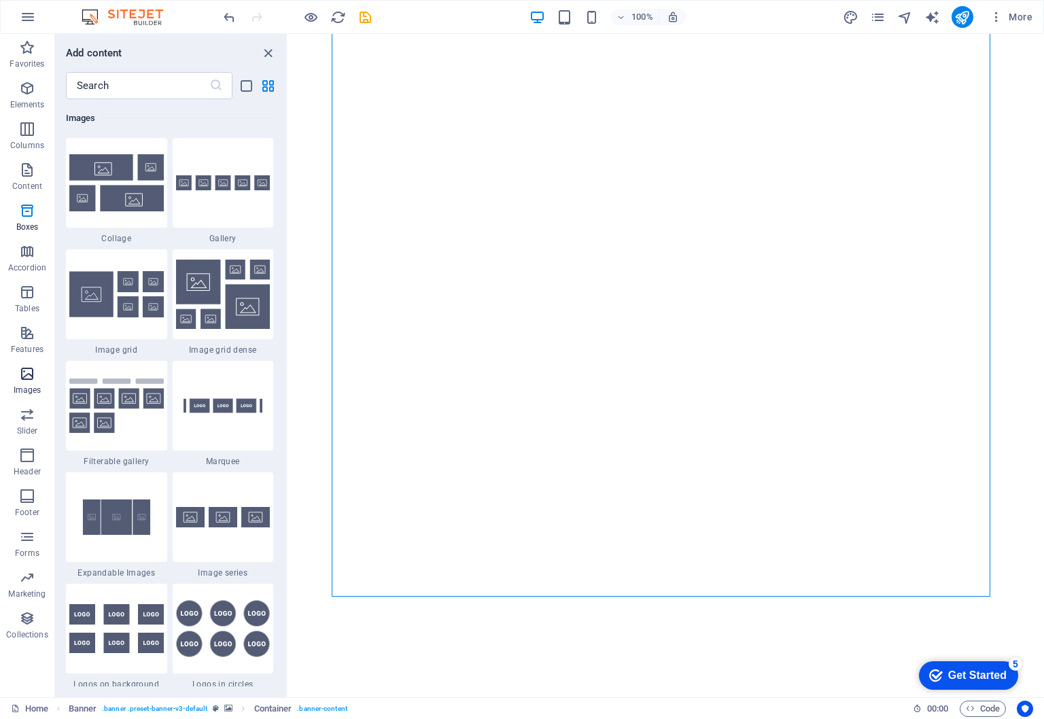
scroll to position [7002, 0]
click at [29, 419] on icon "button" at bounding box center [27, 414] width 16 height 16
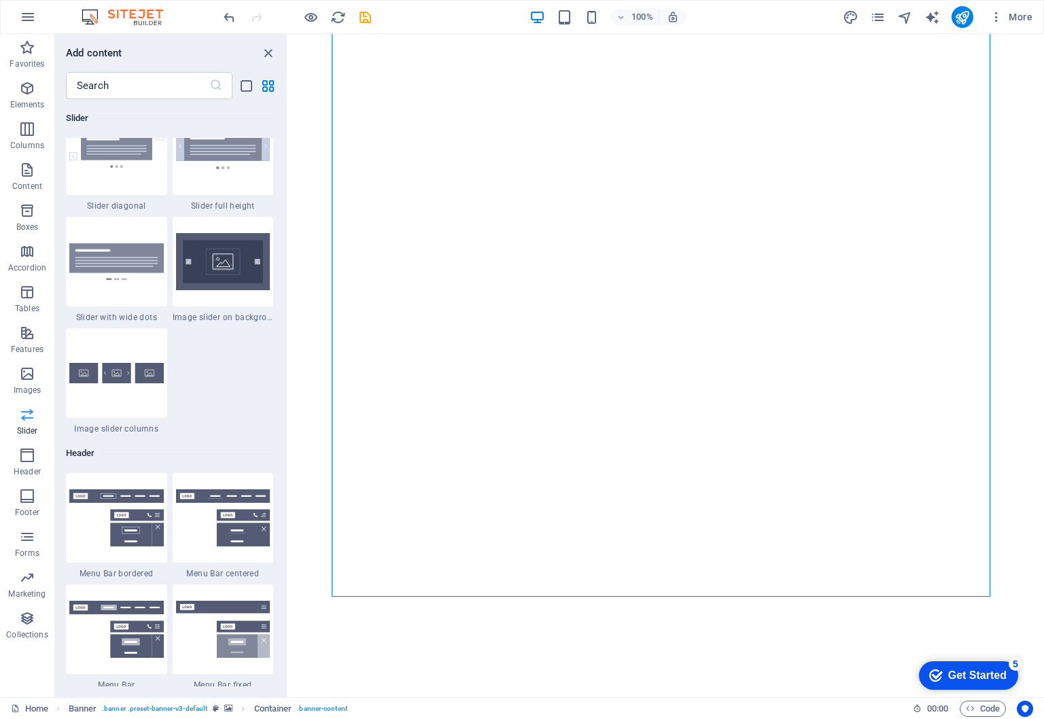
scroll to position [7849, 0]
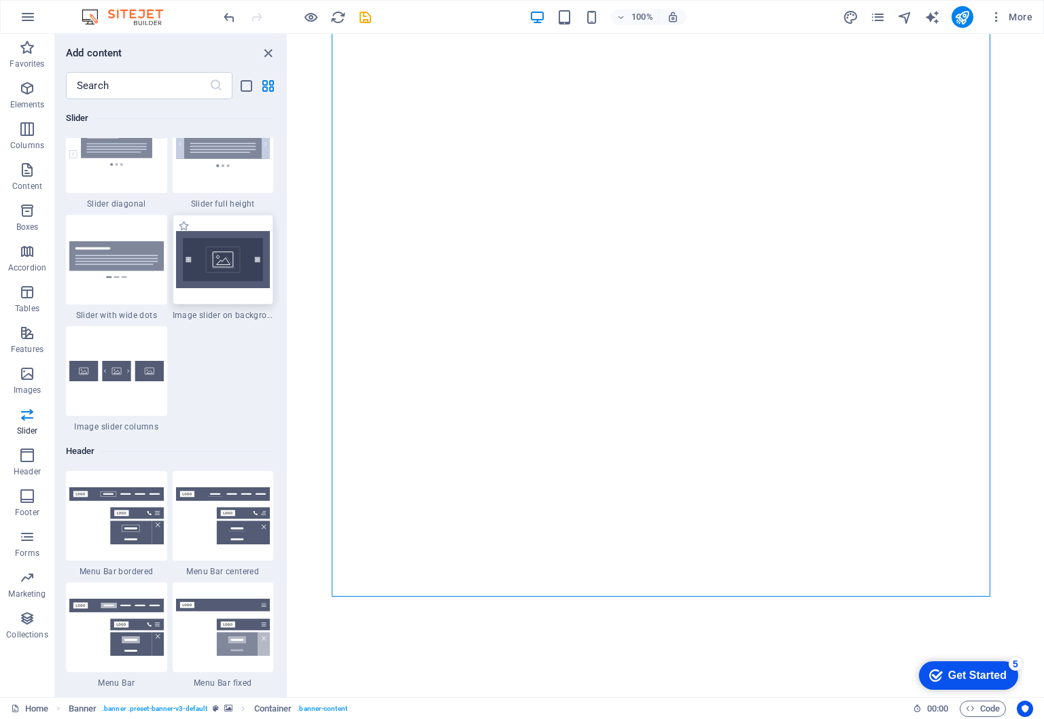
click at [238, 288] on img at bounding box center [223, 259] width 94 height 57
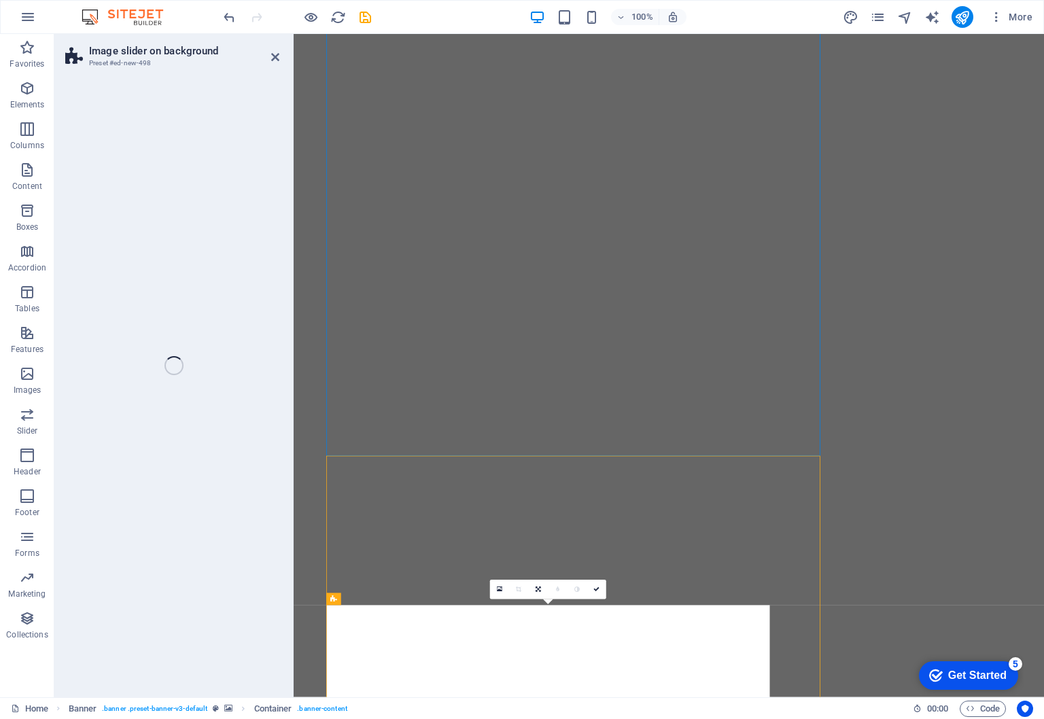
select select "rem"
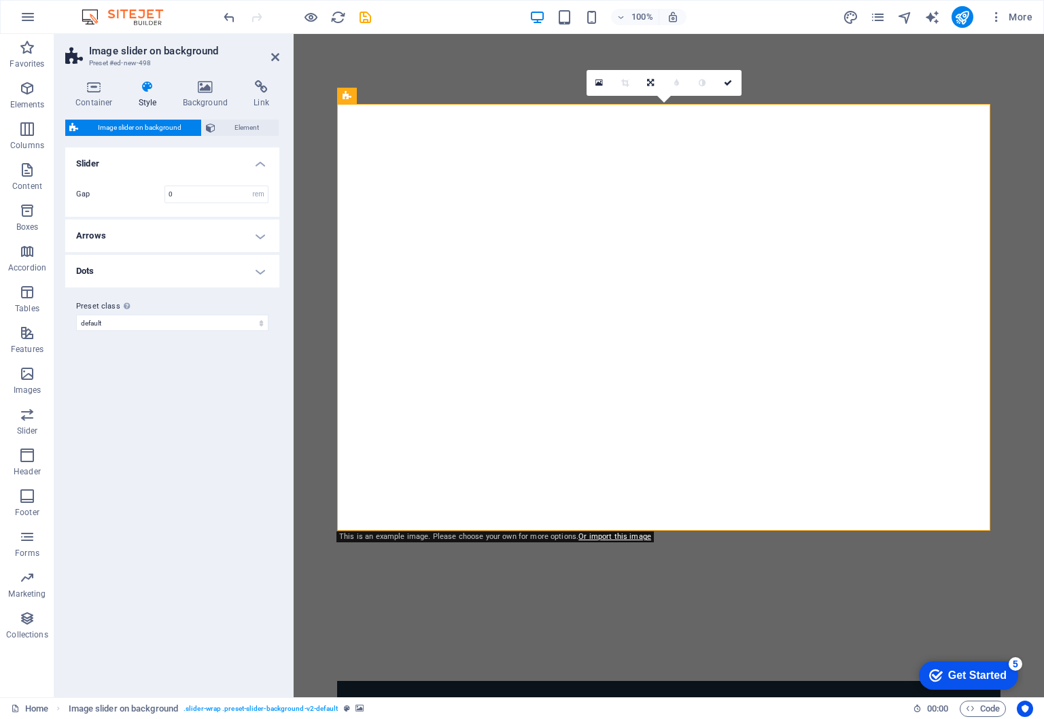
scroll to position [633, 0]
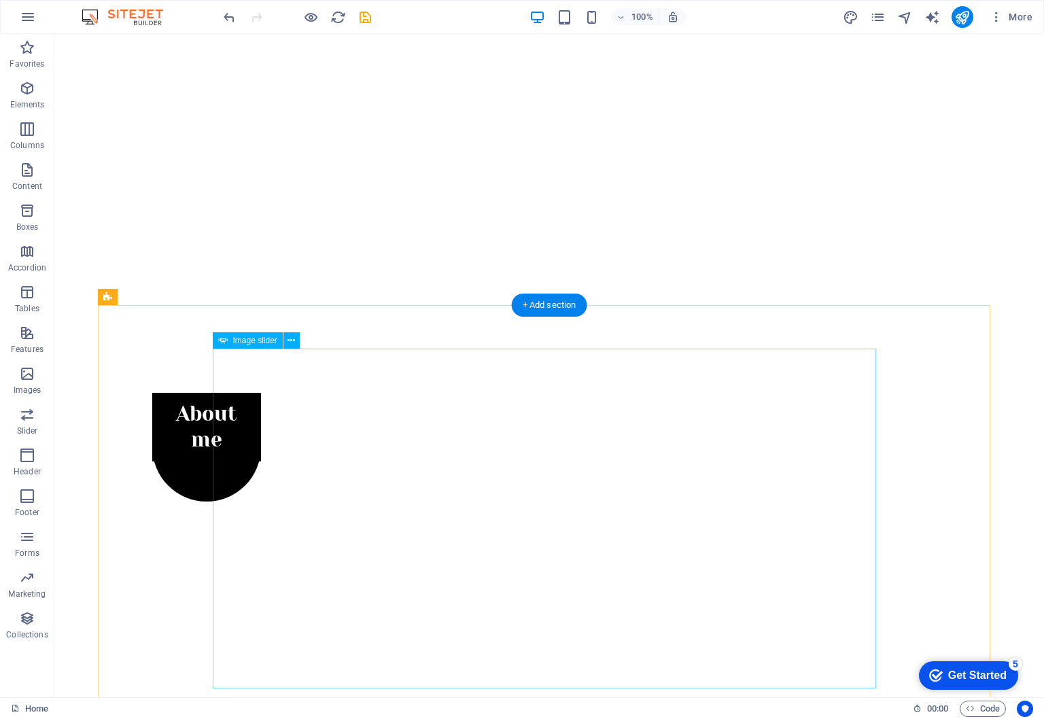
scroll to position [601, 0]
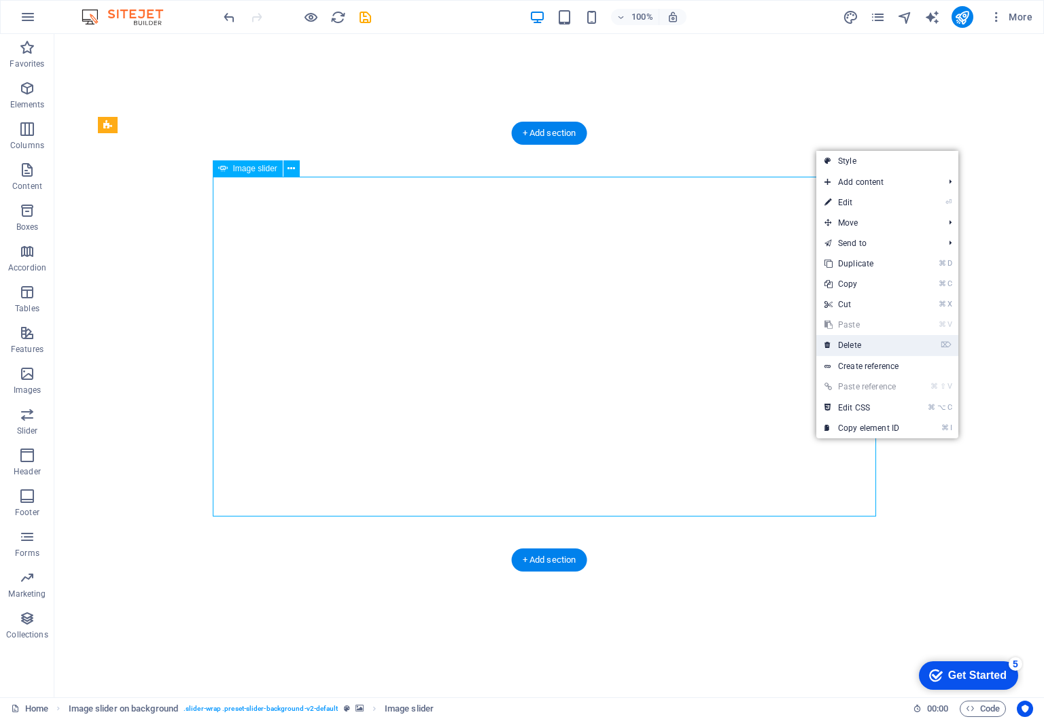
click at [867, 344] on link "⌦ Delete" at bounding box center [861, 345] width 91 height 20
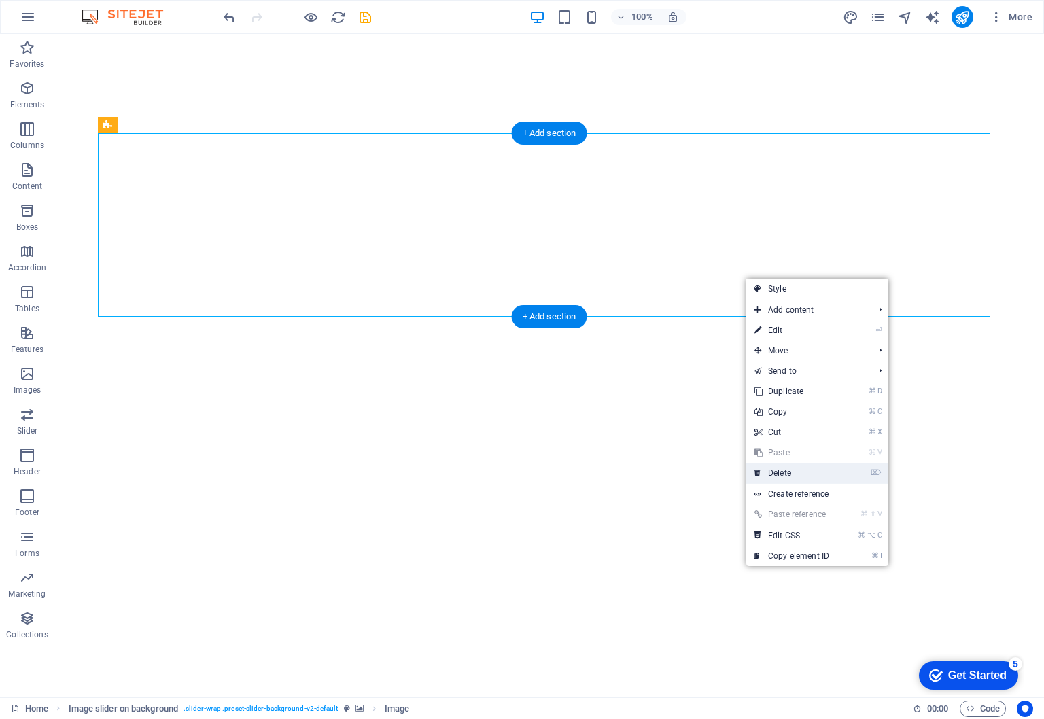
click at [808, 475] on link "⌦ Delete" at bounding box center [791, 473] width 91 height 20
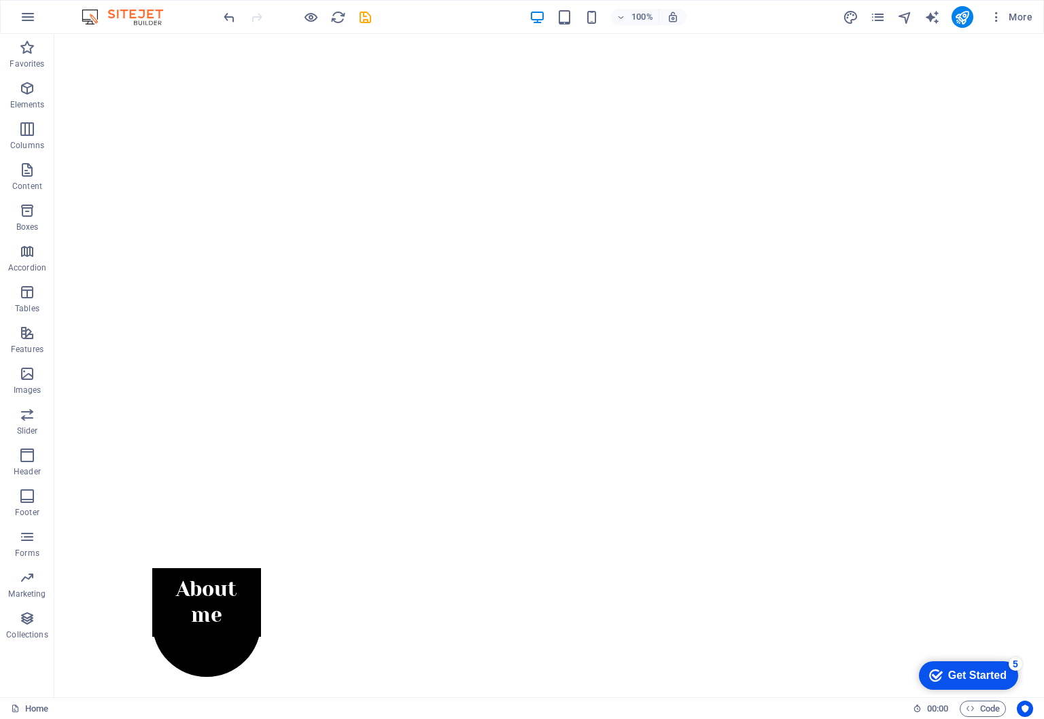
scroll to position [400, 0]
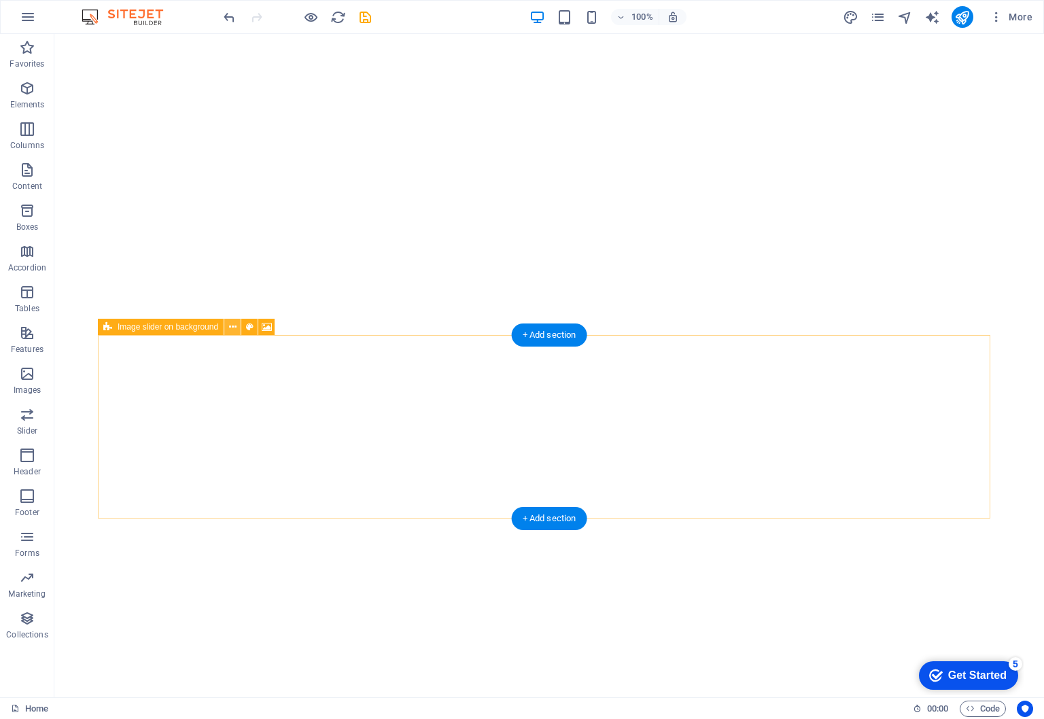
click at [230, 331] on icon at bounding box center [232, 327] width 7 height 14
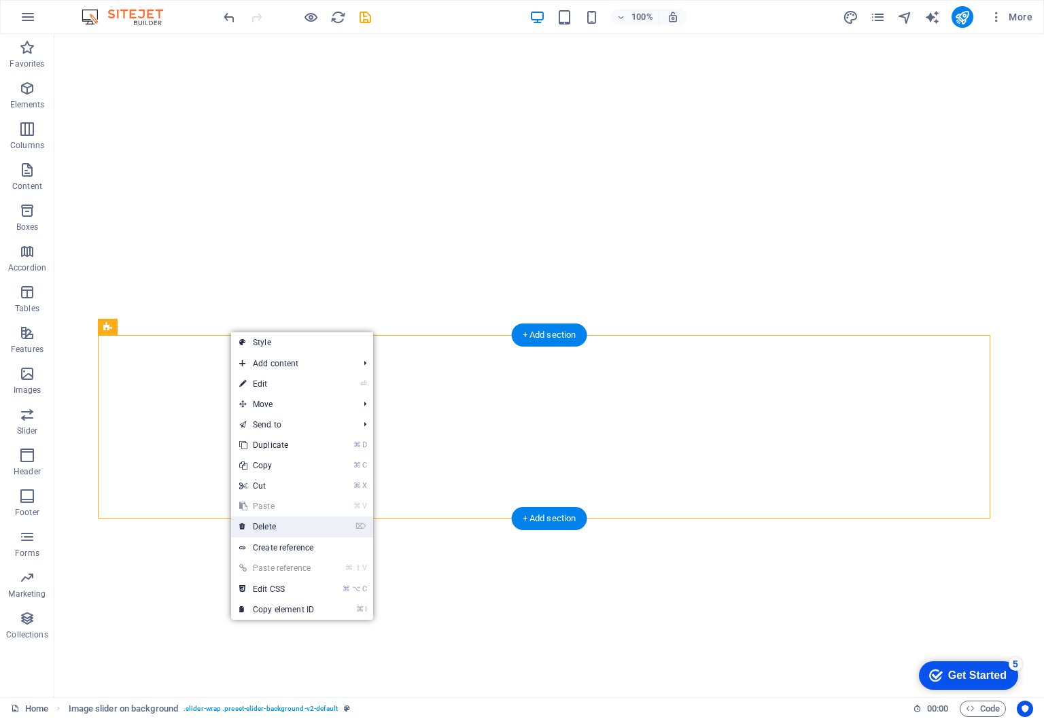
click at [281, 525] on link "⌦ Delete" at bounding box center [276, 526] width 91 height 20
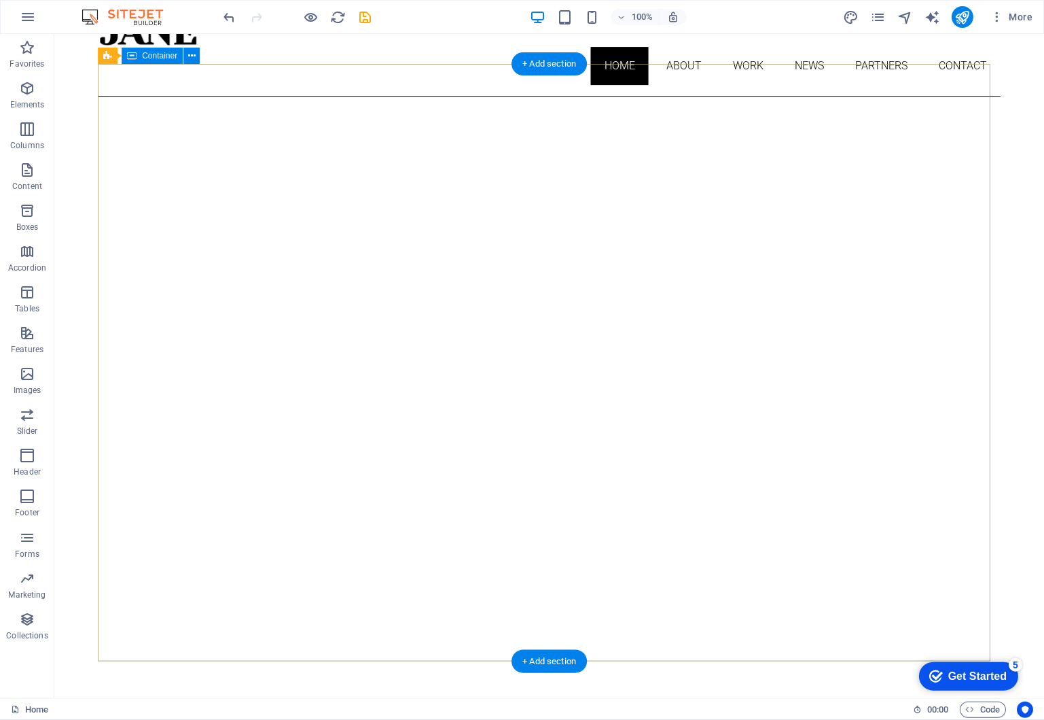
scroll to position [0, 0]
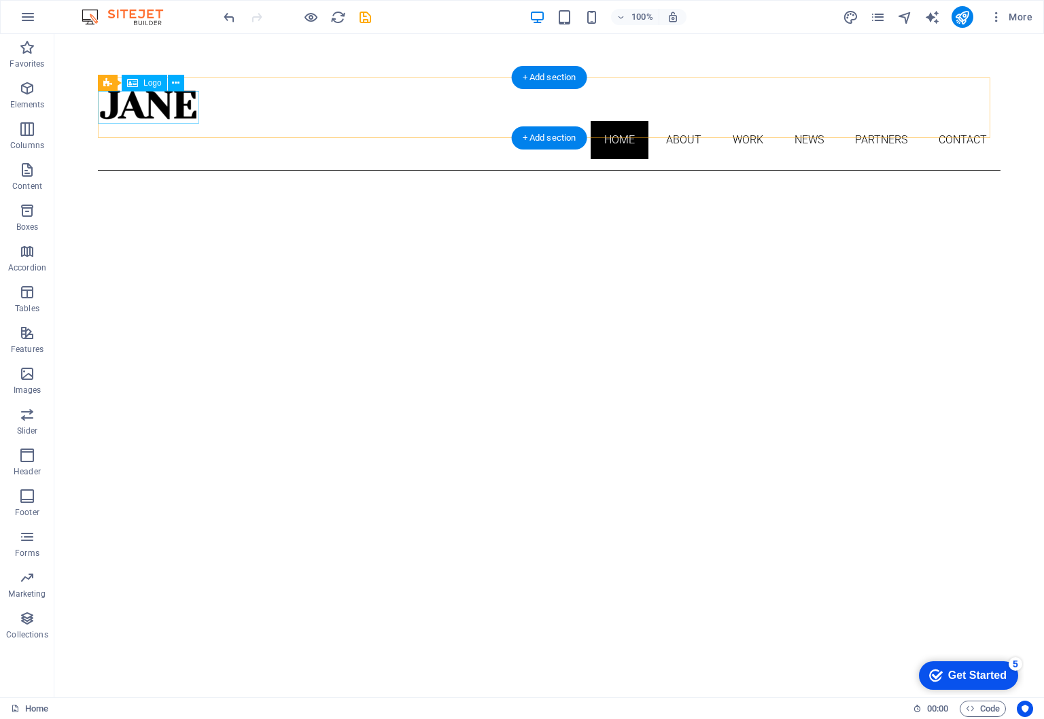
click at [157, 107] on div at bounding box center [549, 104] width 902 height 33
click at [162, 109] on div at bounding box center [549, 104] width 902 height 33
click at [152, 81] on span "Logo" at bounding box center [152, 83] width 18 height 8
click at [111, 84] on div "Logo" at bounding box center [113, 83] width 31 height 17
click at [171, 81] on button at bounding box center [176, 83] width 16 height 16
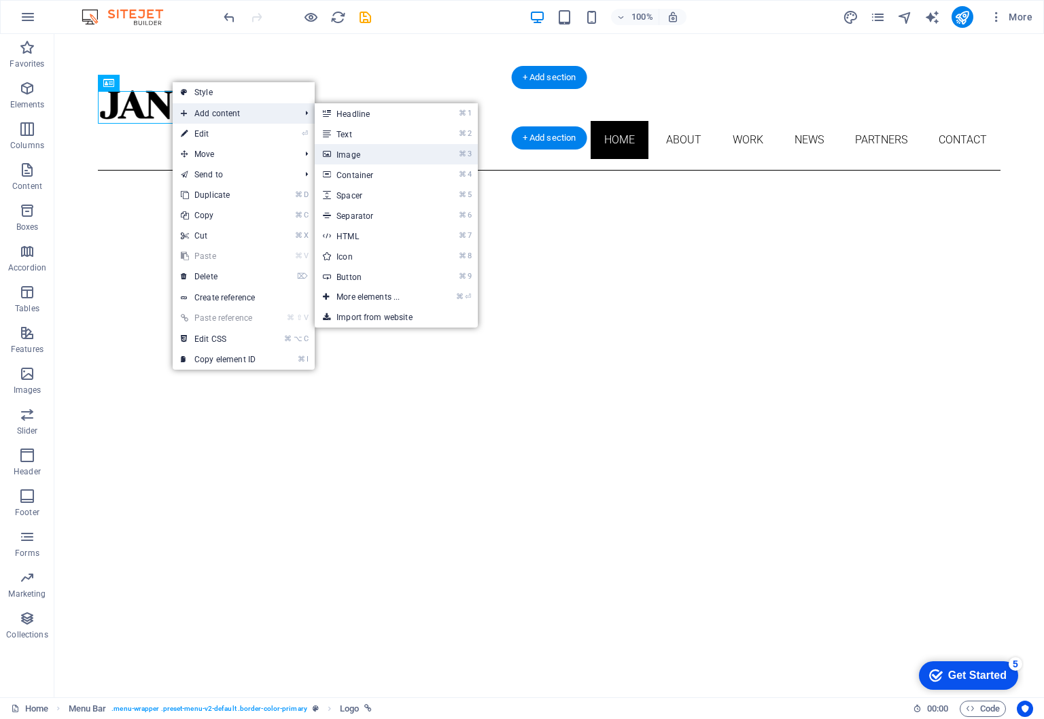
click at [336, 150] on link "⌘ 3 Image" at bounding box center [371, 154] width 112 height 20
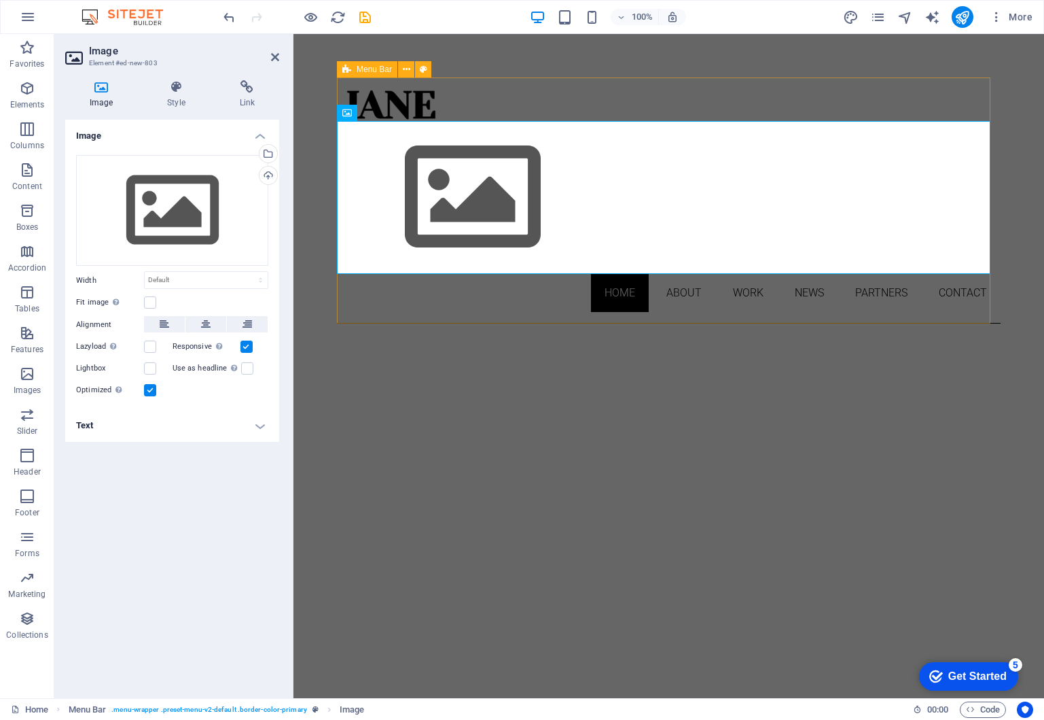
click at [777, 89] on div "Home About Work News Partners Contact" at bounding box center [669, 200] width 664 height 246
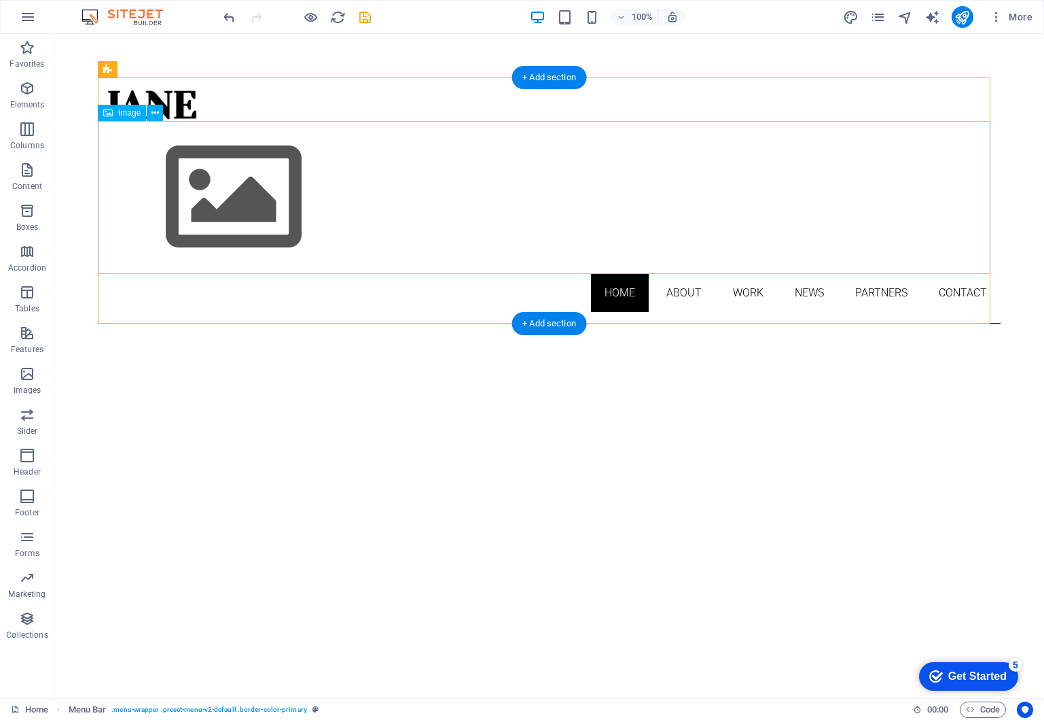
click at [246, 199] on figure at bounding box center [549, 197] width 903 height 153
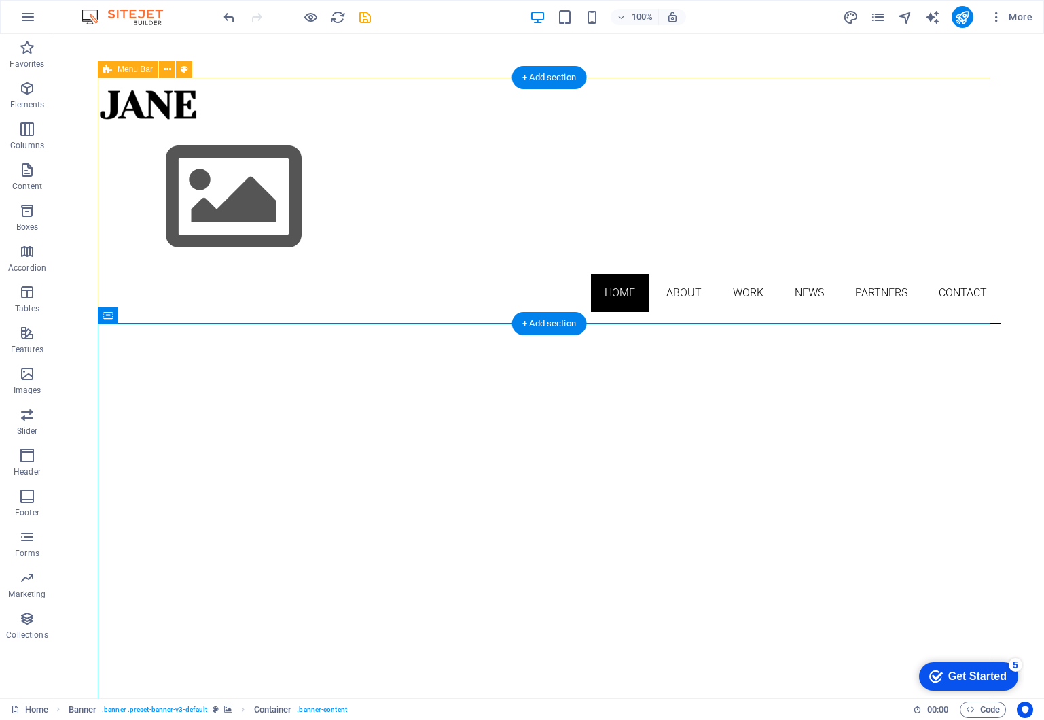
click at [215, 99] on div "Home About Work News Partners Contact" at bounding box center [549, 200] width 903 height 246
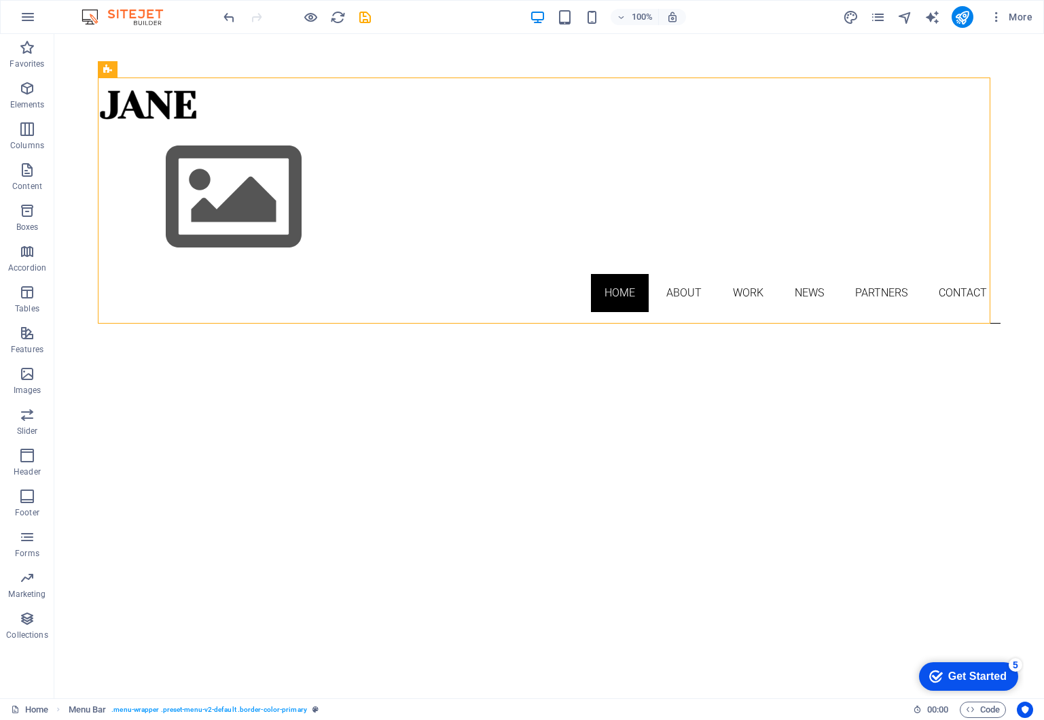
click at [232, 19] on icon "undo" at bounding box center [229, 18] width 16 height 16
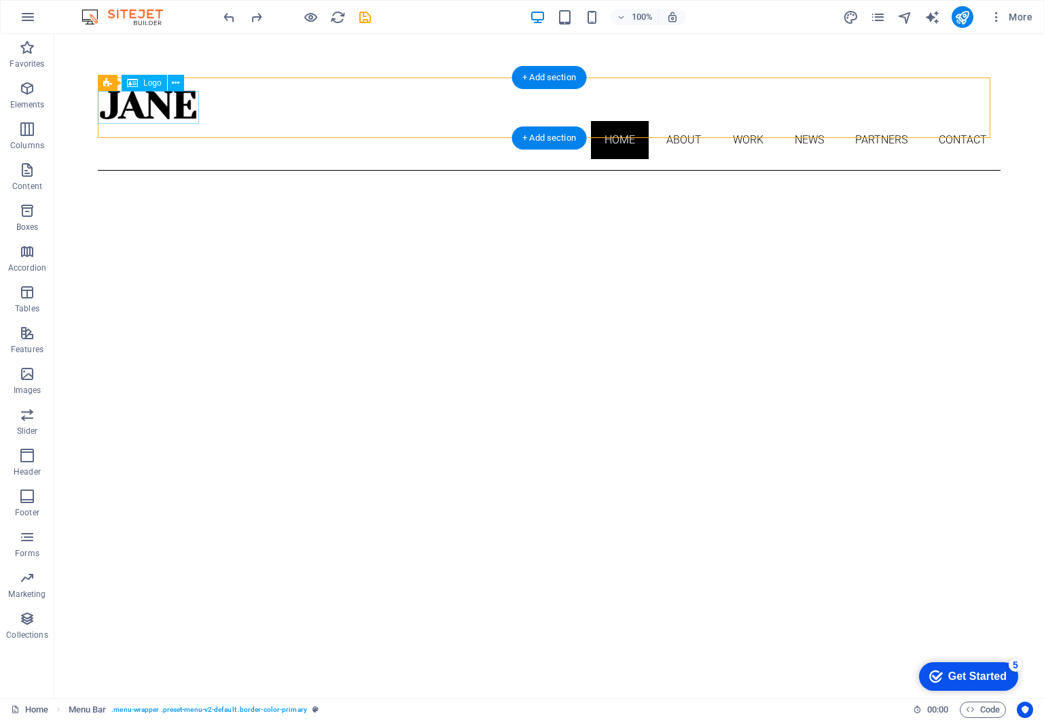
click at [173, 109] on div at bounding box center [549, 104] width 903 height 33
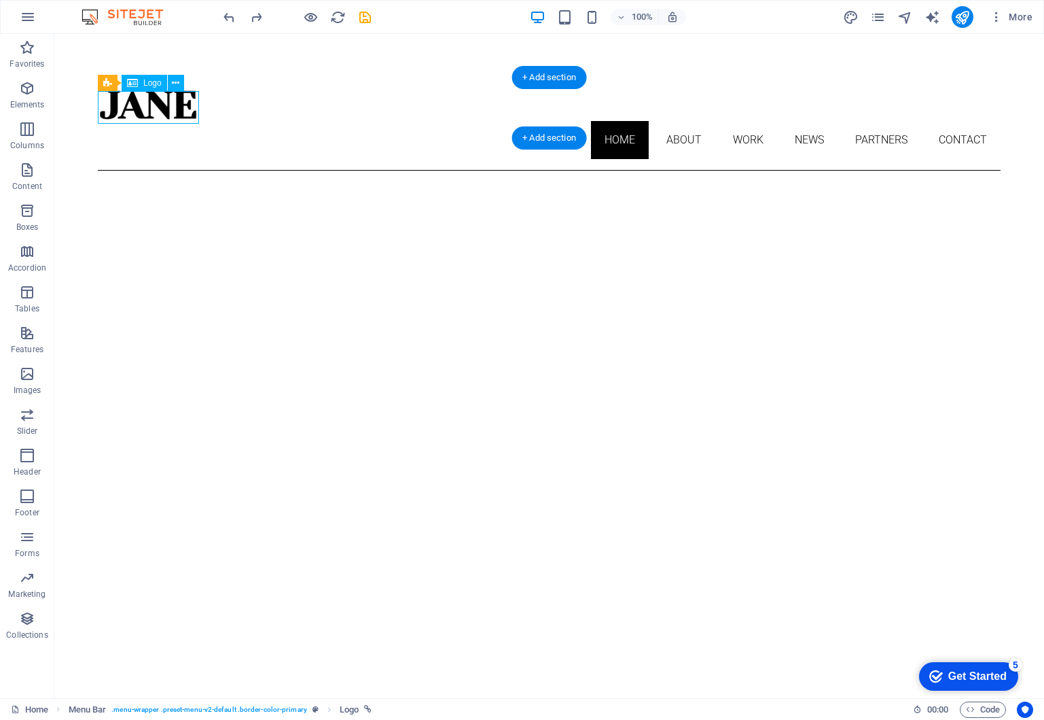
click at [173, 109] on div at bounding box center [549, 104] width 903 height 33
select select "px"
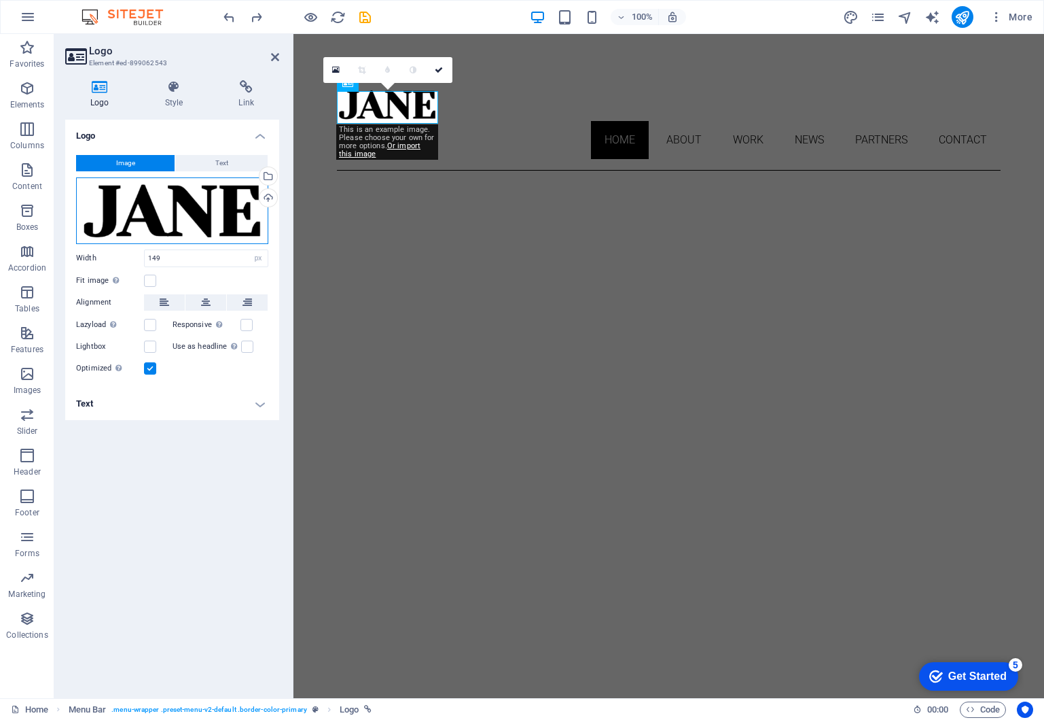
click at [206, 207] on div "Drag files here, click to choose files or select files from Files or our free s…" at bounding box center [172, 210] width 192 height 67
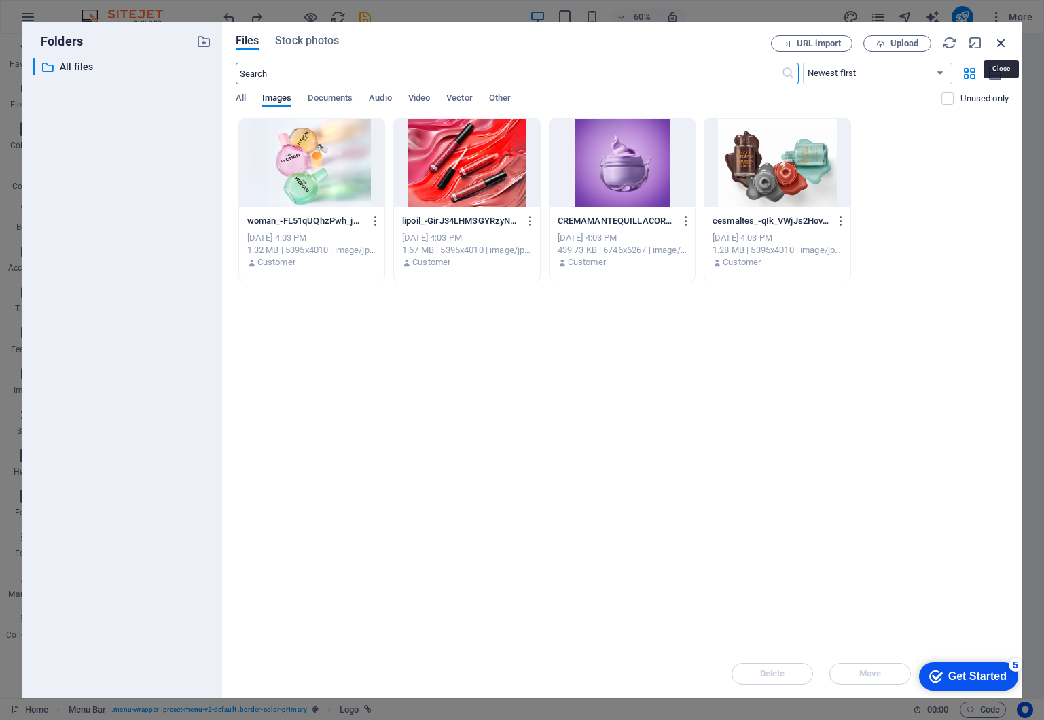
click at [1001, 43] on icon "button" at bounding box center [1001, 42] width 15 height 15
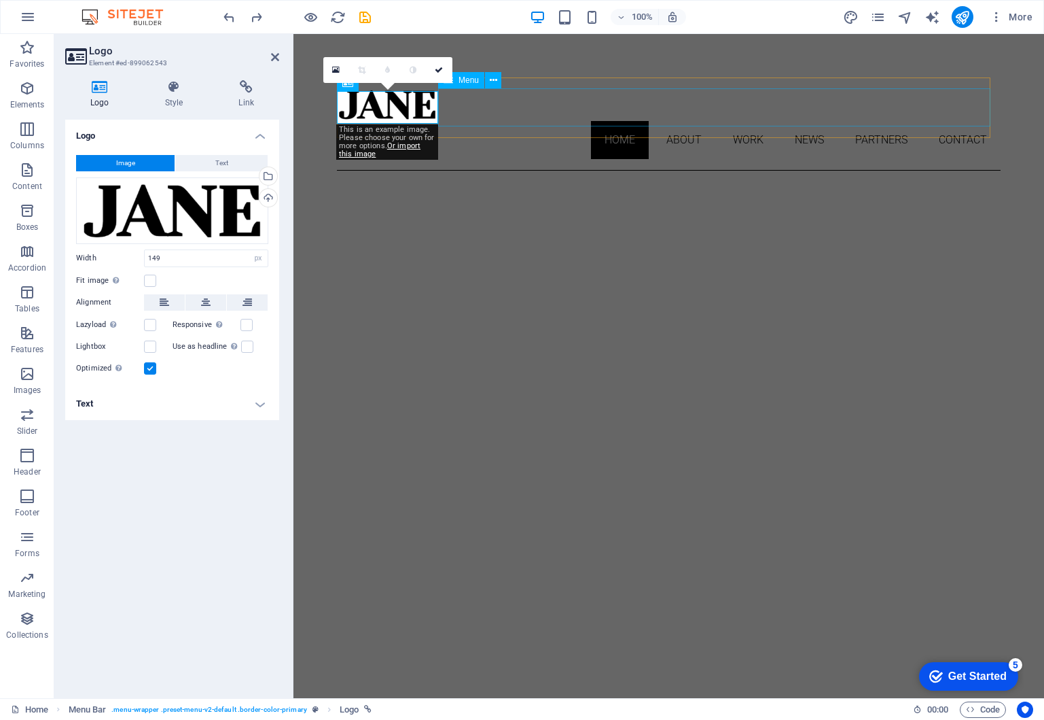
click at [489, 121] on nav "Home About Work News Partners Contact" at bounding box center [669, 140] width 664 height 38
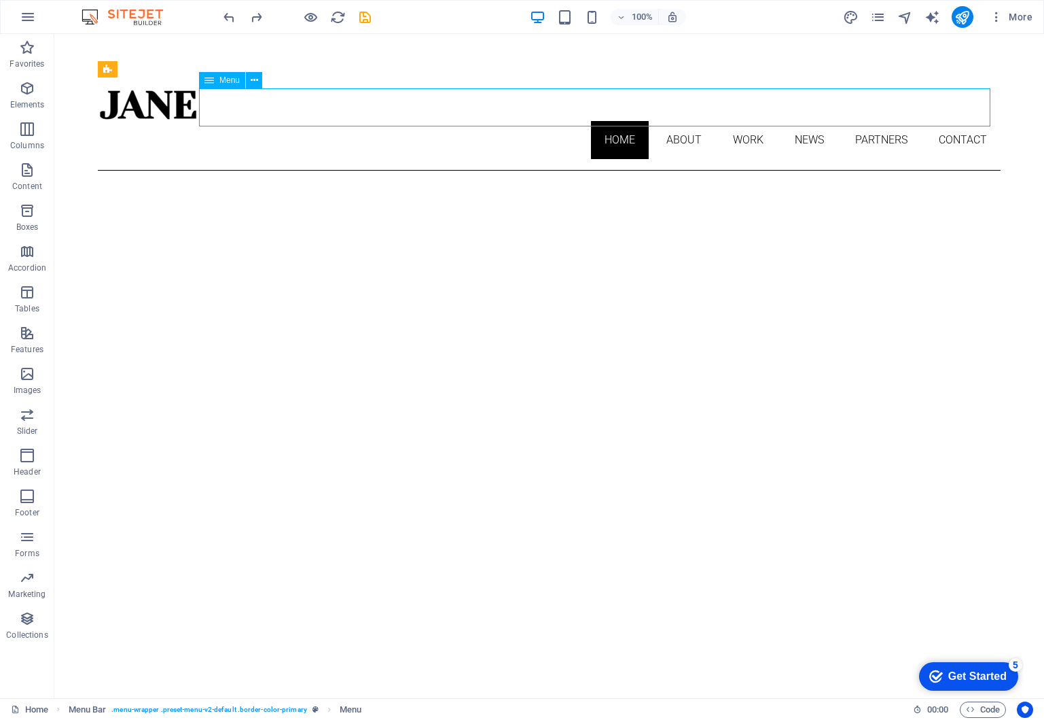
click at [617, 121] on nav "Home About Work News Partners Contact" at bounding box center [549, 140] width 903 height 38
click at [616, 121] on nav "Home About Work News Partners Contact" at bounding box center [549, 140] width 903 height 38
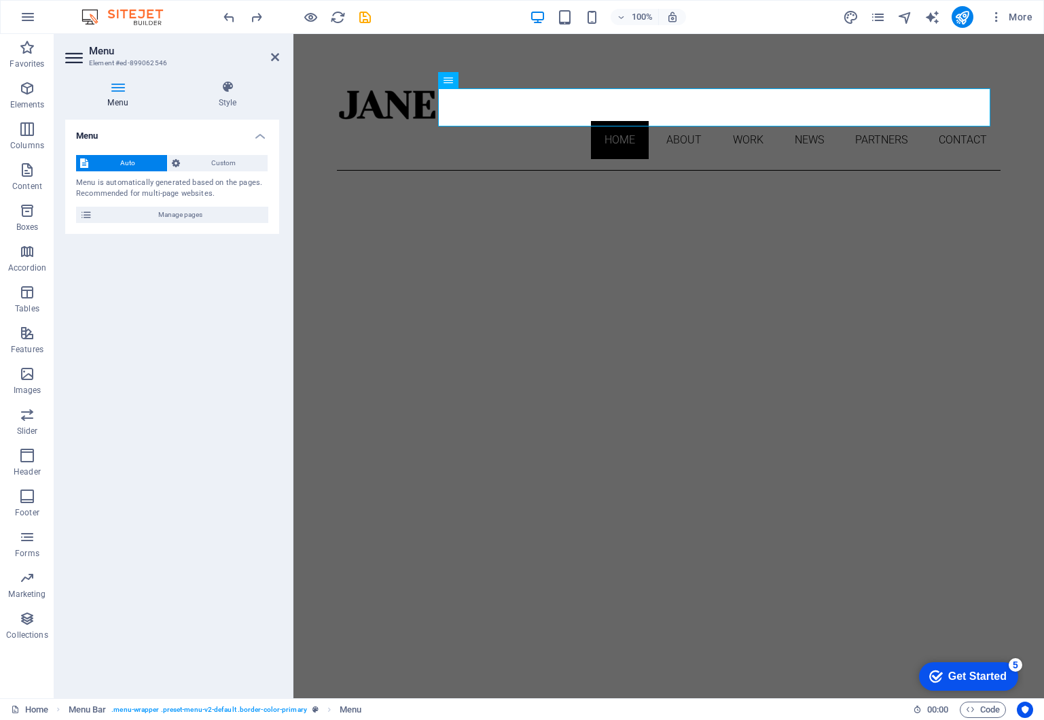
click at [588, 121] on nav "Home About Work News Partners Contact" at bounding box center [669, 140] width 664 height 38
click at [587, 121] on nav "Home About Work News Partners Contact" at bounding box center [669, 140] width 664 height 38
click at [221, 338] on div "Menu Auto Custom Menu is automatically generated based on the pages. Recommende…" at bounding box center [172, 403] width 214 height 567
click at [232, 92] on icon at bounding box center [227, 87] width 103 height 14
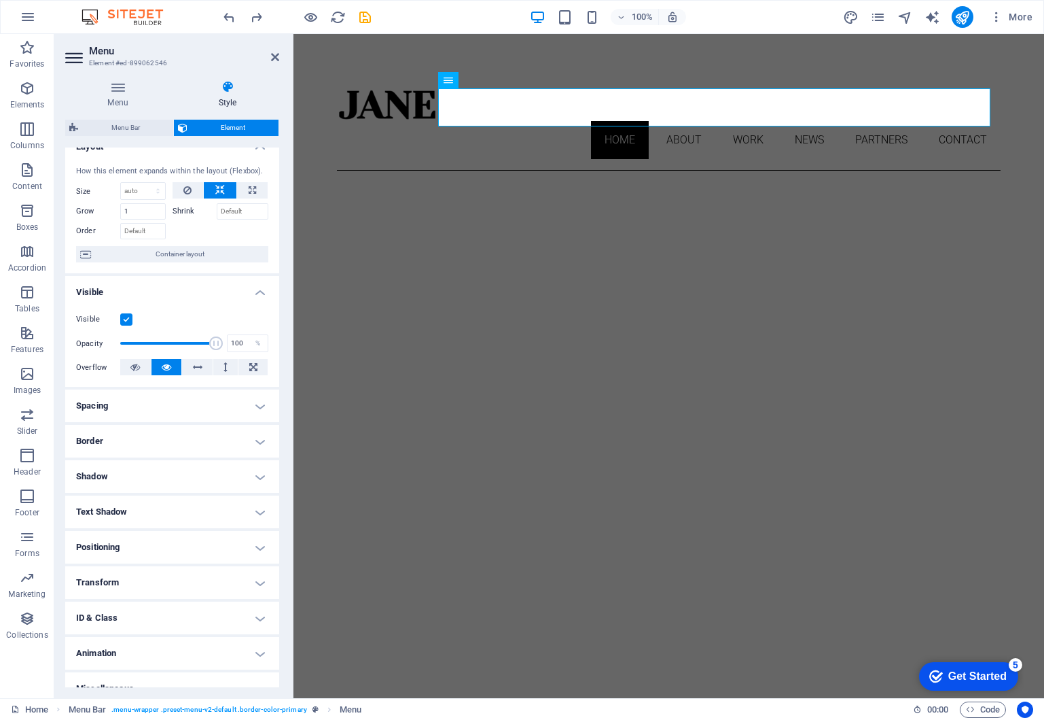
scroll to position [34, 0]
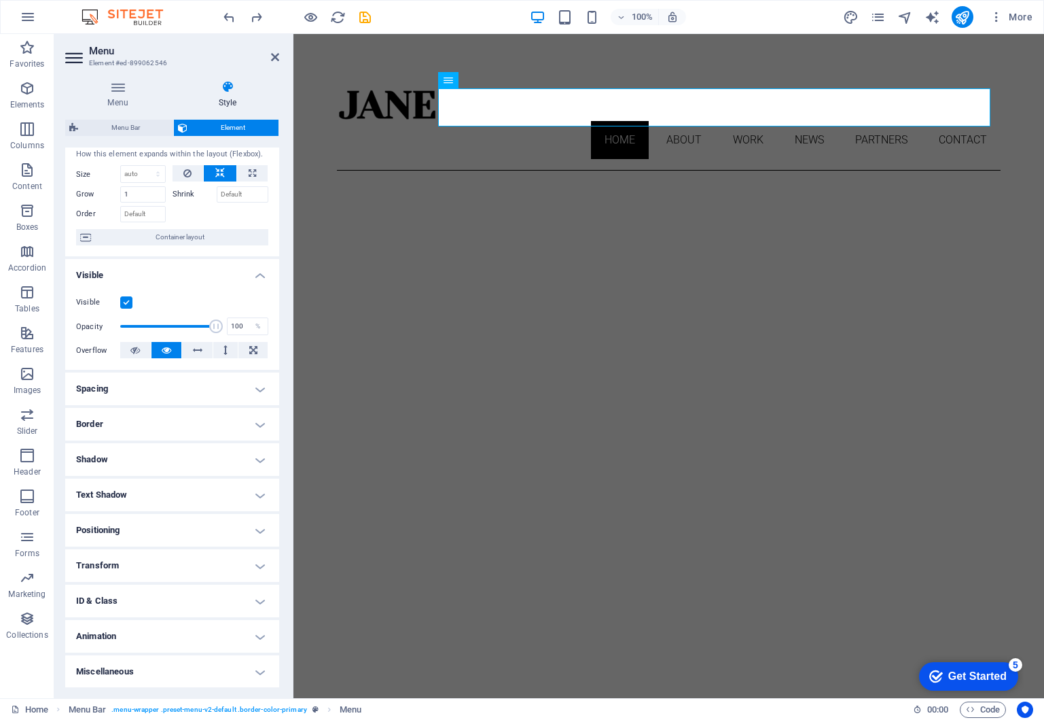
click at [253, 391] on h4 "Spacing" at bounding box center [172, 388] width 214 height 33
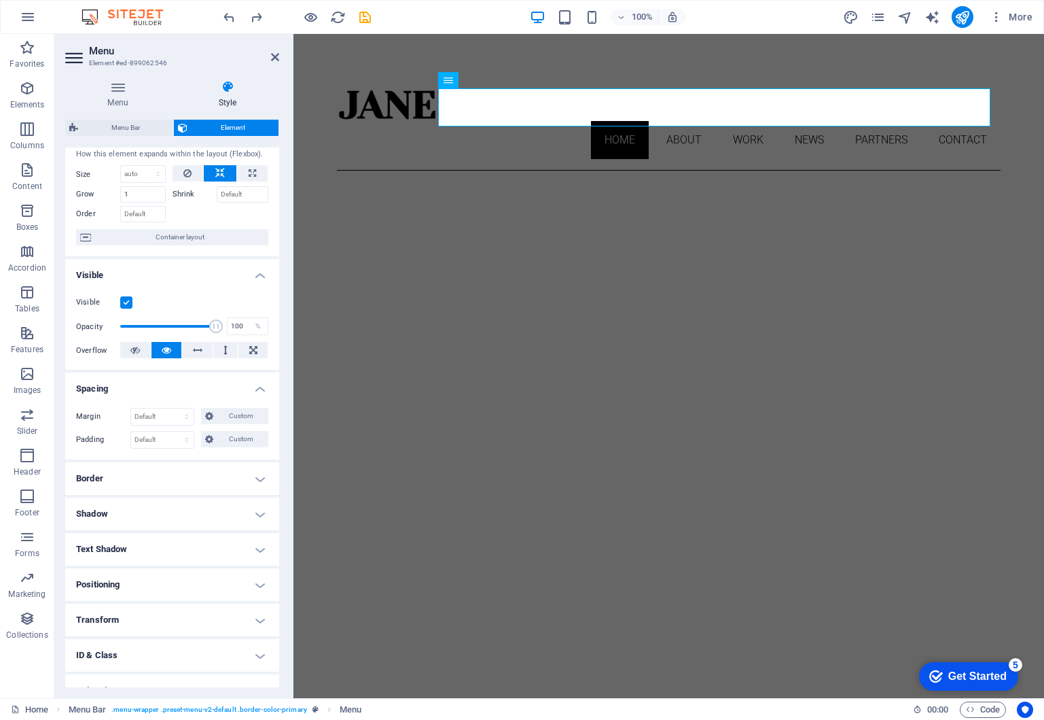
click at [254, 390] on h4 "Spacing" at bounding box center [172, 384] width 214 height 24
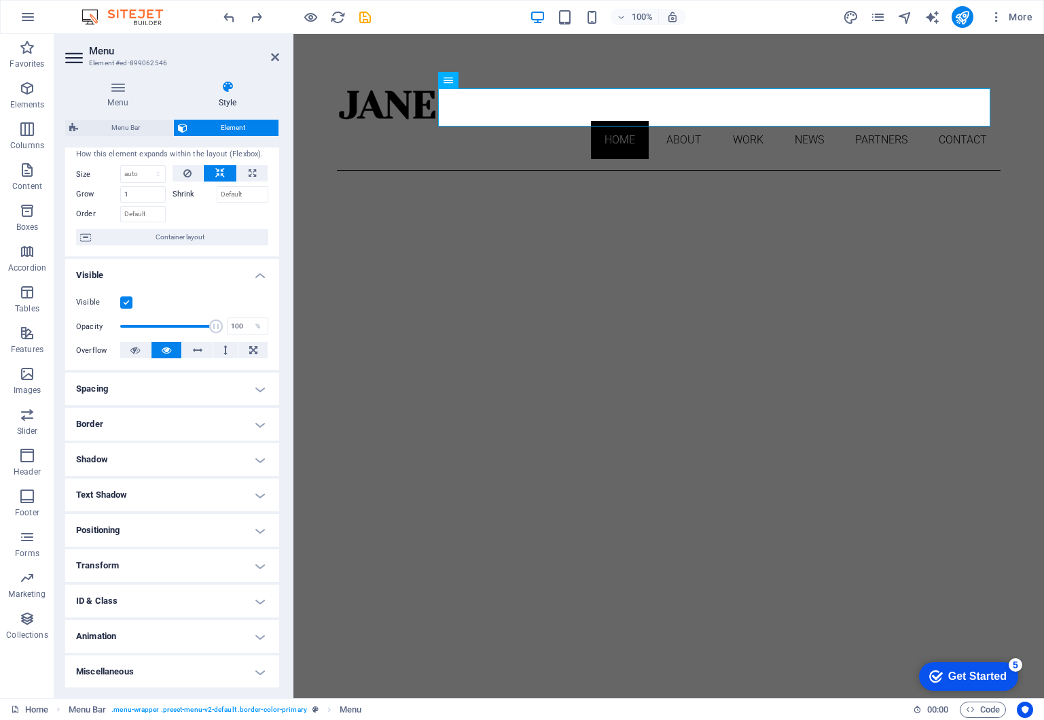
click at [253, 424] on h4 "Border" at bounding box center [172, 424] width 214 height 33
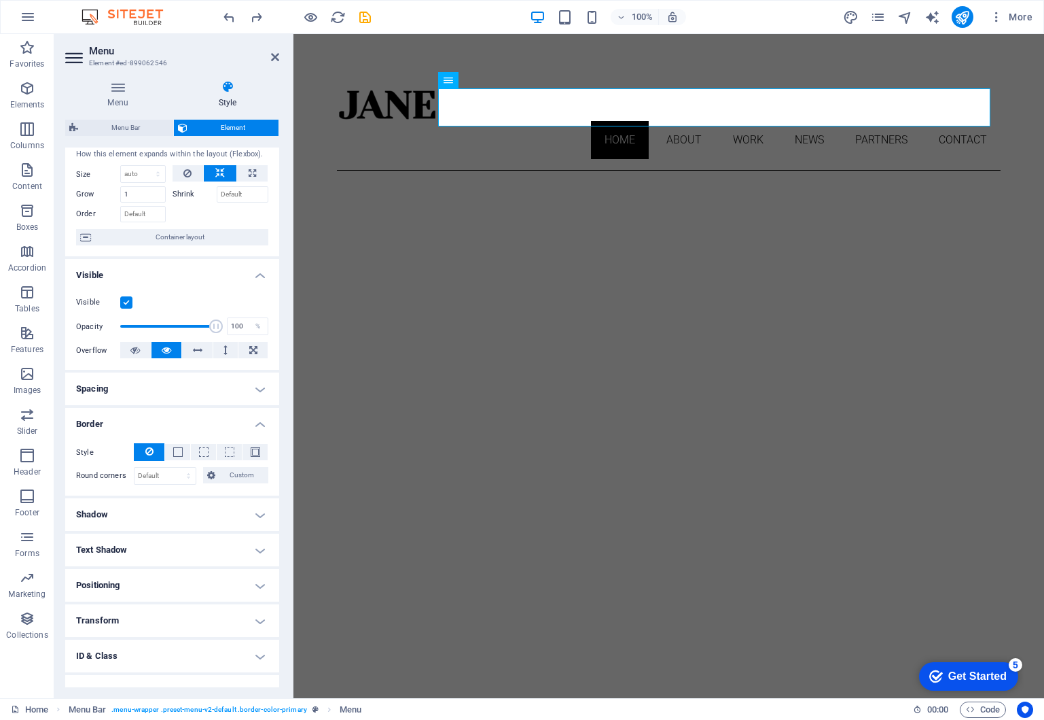
click at [253, 424] on h4 "Border" at bounding box center [172, 420] width 214 height 24
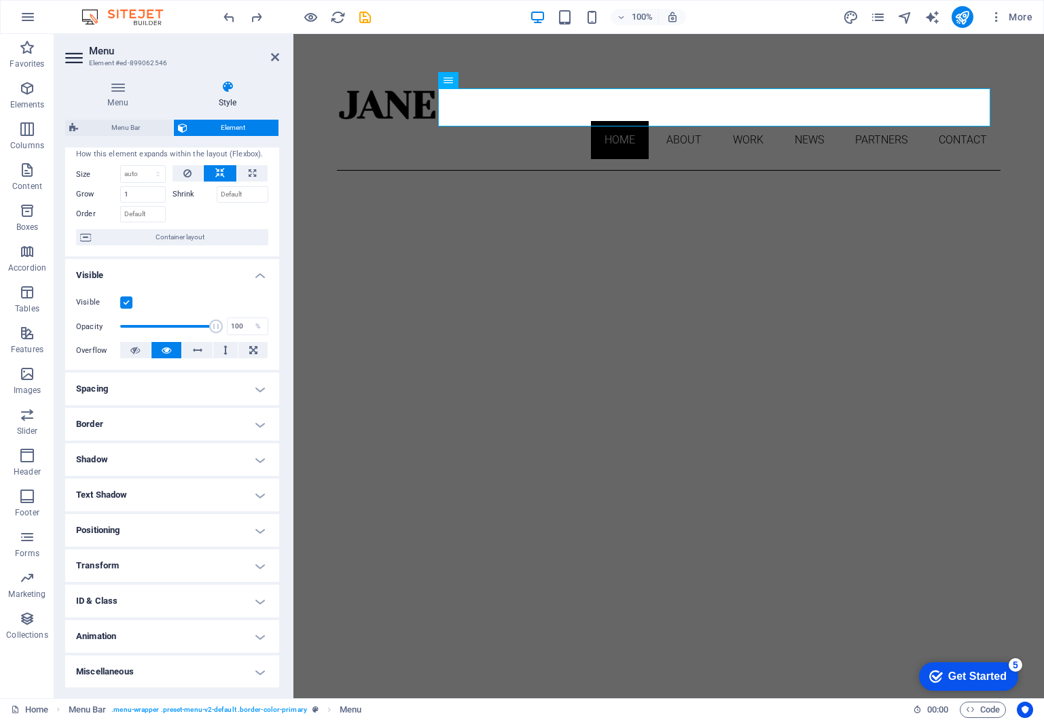
click at [228, 94] on h4 "Style" at bounding box center [227, 94] width 103 height 29
click at [243, 127] on span "Element" at bounding box center [233, 128] width 83 height 16
click at [170, 640] on h4 "Animation" at bounding box center [172, 636] width 214 height 33
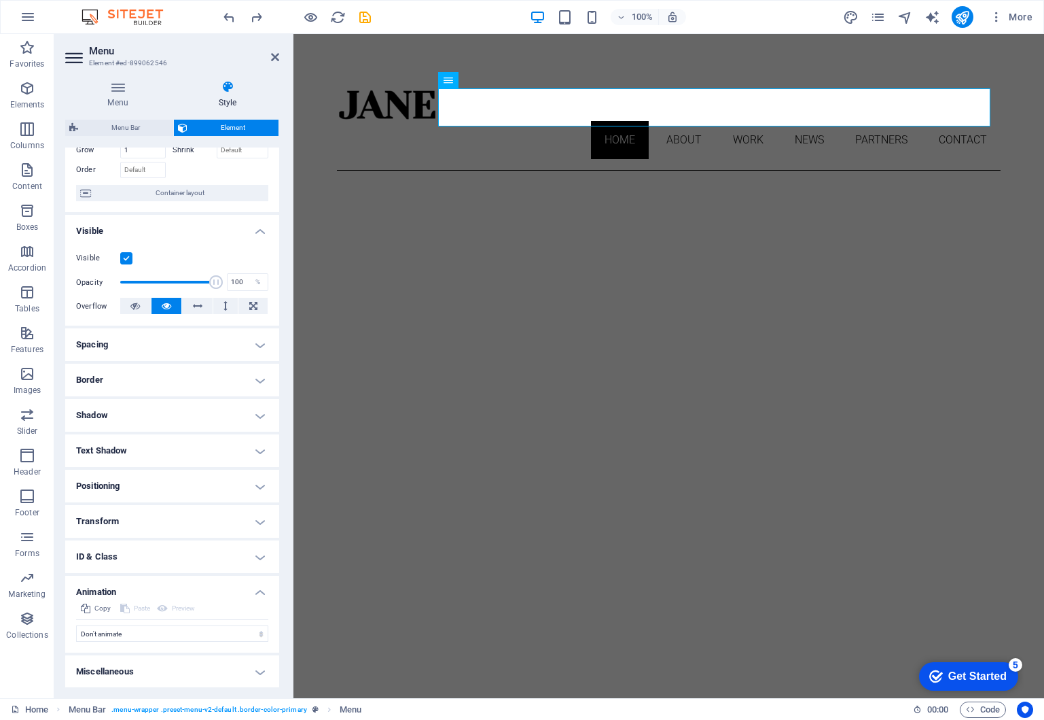
click at [235, 366] on h4 "Border" at bounding box center [172, 380] width 214 height 33
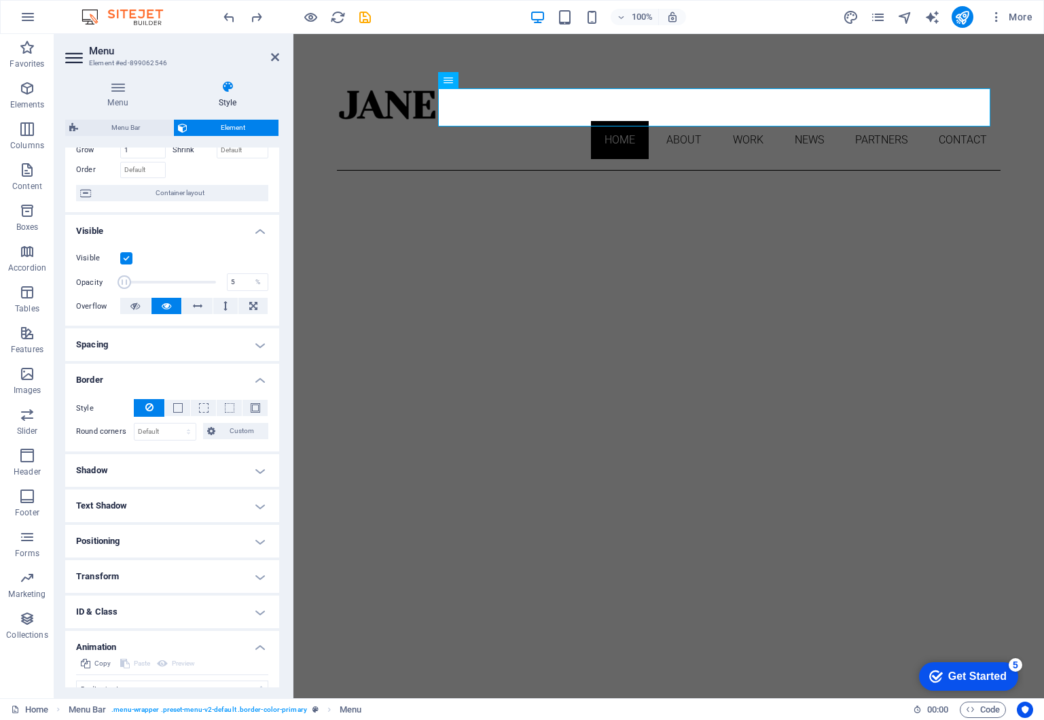
drag, startPoint x: 217, startPoint y: 278, endPoint x: 124, endPoint y: 283, distance: 93.2
click at [124, 283] on span at bounding box center [125, 282] width 14 height 14
type input "100"
drag, startPoint x: 125, startPoint y: 286, endPoint x: 246, endPoint y: 293, distance: 121.1
click at [246, 293] on div "Visible Opacity 100 % Overflow" at bounding box center [172, 282] width 214 height 86
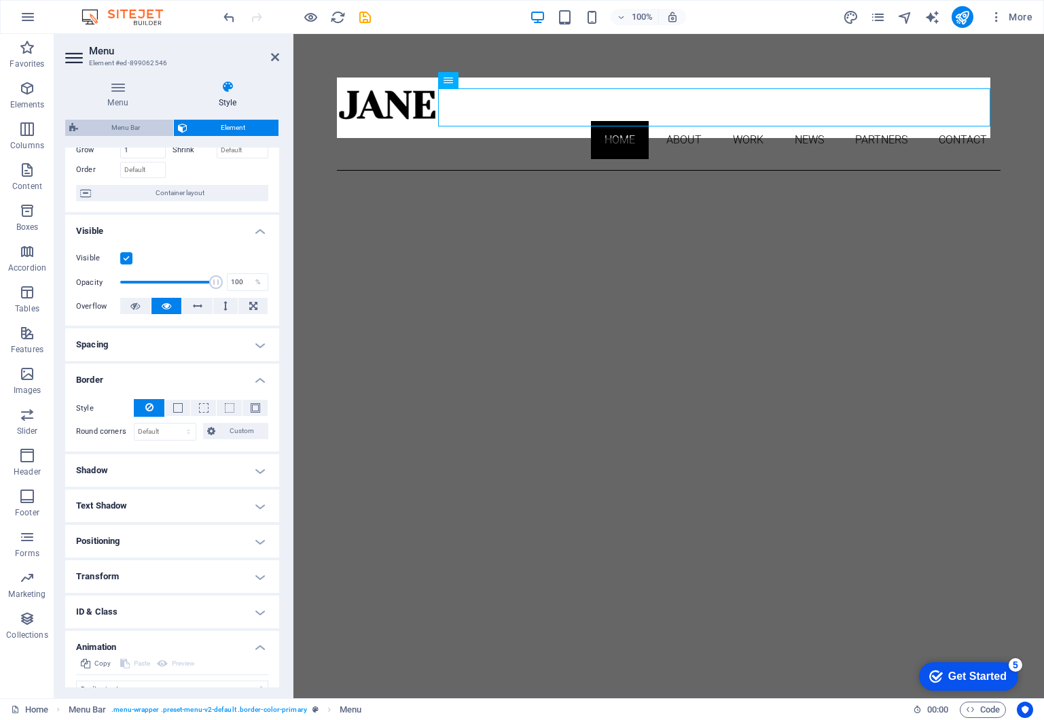
click at [122, 129] on span "Menu Bar" at bounding box center [125, 128] width 87 height 16
select select "rem"
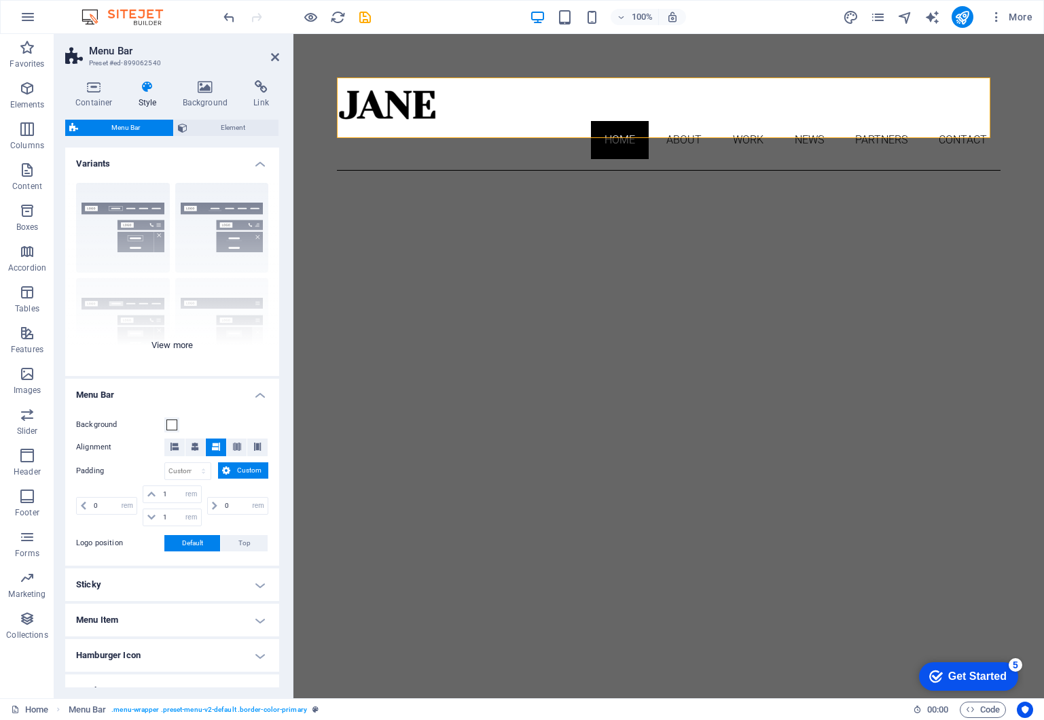
click at [234, 228] on div "Border Centered Default Fixed Loki Trigger Wide XXL" at bounding box center [172, 274] width 214 height 204
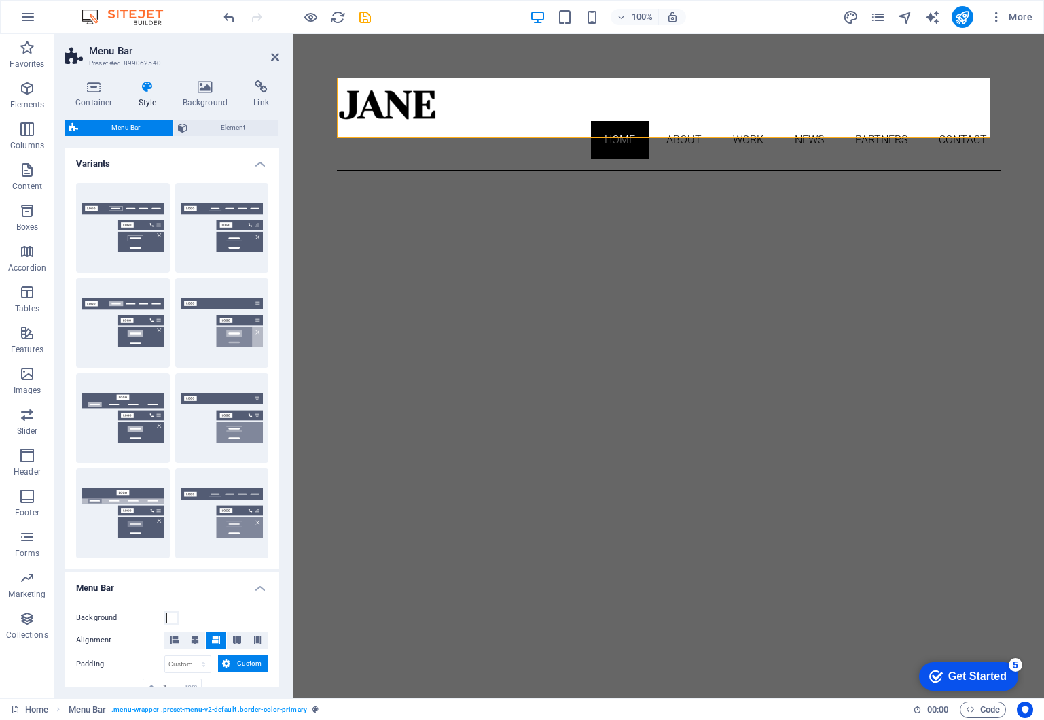
click at [234, 228] on button "Centered" at bounding box center [222, 228] width 94 height 90
type input "1"
select select "rem"
type input "1"
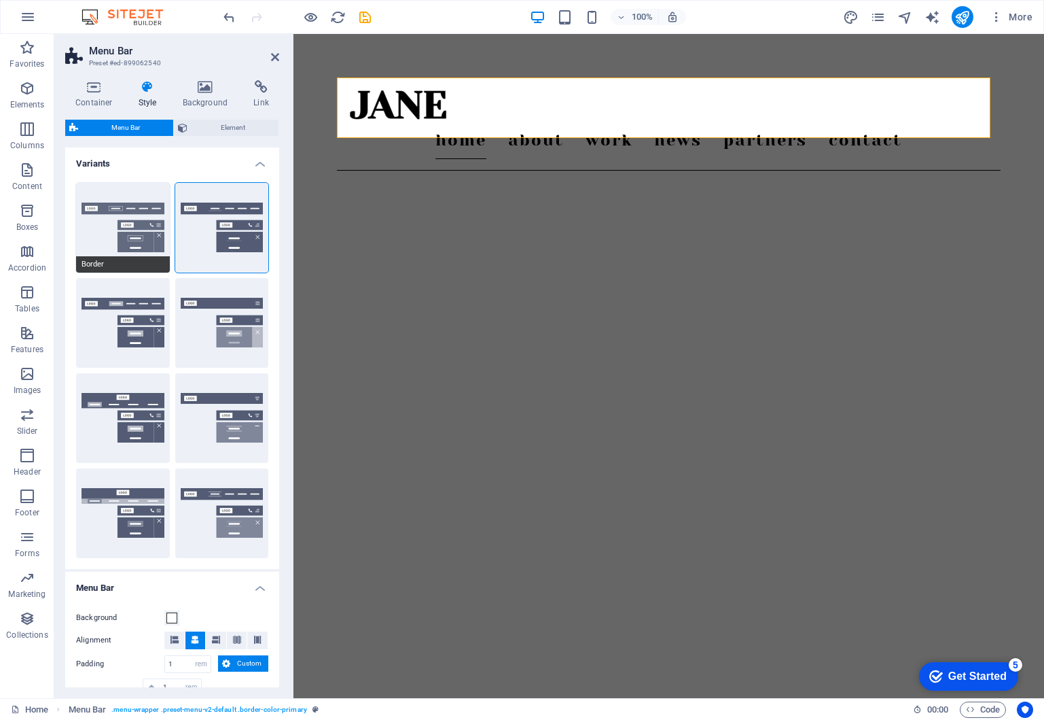
click at [123, 232] on button "Border" at bounding box center [123, 228] width 94 height 90
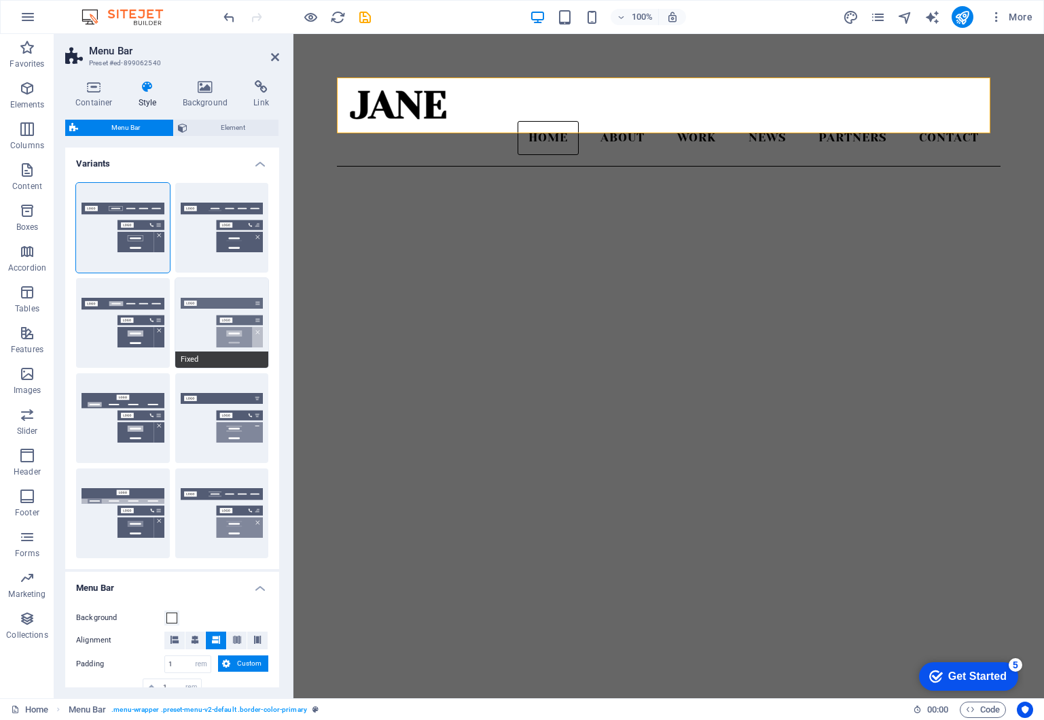
click at [200, 336] on button "Fixed" at bounding box center [222, 323] width 94 height 90
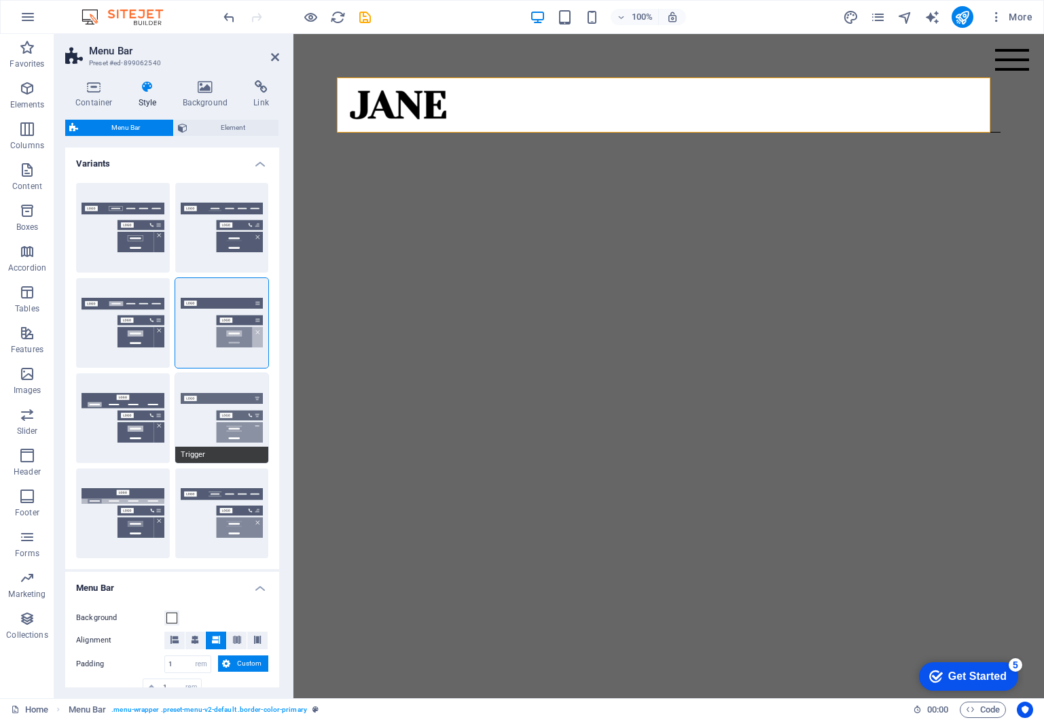
click at [214, 425] on button "Trigger" at bounding box center [222, 418] width 94 height 90
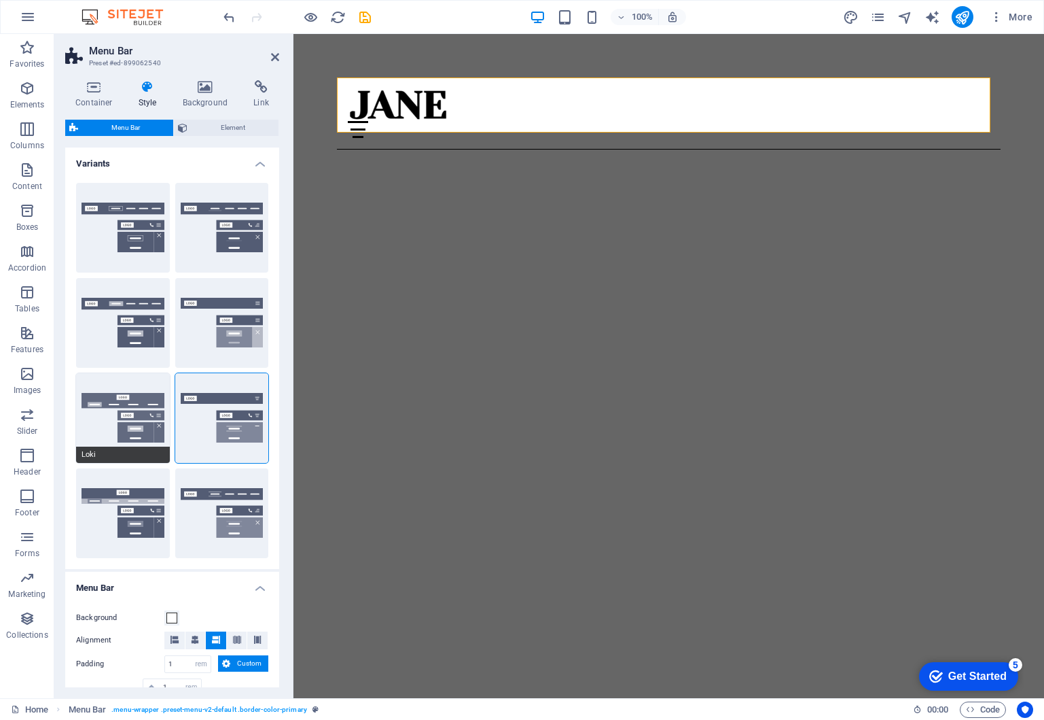
click at [122, 426] on button "Loki" at bounding box center [123, 418] width 94 height 90
type input "0"
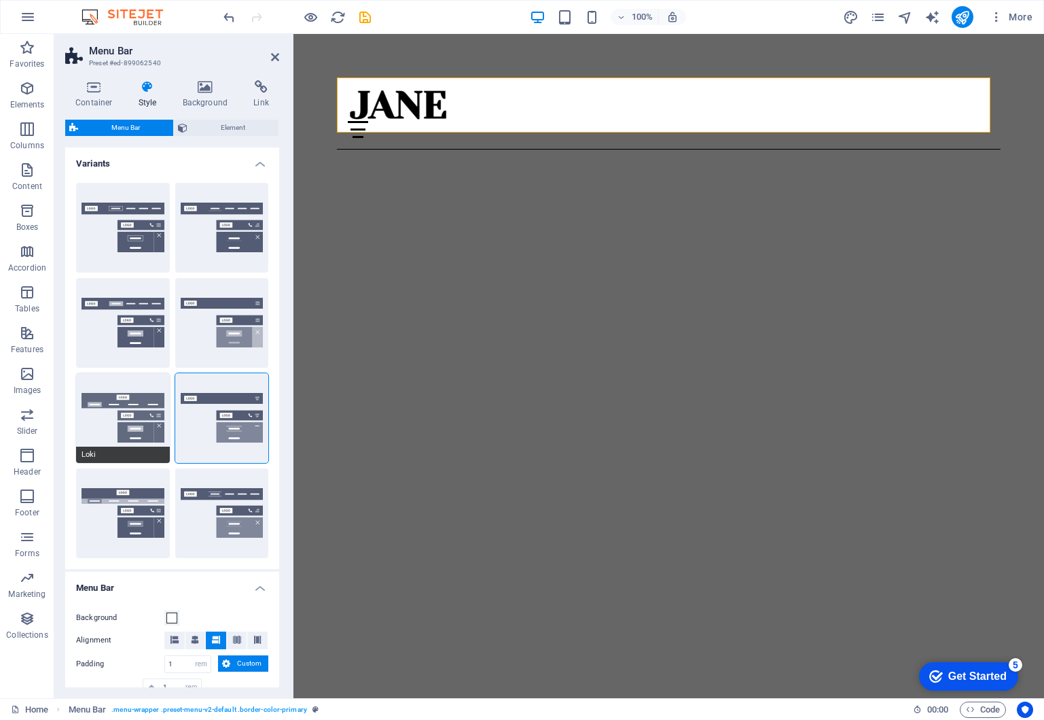
type input "0"
select select "DISABLED_OPTION_VALUE"
type input "2"
type input "1"
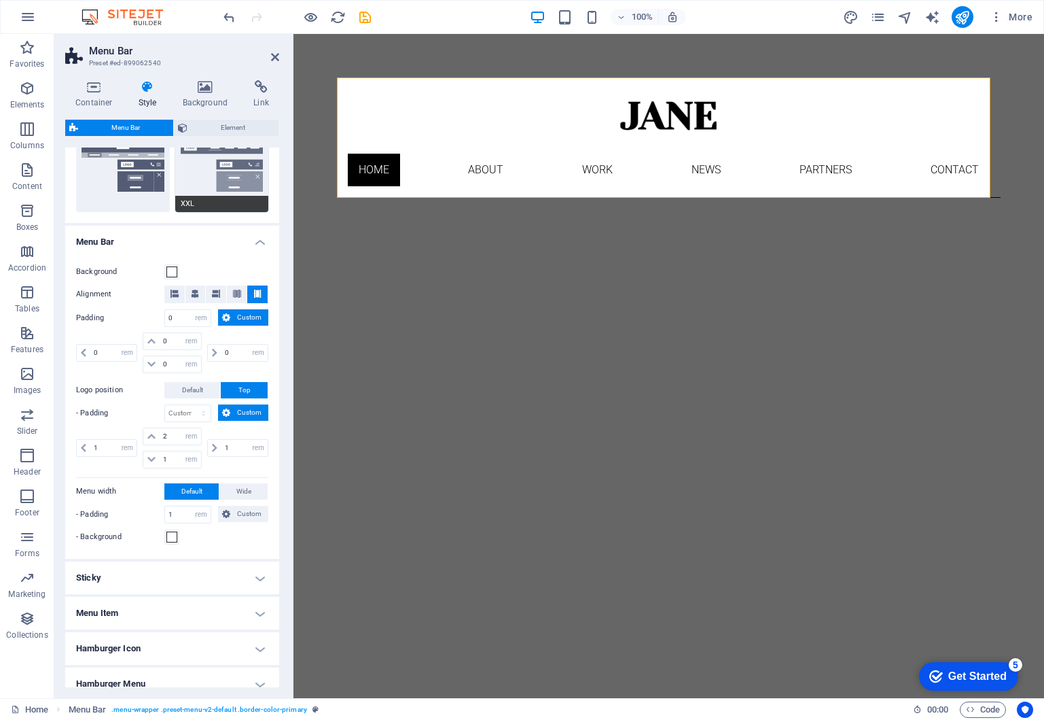
scroll to position [448, 0]
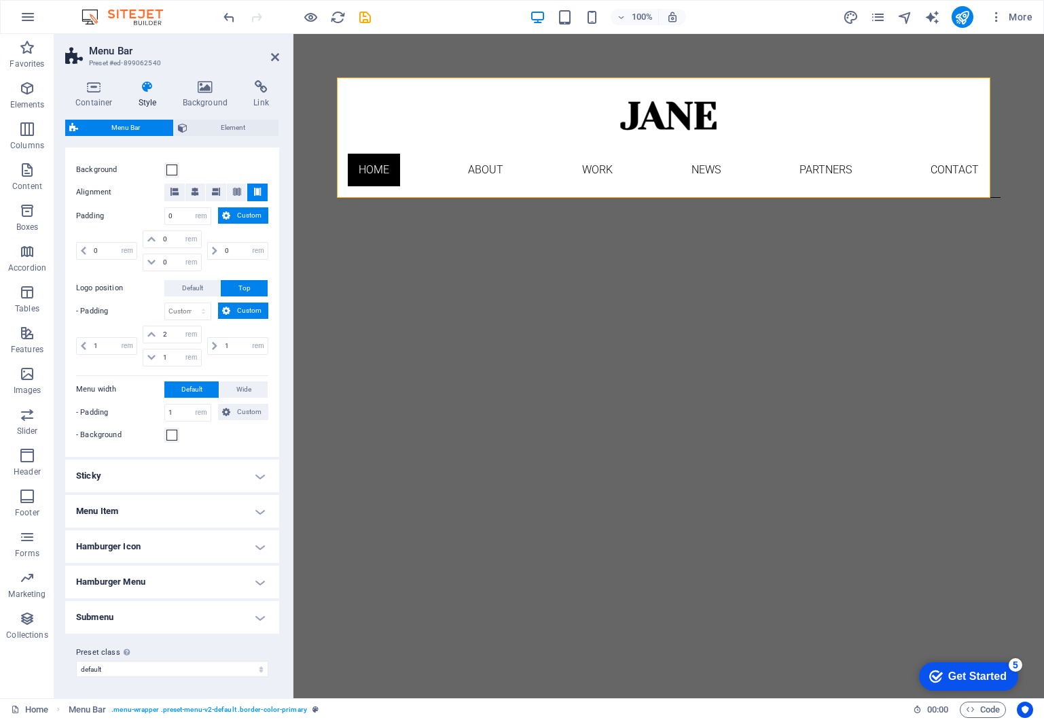
click at [203, 478] on h4 "Sticky" at bounding box center [172, 475] width 214 height 33
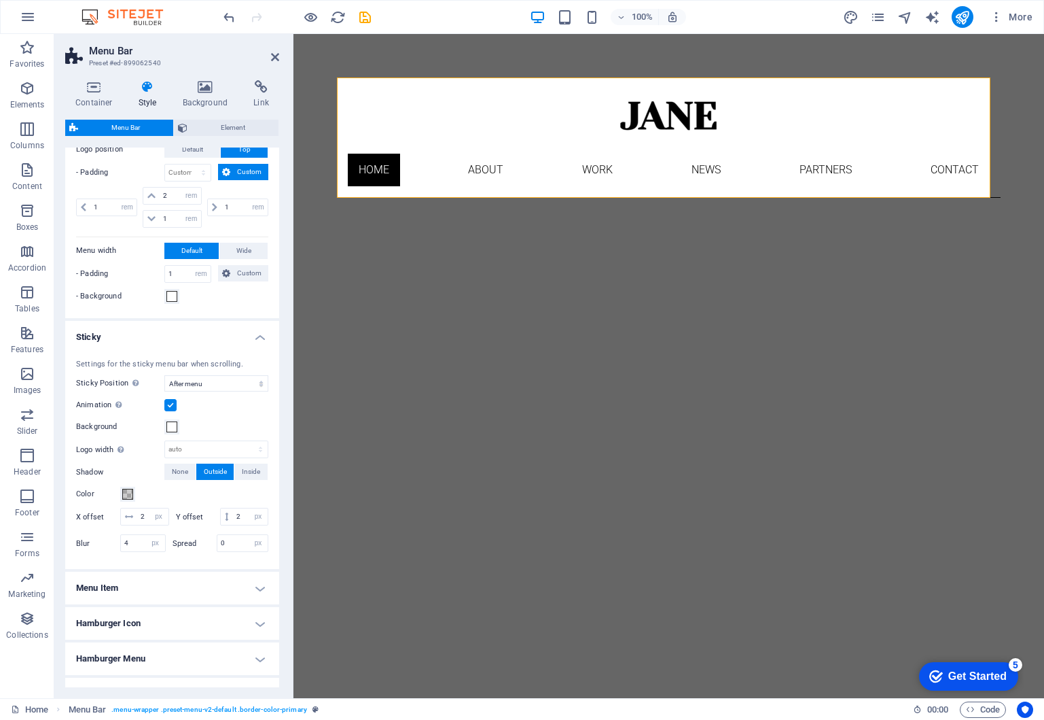
scroll to position [663, 0]
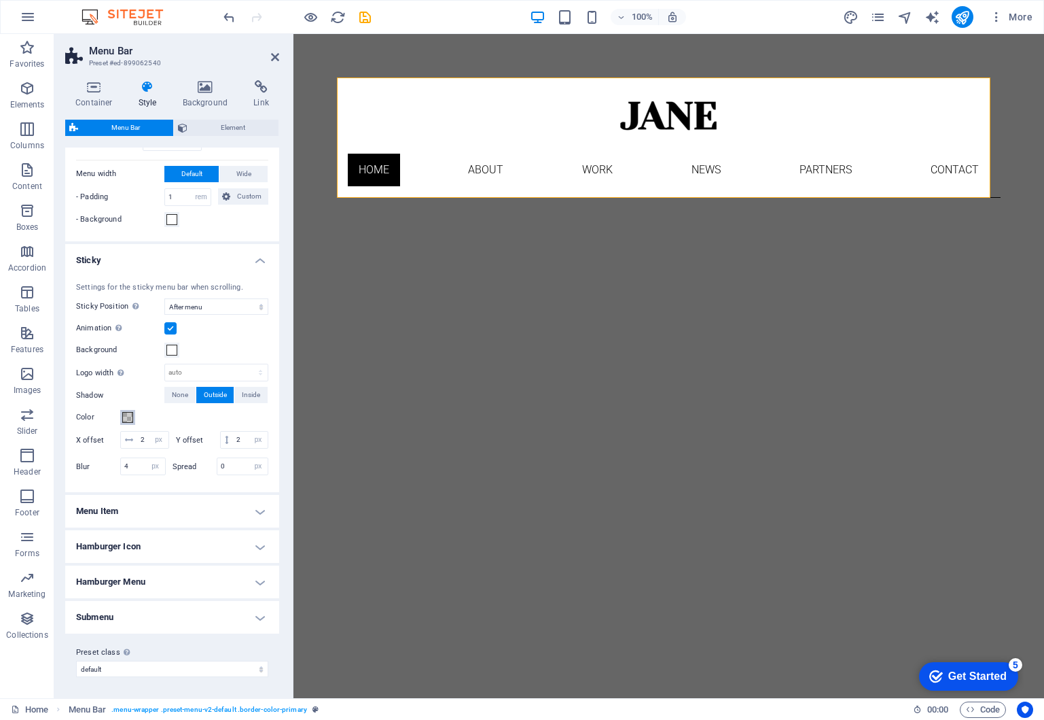
click at [128, 417] on span at bounding box center [127, 417] width 11 height 11
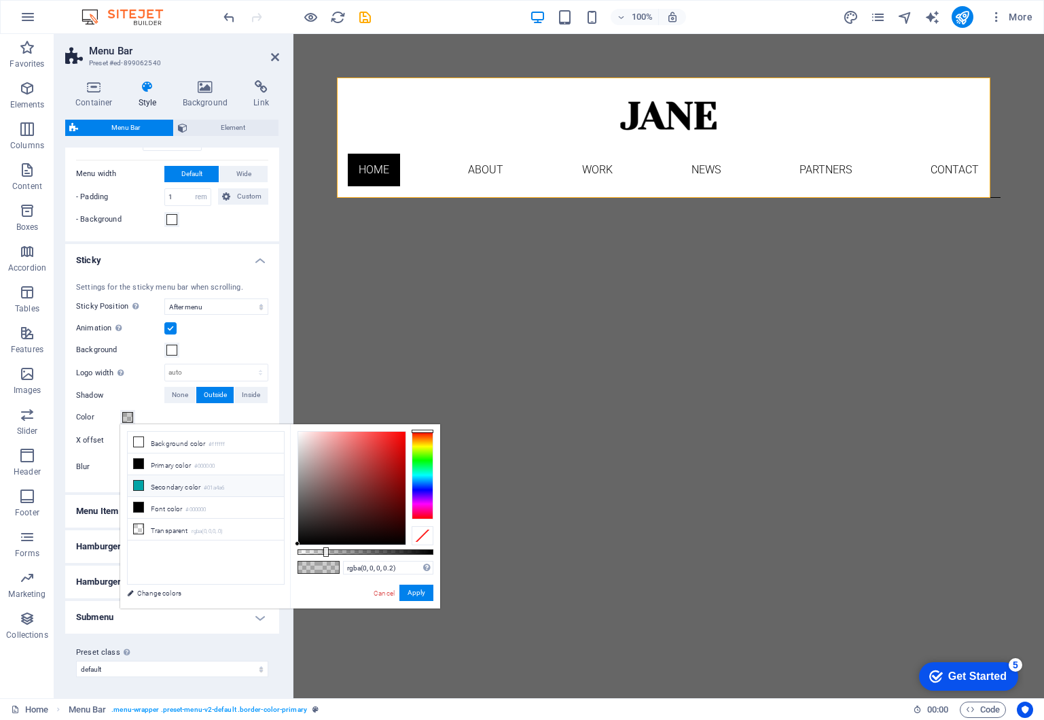
click at [141, 486] on icon at bounding box center [139, 485] width 10 height 10
type input "#01a4a6"
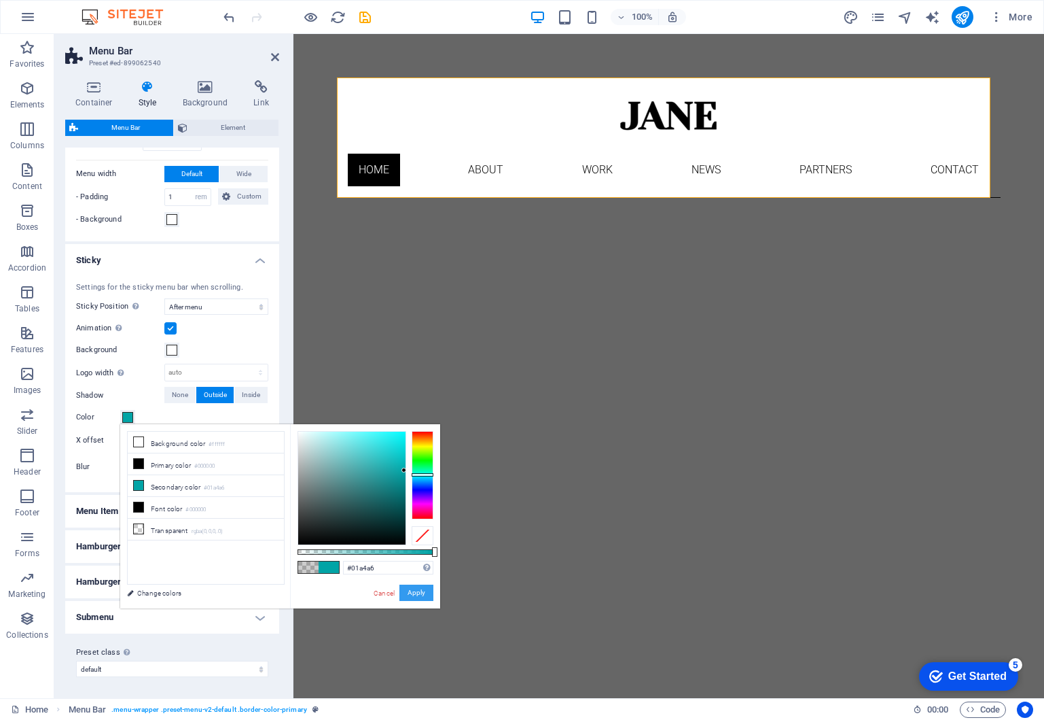
click at [420, 595] on button "Apply" at bounding box center [417, 592] width 34 height 16
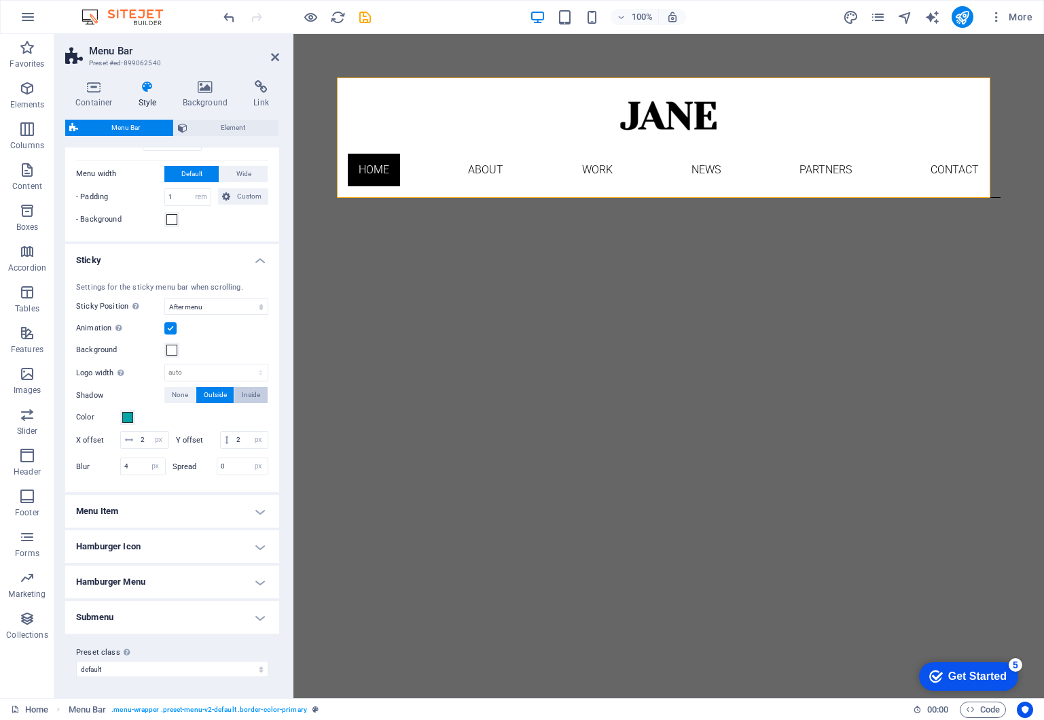
click at [251, 396] on span "Inside" at bounding box center [251, 395] width 18 height 16
click at [184, 394] on span "None" at bounding box center [180, 395] width 16 height 16
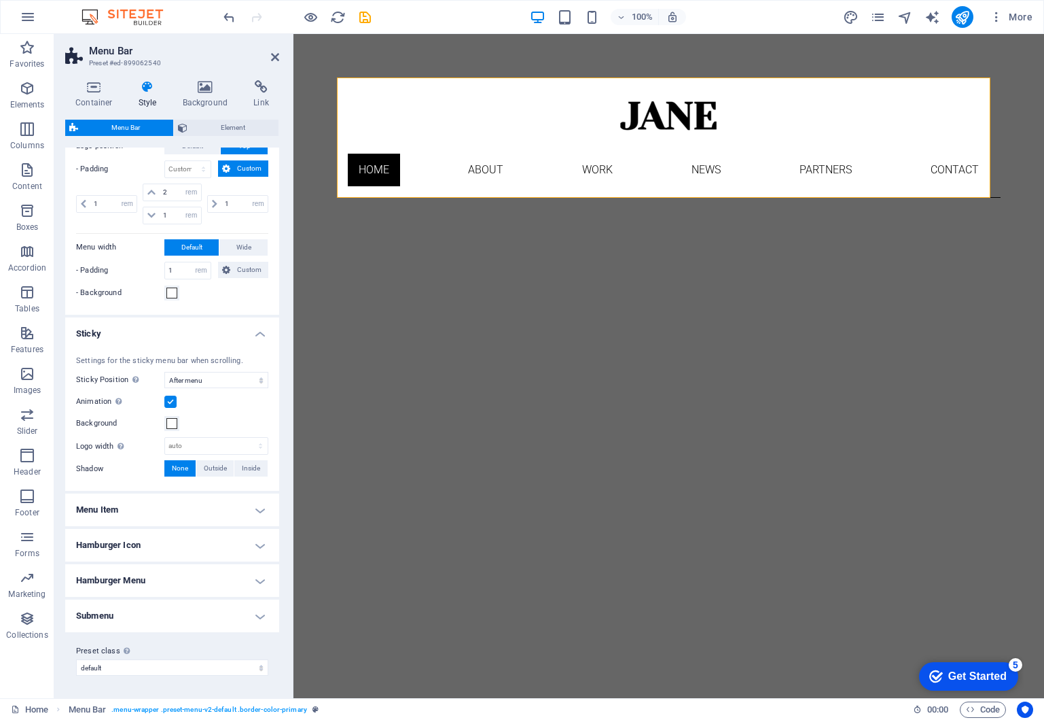
scroll to position [588, 0]
click at [258, 335] on h4 "Sticky" at bounding box center [172, 331] width 214 height 24
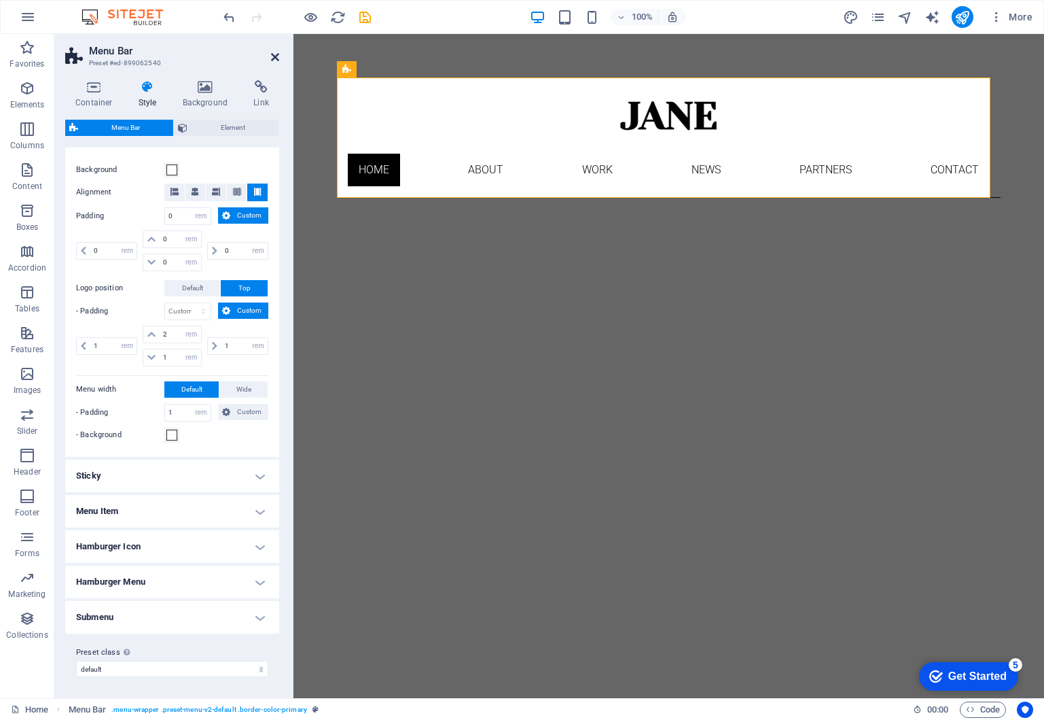
click at [272, 54] on icon at bounding box center [275, 57] width 8 height 11
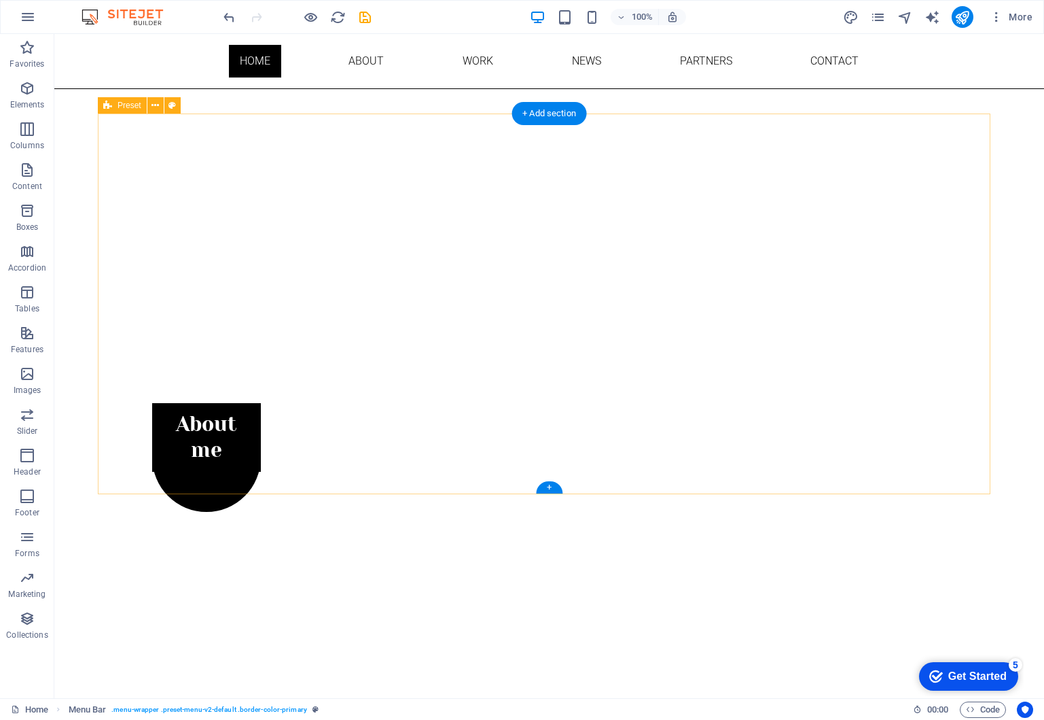
scroll to position [561, 0]
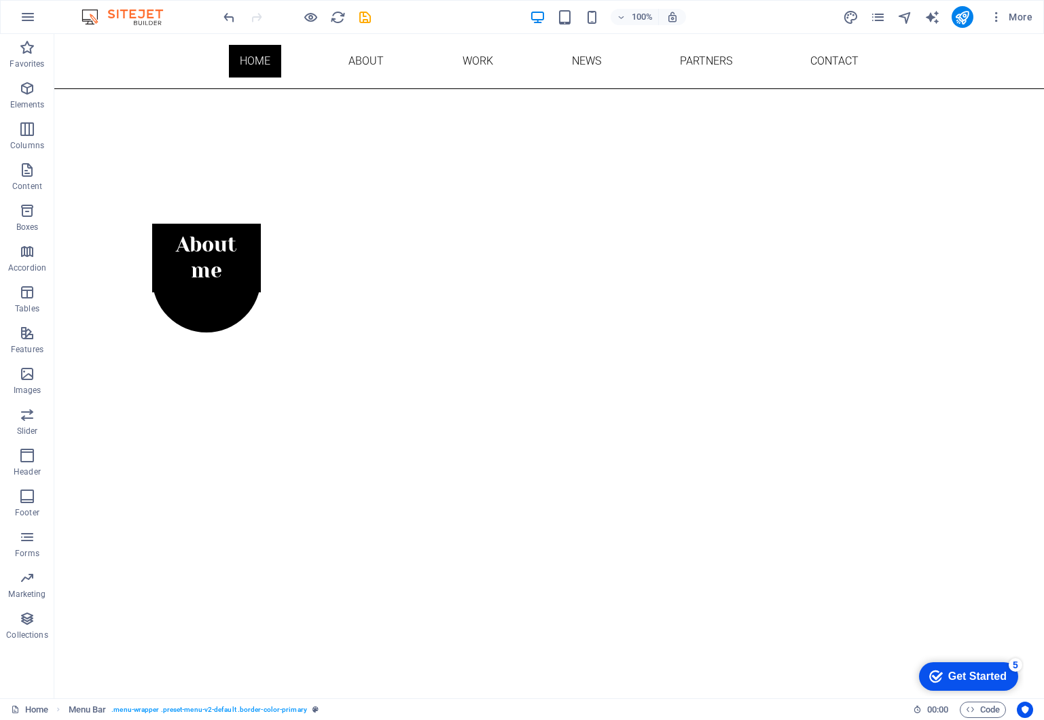
click at [911, 2] on div "100% More" at bounding box center [522, 17] width 1043 height 33
